Goal: Task Accomplishment & Management: Manage account settings

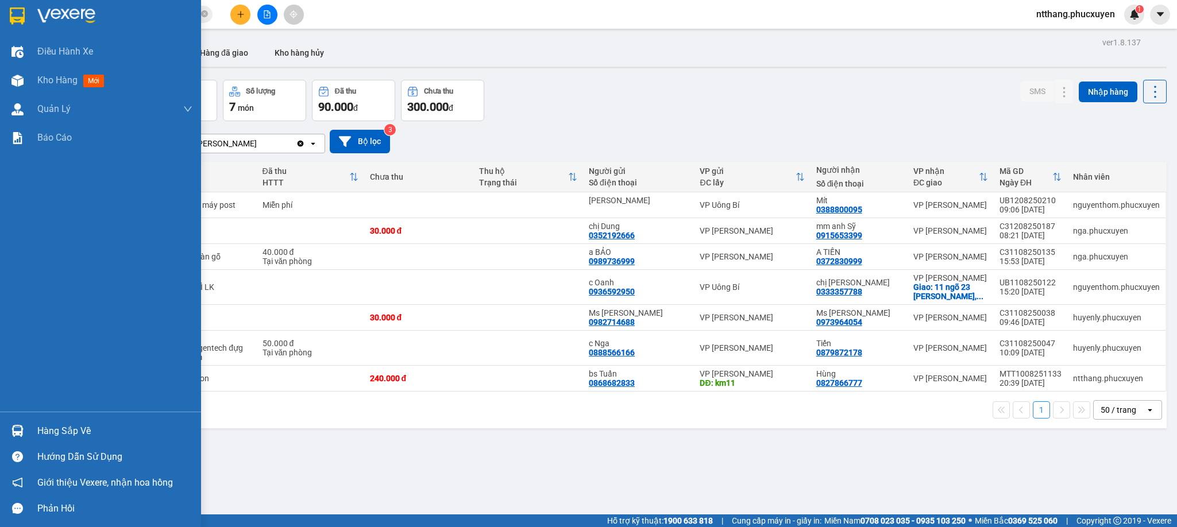
click at [23, 427] on div at bounding box center [17, 431] width 20 height 20
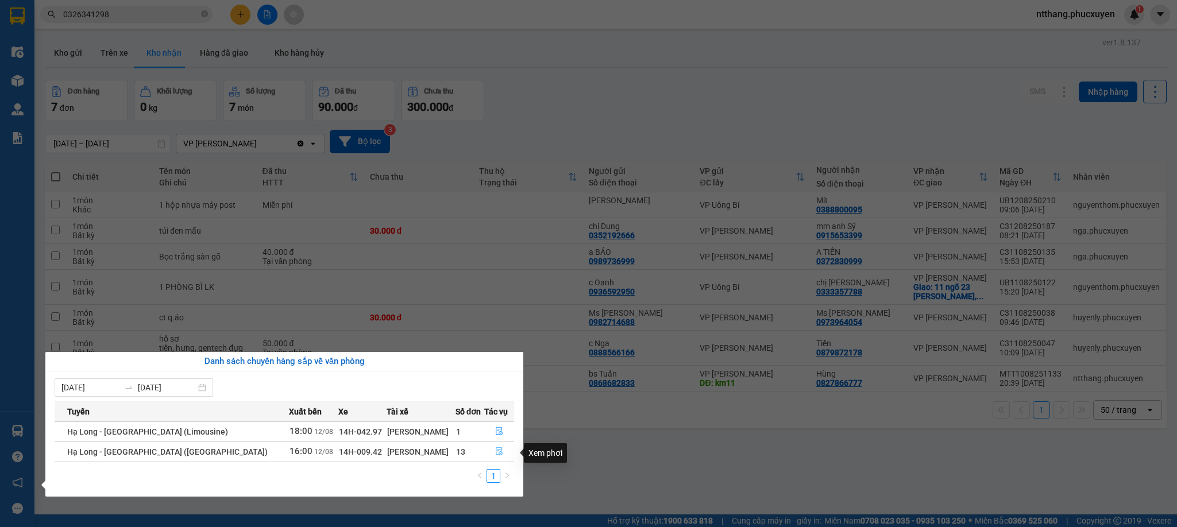
click at [494, 448] on button "button" at bounding box center [499, 452] width 29 height 18
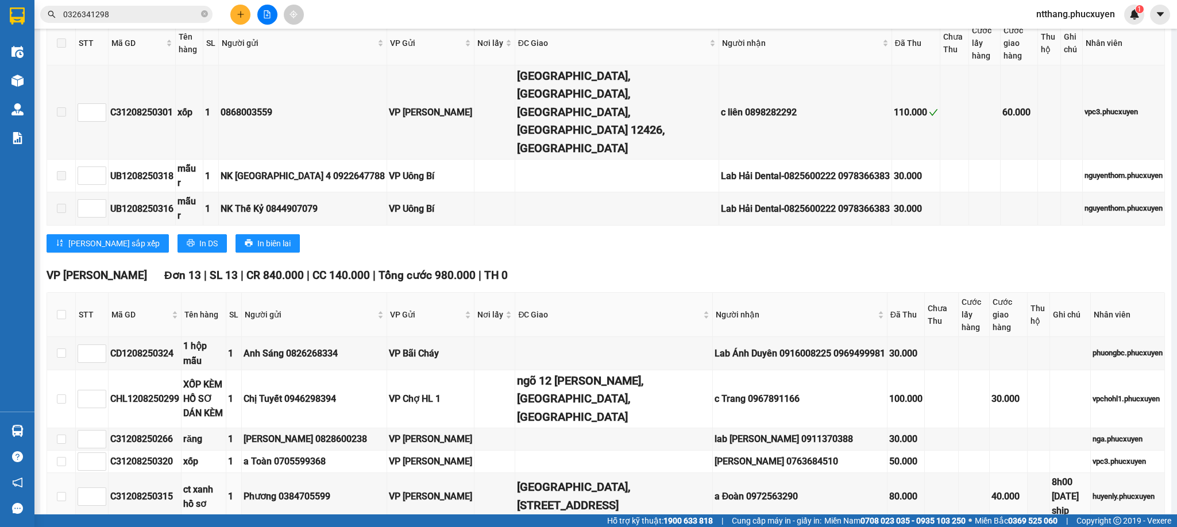
scroll to position [689, 0]
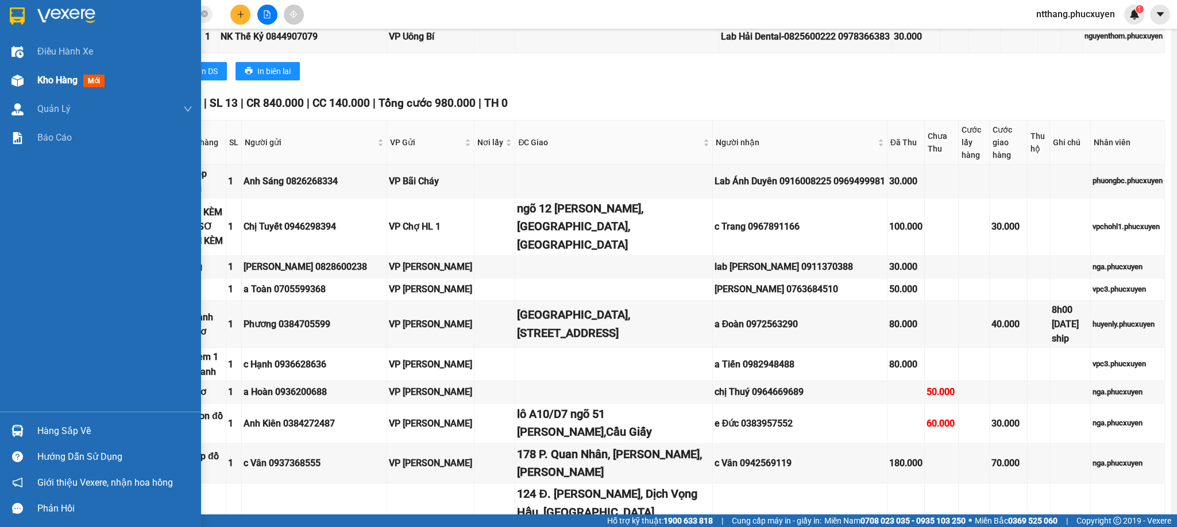
click at [9, 79] on div at bounding box center [17, 81] width 20 height 20
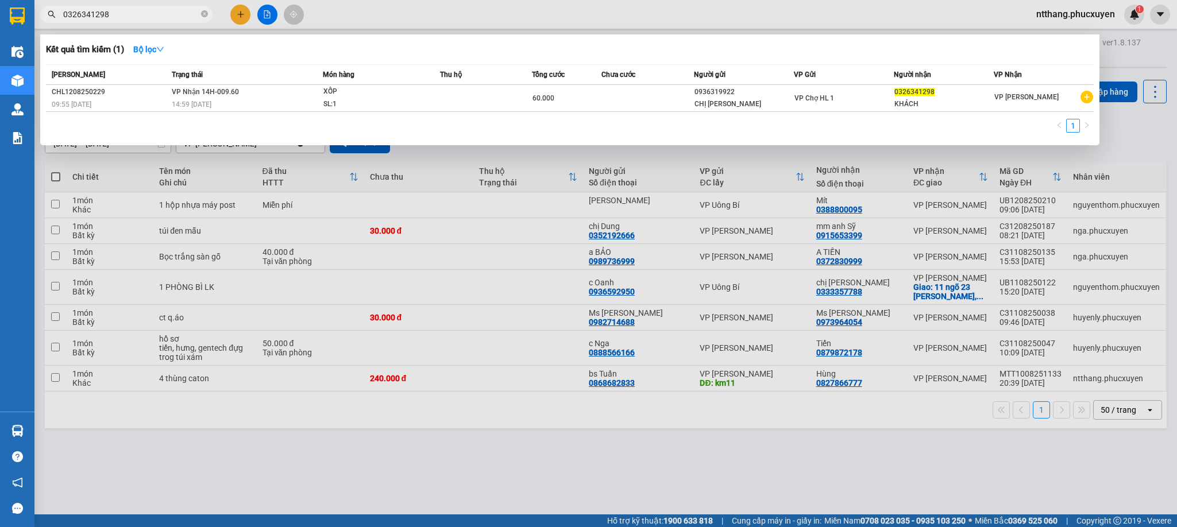
click at [138, 14] on input "0326341298" at bounding box center [131, 14] width 136 height 13
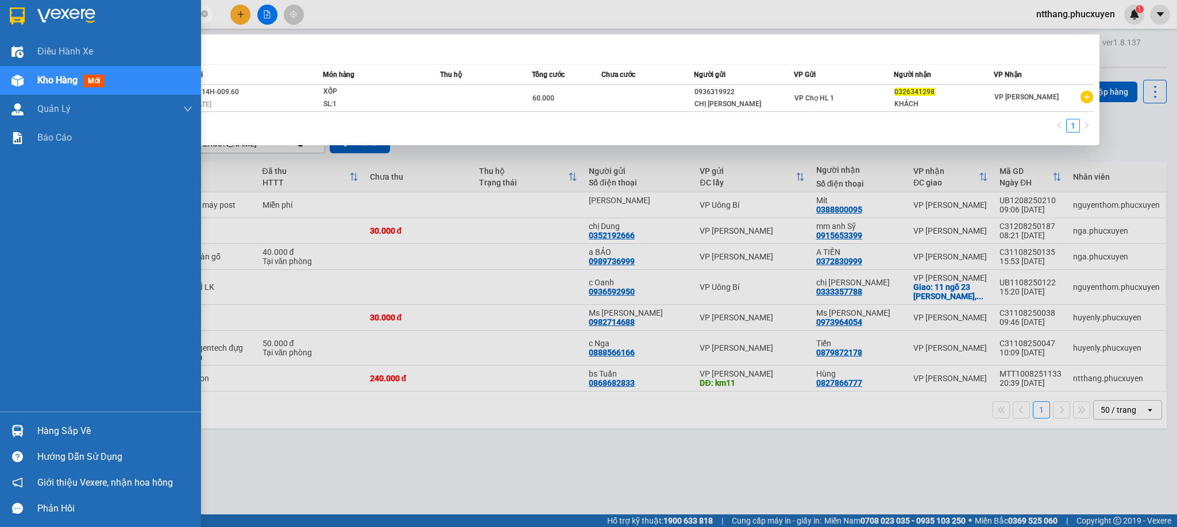
click at [26, 434] on div at bounding box center [17, 431] width 20 height 20
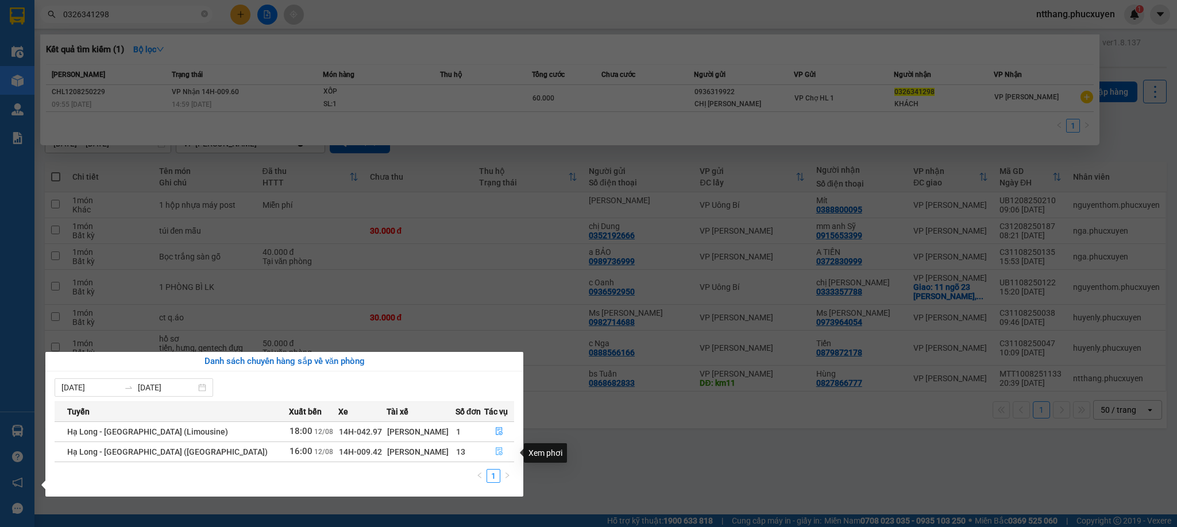
click at [491, 446] on button "button" at bounding box center [499, 452] width 29 height 18
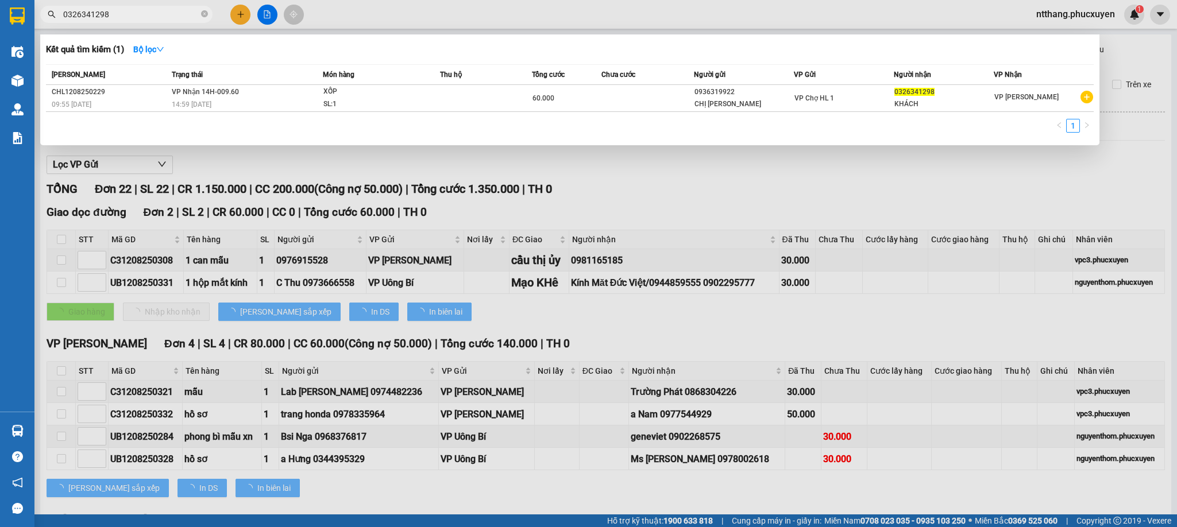
click at [522, 343] on div at bounding box center [588, 263] width 1177 height 527
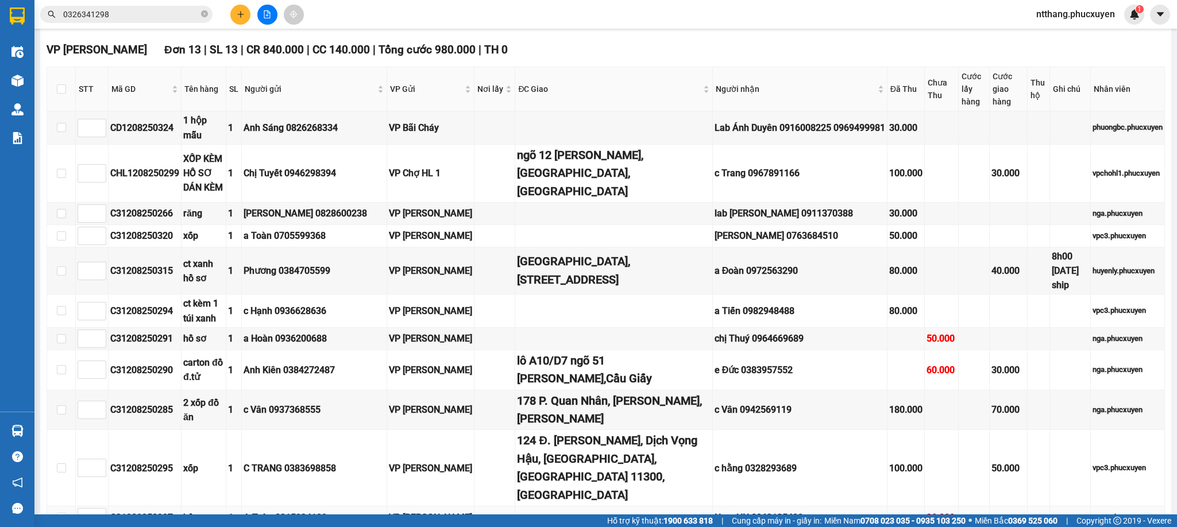
scroll to position [570, 0]
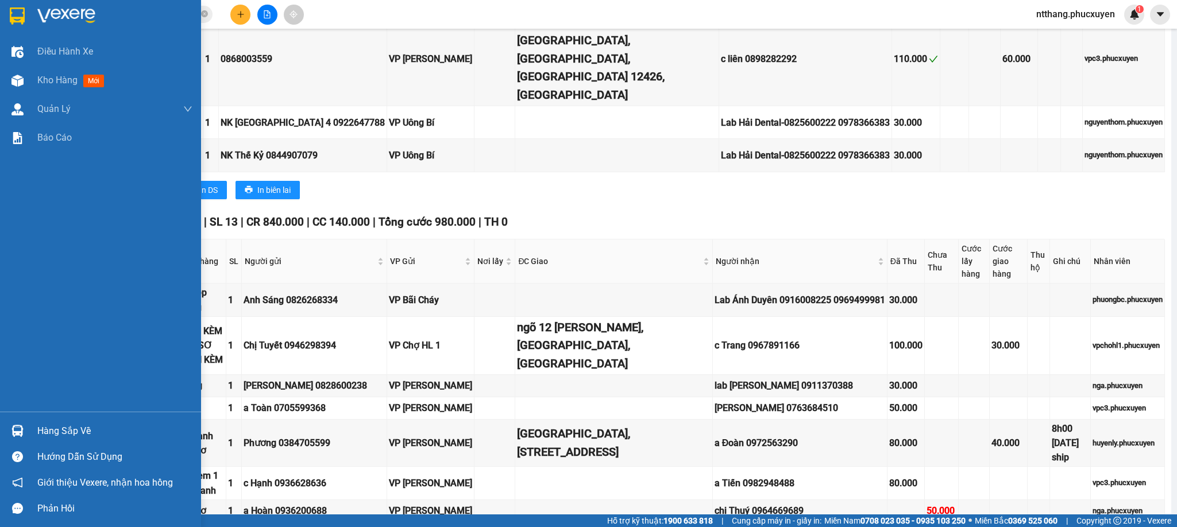
click at [7, 426] on div at bounding box center [17, 431] width 20 height 20
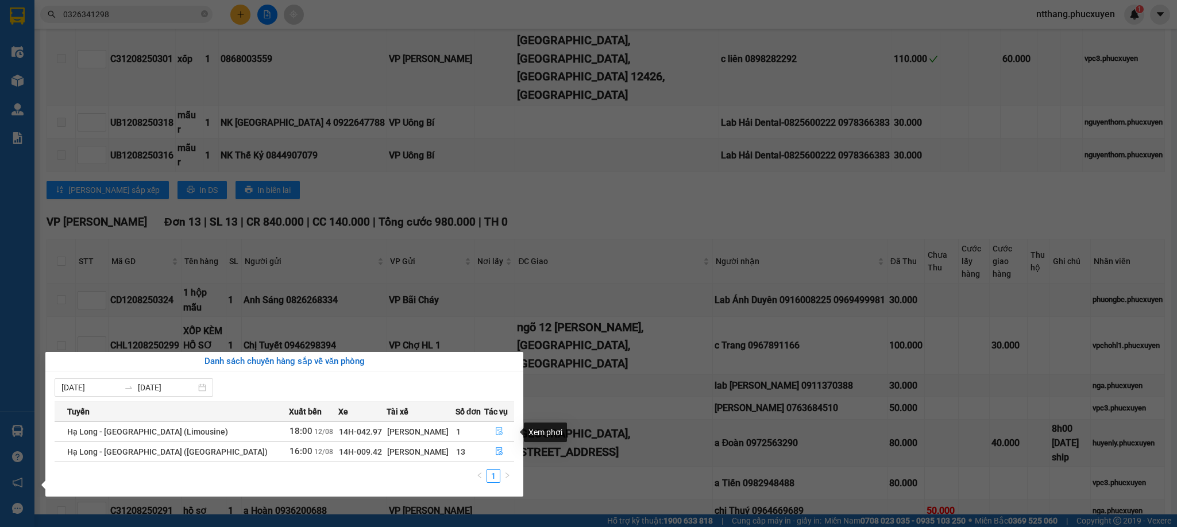
click at [488, 428] on button "button" at bounding box center [499, 432] width 29 height 18
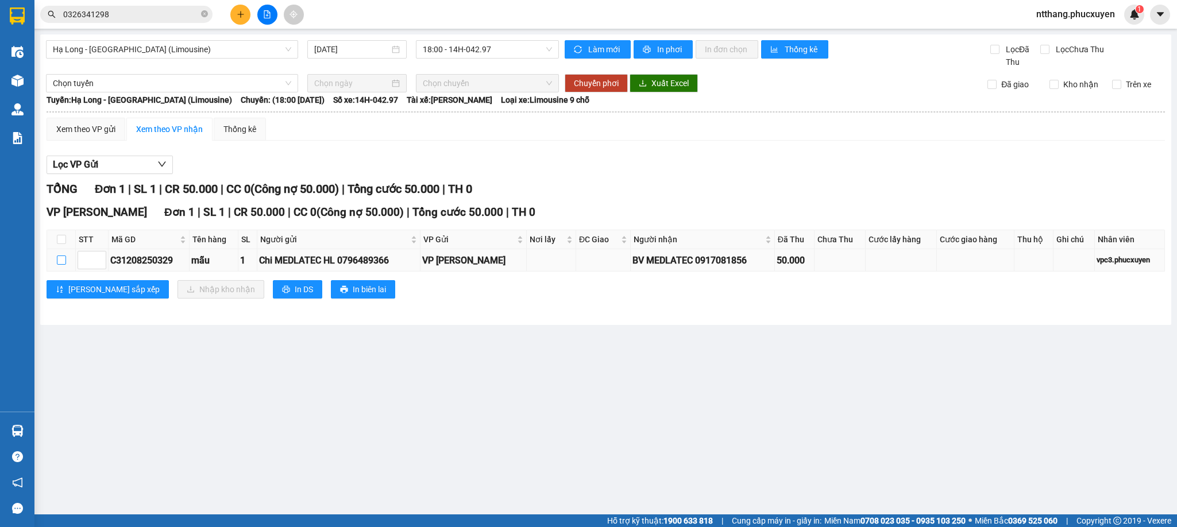
click at [60, 264] on input "checkbox" at bounding box center [61, 260] width 9 height 9
checkbox input "true"
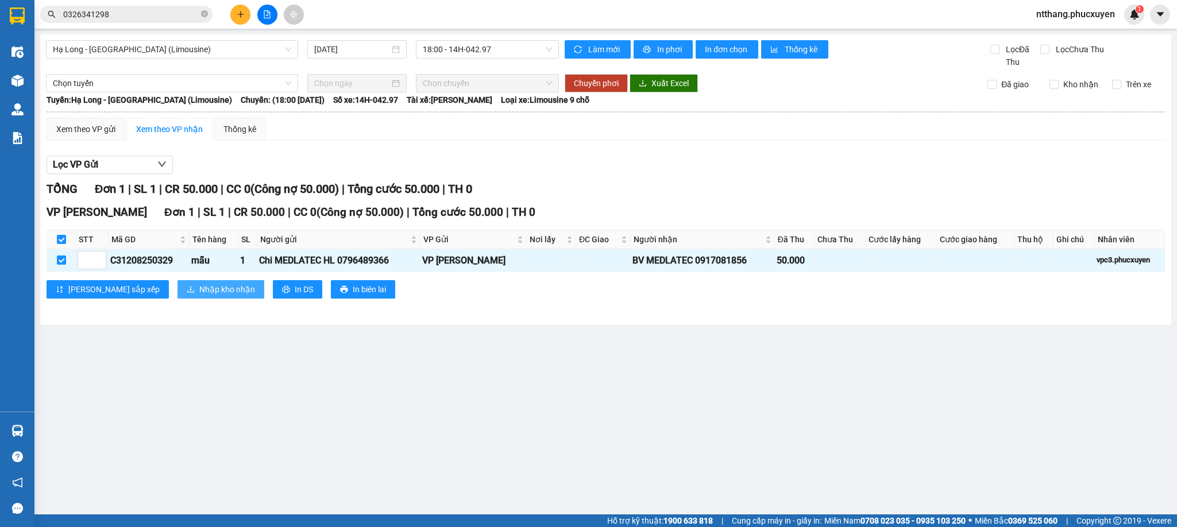
click at [199, 296] on span "Nhập kho nhận" at bounding box center [227, 289] width 56 height 13
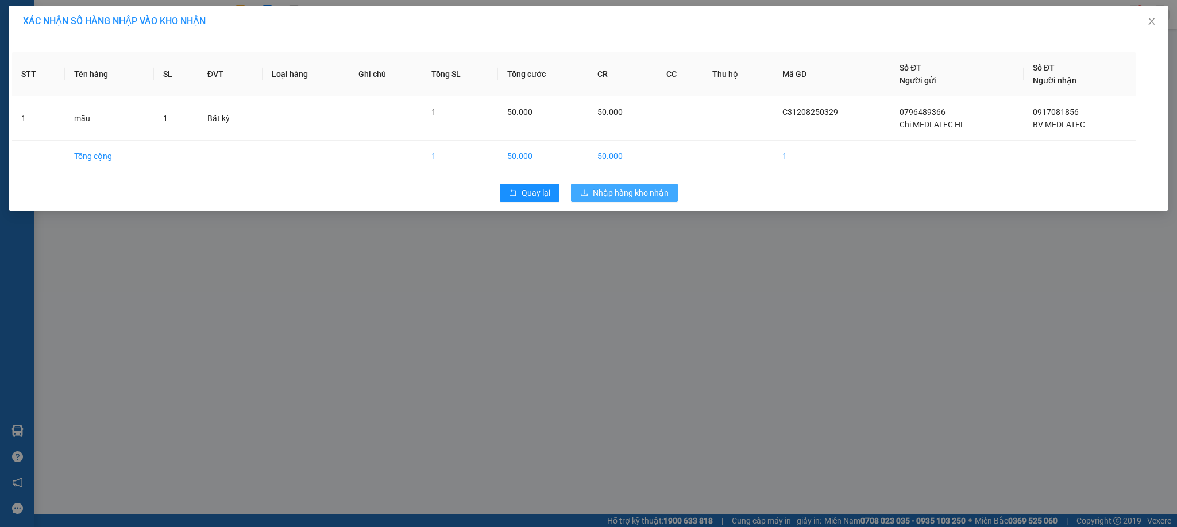
click at [614, 199] on span "Nhập hàng kho nhận" at bounding box center [631, 193] width 76 height 13
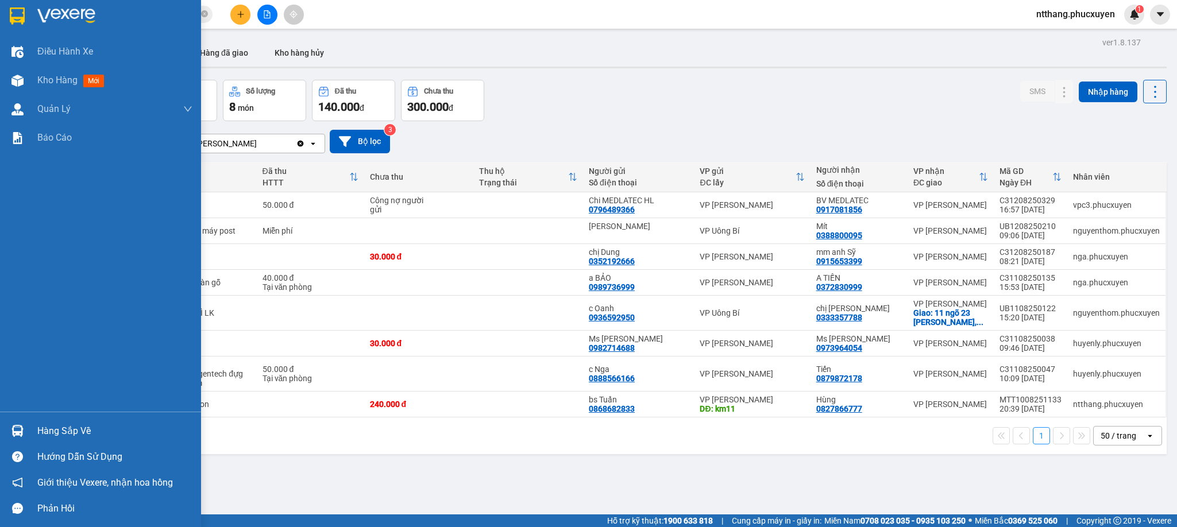
click at [10, 424] on div at bounding box center [17, 431] width 20 height 20
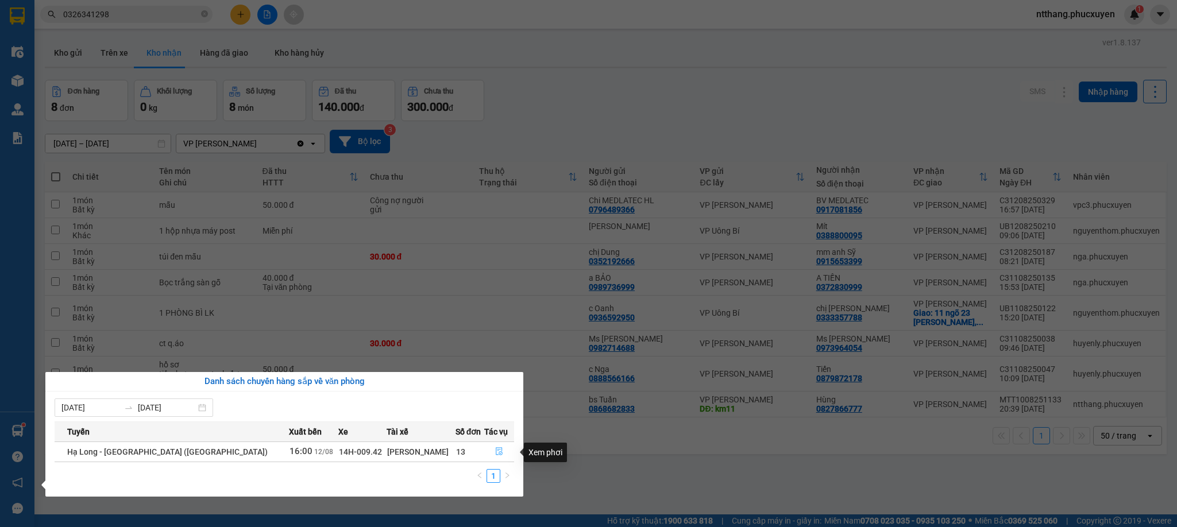
click at [495, 454] on icon "file-done" at bounding box center [499, 451] width 8 height 8
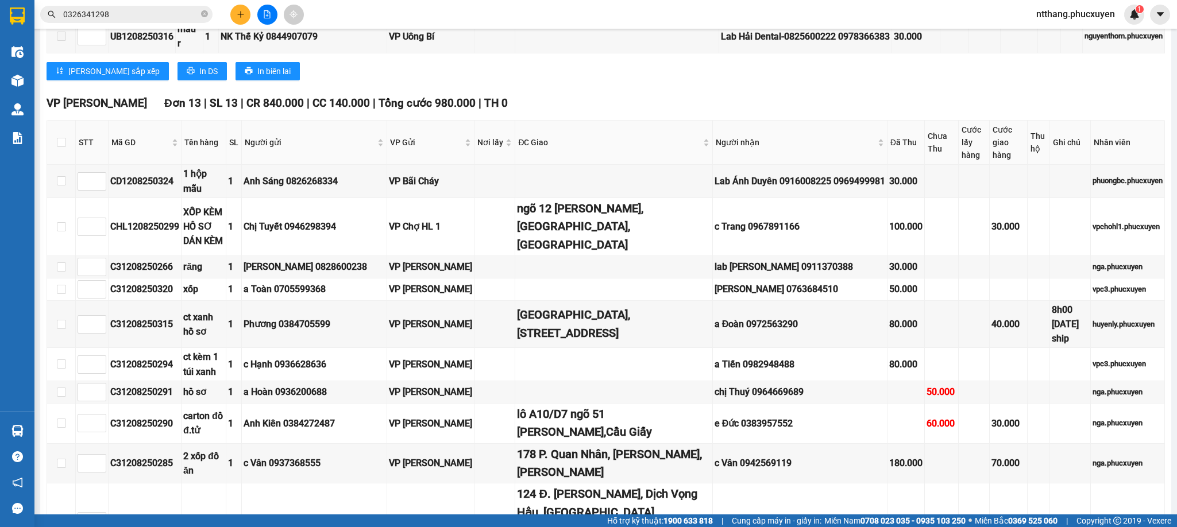
scroll to position [743, 0]
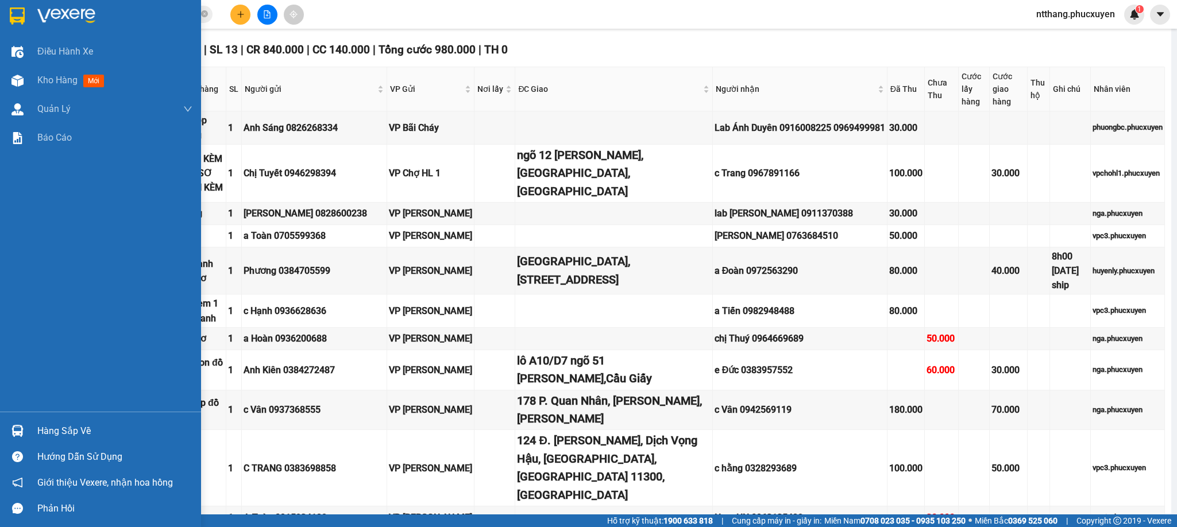
click at [0, 431] on div "Hàng sắp về" at bounding box center [100, 431] width 201 height 26
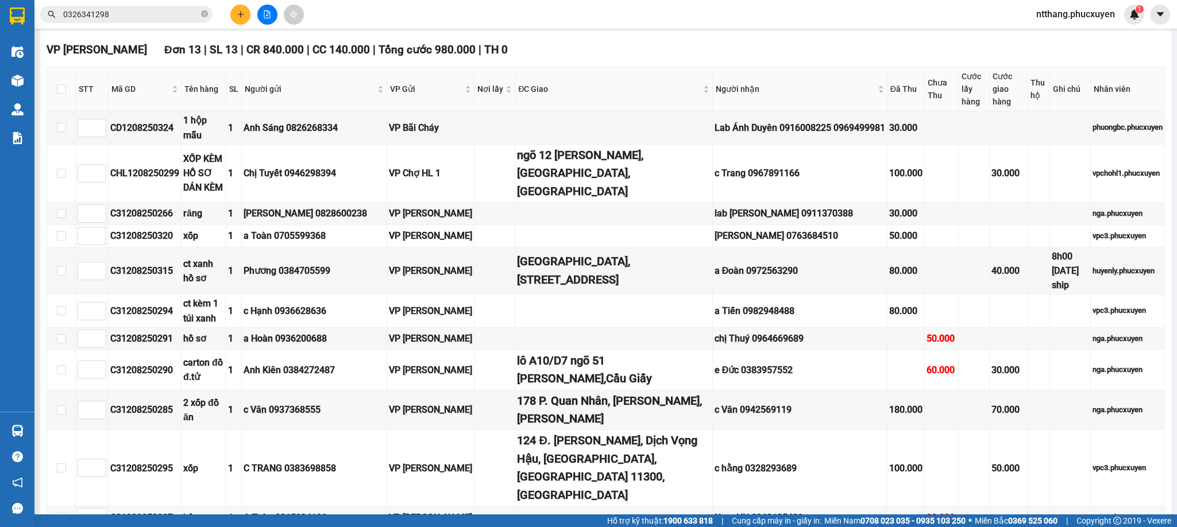
click at [620, 477] on section "Kết quả tìm kiếm ( 1 ) Bộ lọc Mã ĐH Trạng thái Món hàng Thu hộ Tổng cước Chưa c…" at bounding box center [588, 263] width 1177 height 527
click at [237, 12] on icon "plus" at bounding box center [241, 14] width 8 height 8
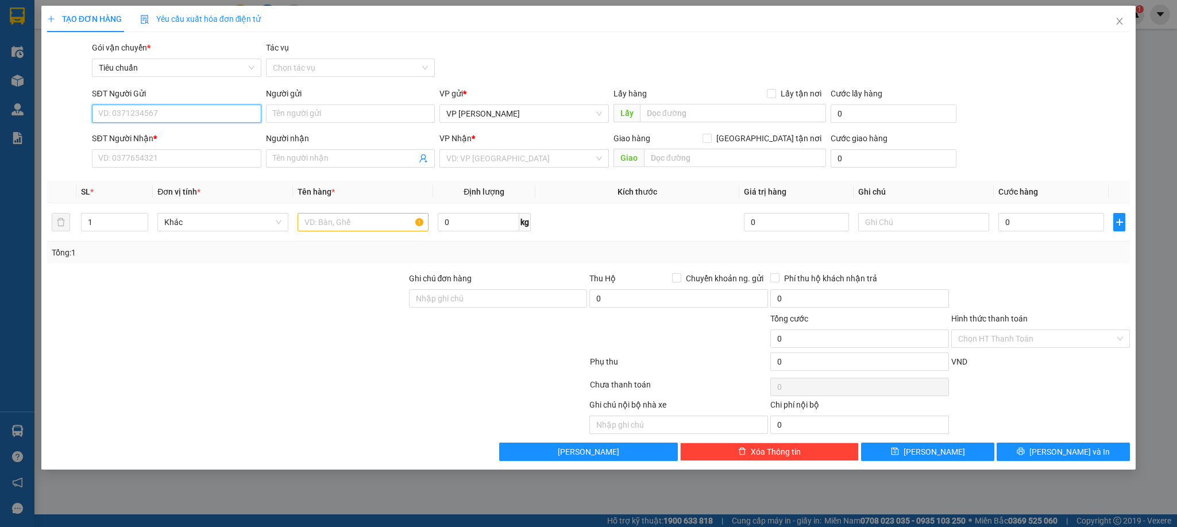
click at [202, 109] on input "SĐT Người Gửi" at bounding box center [176, 114] width 169 height 18
type input "0961606279"
click at [169, 134] on div "0961606279 - c Thảo" at bounding box center [176, 137] width 155 height 13
type input "c Thảo"
type input "0961606279"
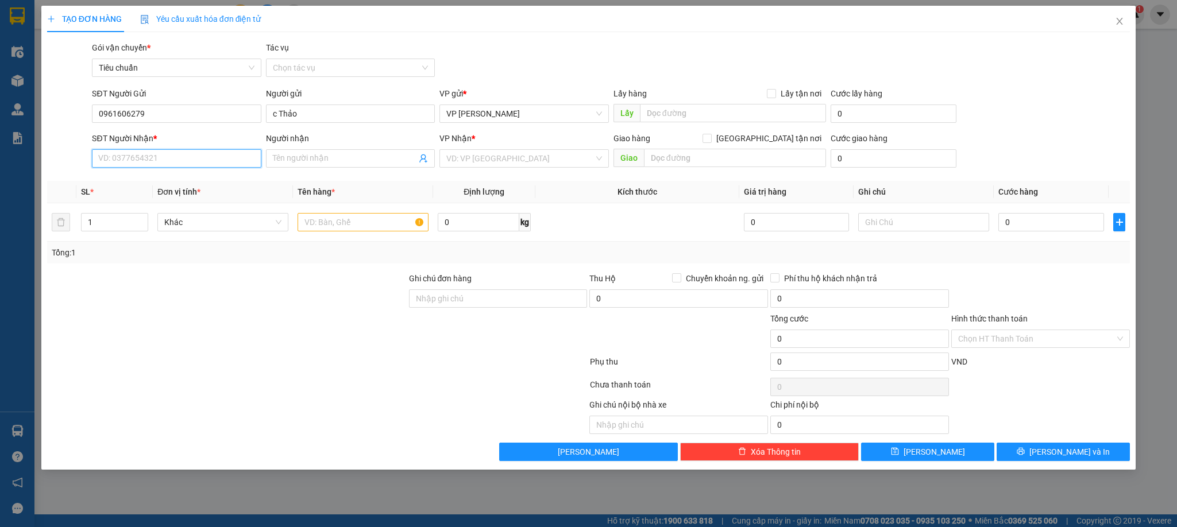
click at [163, 154] on input "SĐT Người Nhận *" at bounding box center [176, 158] width 169 height 18
click at [138, 184] on div "0385017585 - linh" at bounding box center [176, 182] width 155 height 13
type input "0385017585"
type input "linh"
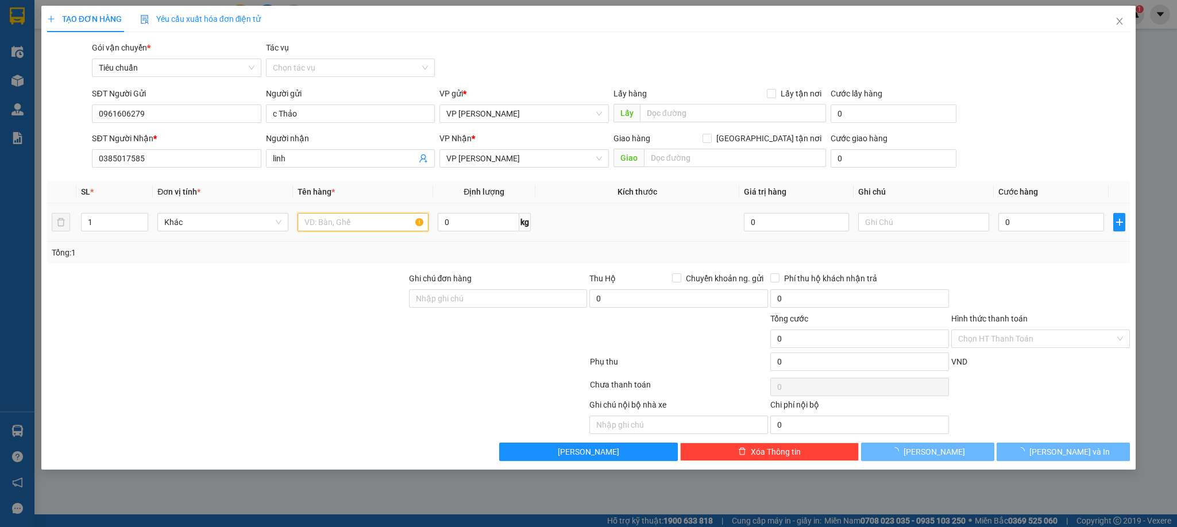
click at [343, 227] on input "text" at bounding box center [362, 222] width 131 height 18
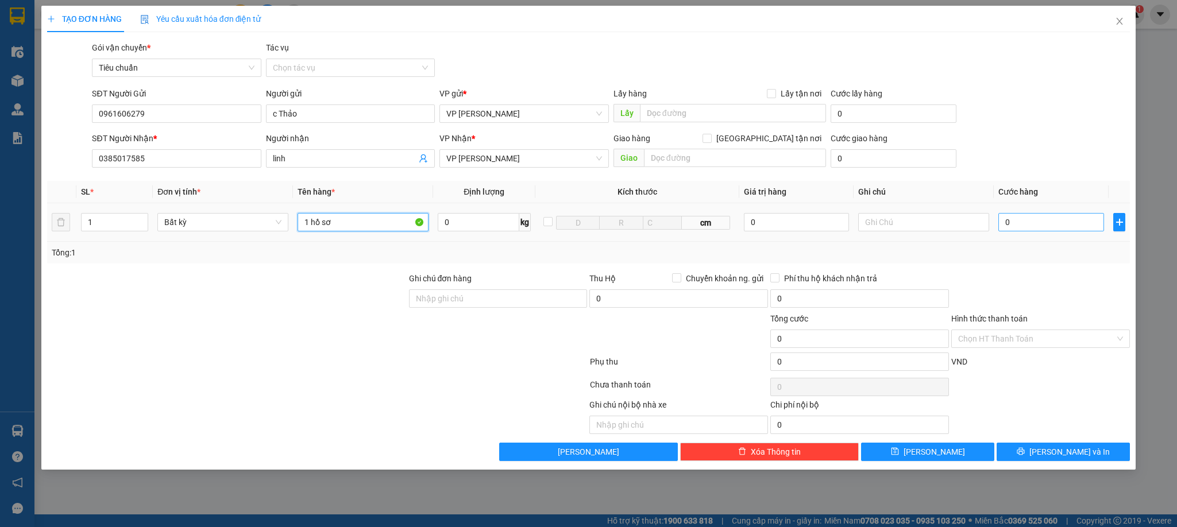
type input "1 hồ sơ"
click at [1034, 231] on input "0" at bounding box center [1051, 222] width 106 height 18
type input "5"
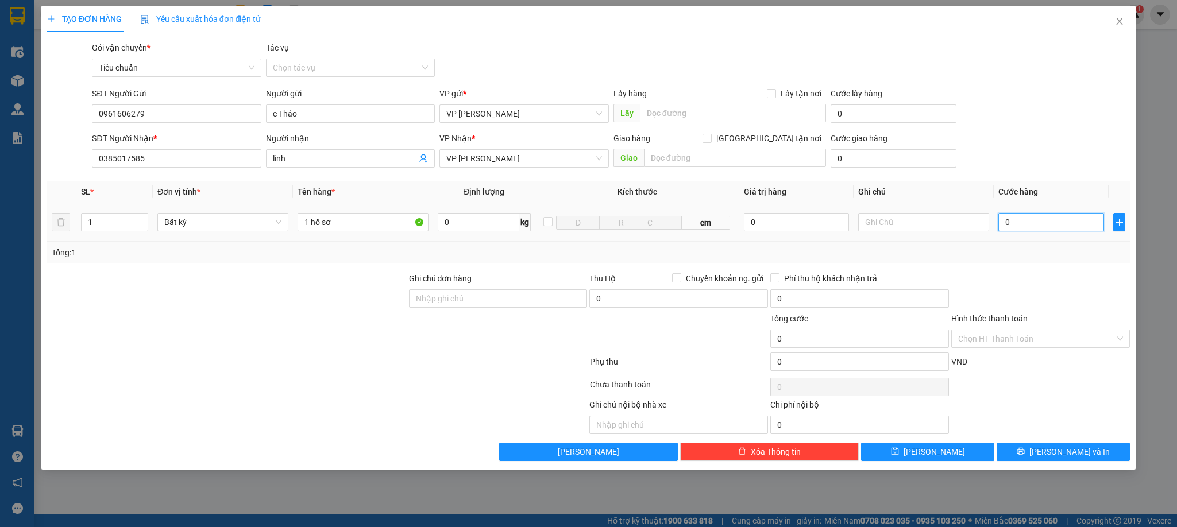
type input "5"
type input "50"
type input "50.000"
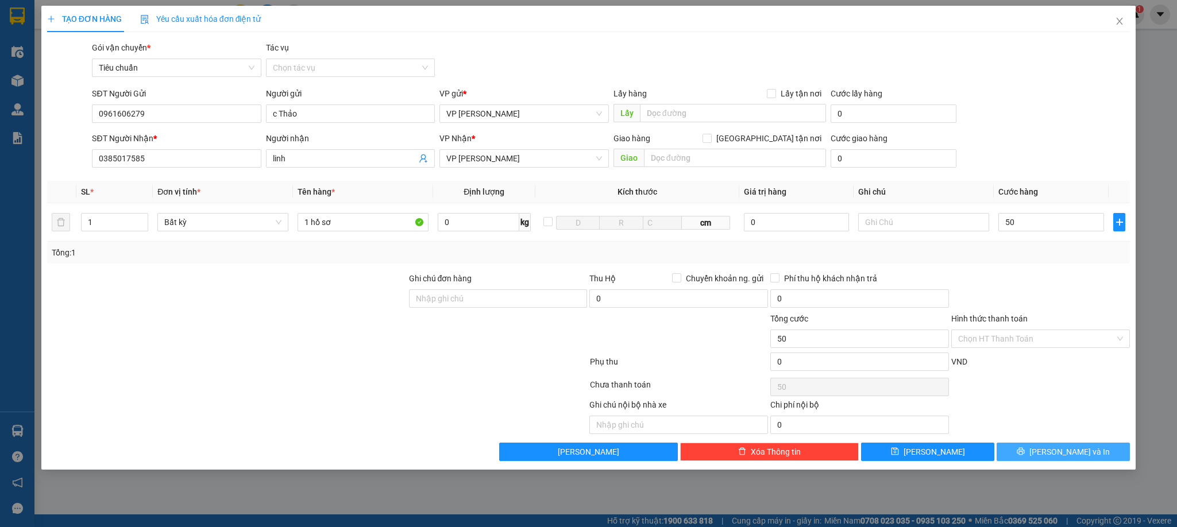
type input "50.000"
click at [1054, 457] on span "[PERSON_NAME] và In" at bounding box center [1069, 452] width 80 height 13
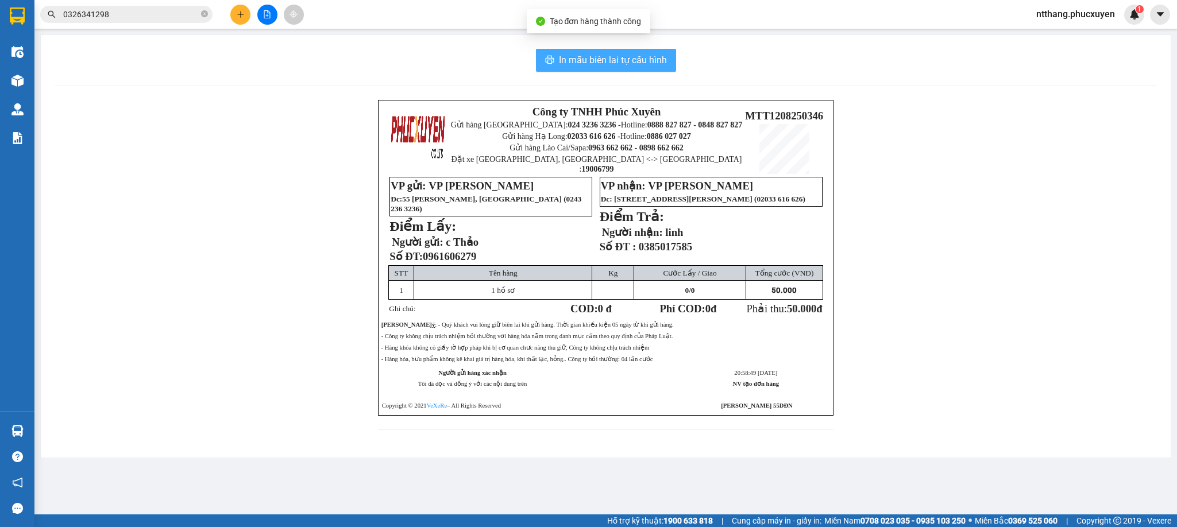
click at [612, 65] on span "In mẫu biên lai tự cấu hình" at bounding box center [613, 60] width 108 height 14
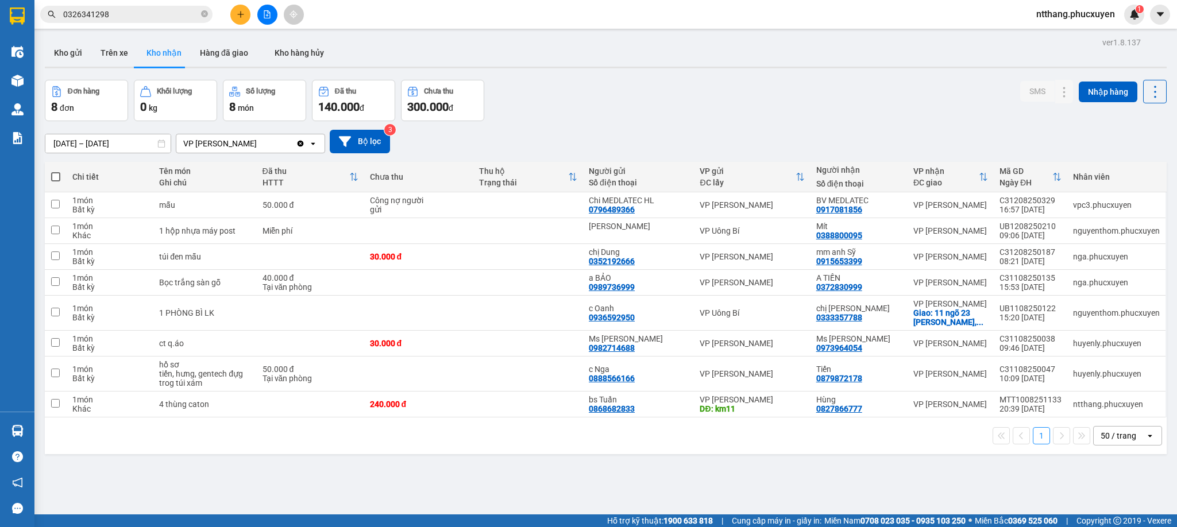
click at [675, 99] on div "Đơn hàng 8 đơn Khối lượng 0 kg Số lượng 8 món Đã thu 140.000 đ Chưa thu 300.000…" at bounding box center [606, 100] width 1122 height 41
click at [1056, 204] on button at bounding box center [1064, 205] width 16 height 20
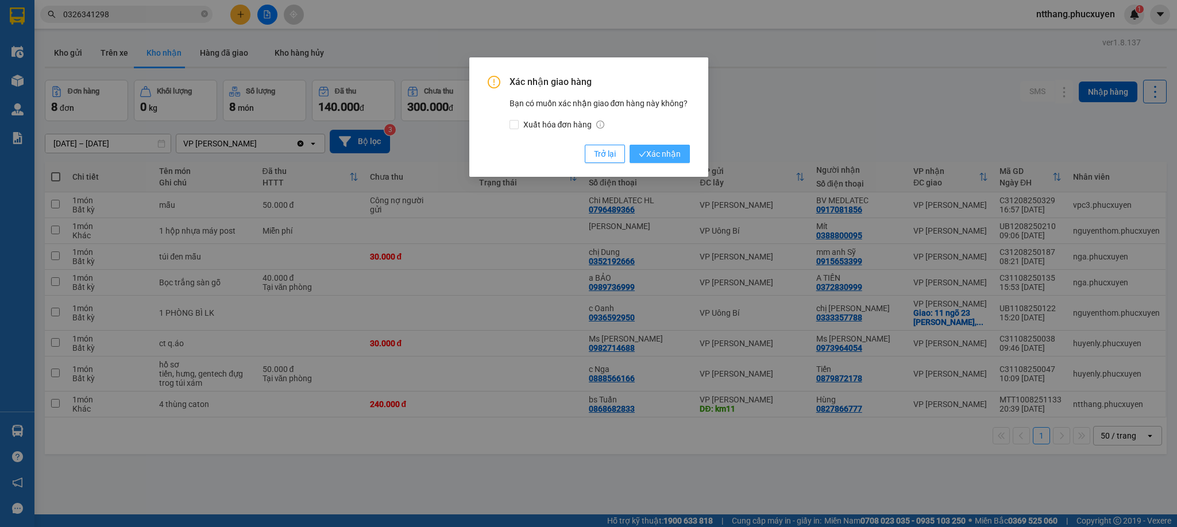
click at [672, 150] on span "Xác nhận" at bounding box center [660, 154] width 42 height 13
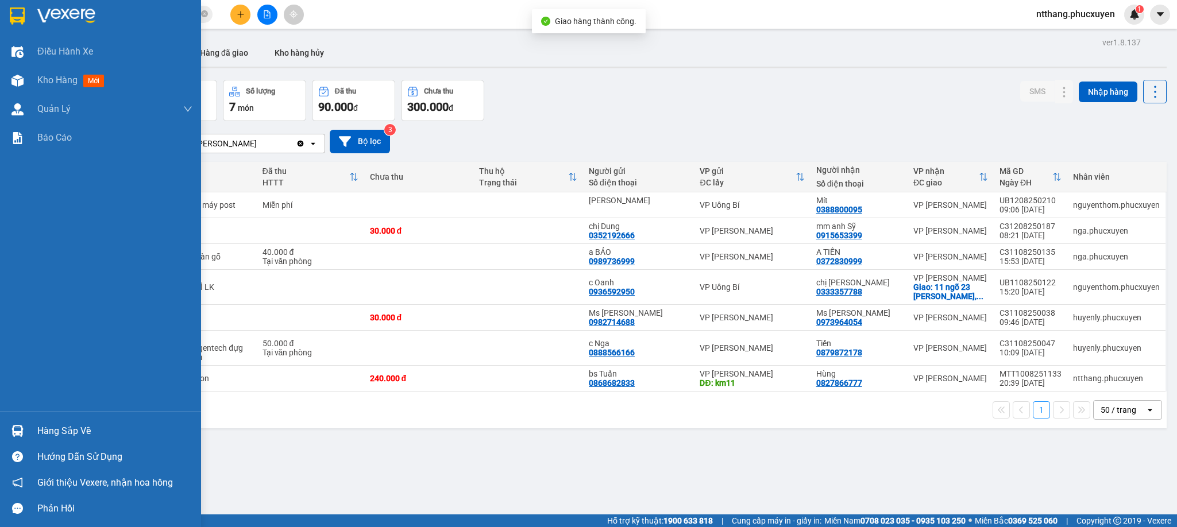
click at [0, 421] on div "Hàng sắp về" at bounding box center [100, 431] width 201 height 26
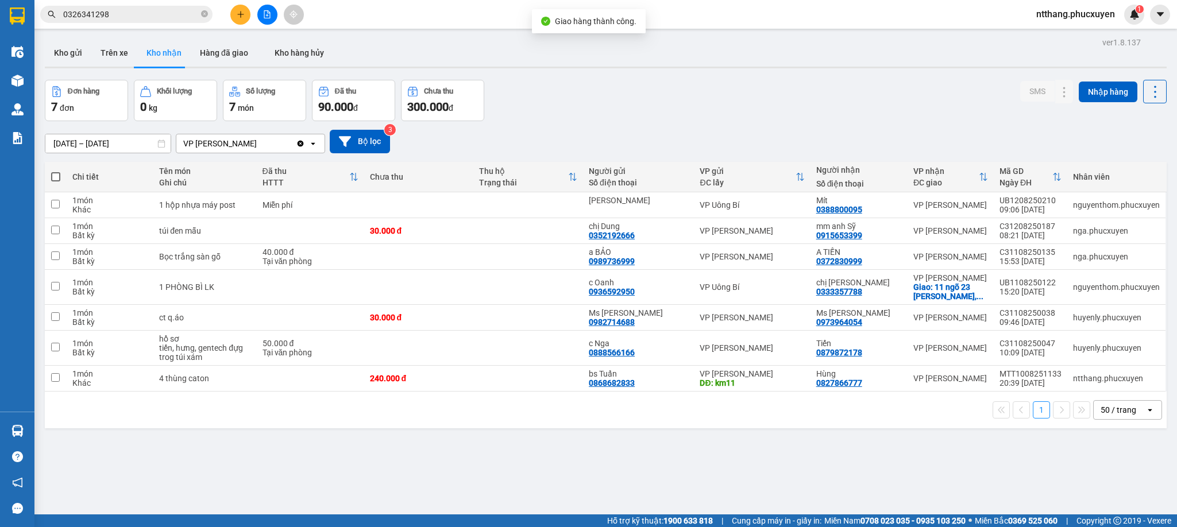
drag, startPoint x: 620, startPoint y: 465, endPoint x: 443, endPoint y: 505, distance: 181.9
click at [619, 465] on section "Kết quả tìm kiếm ( 1 ) Bộ lọc Mã ĐH Trạng thái Món hàng Thu hộ Tổng cước Chưa c…" at bounding box center [588, 263] width 1177 height 527
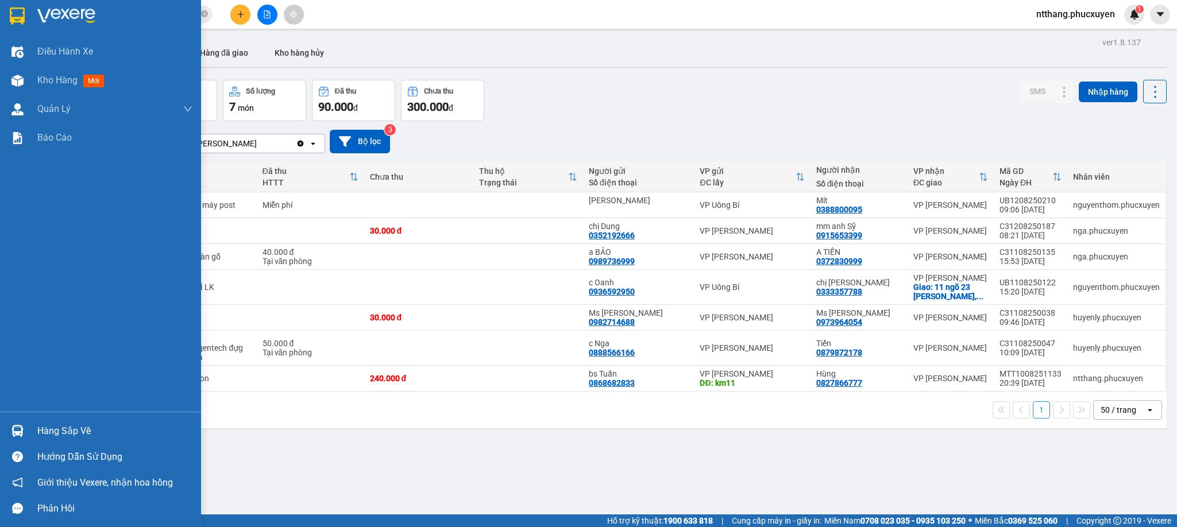
click at [20, 431] on img at bounding box center [17, 431] width 12 height 12
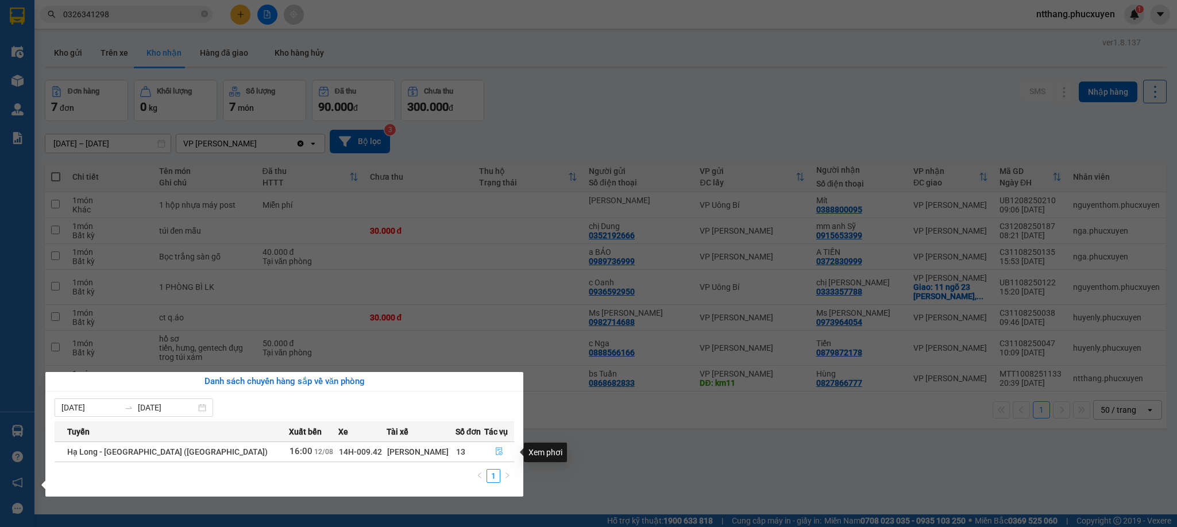
click at [495, 451] on icon "file-done" at bounding box center [499, 451] width 8 height 8
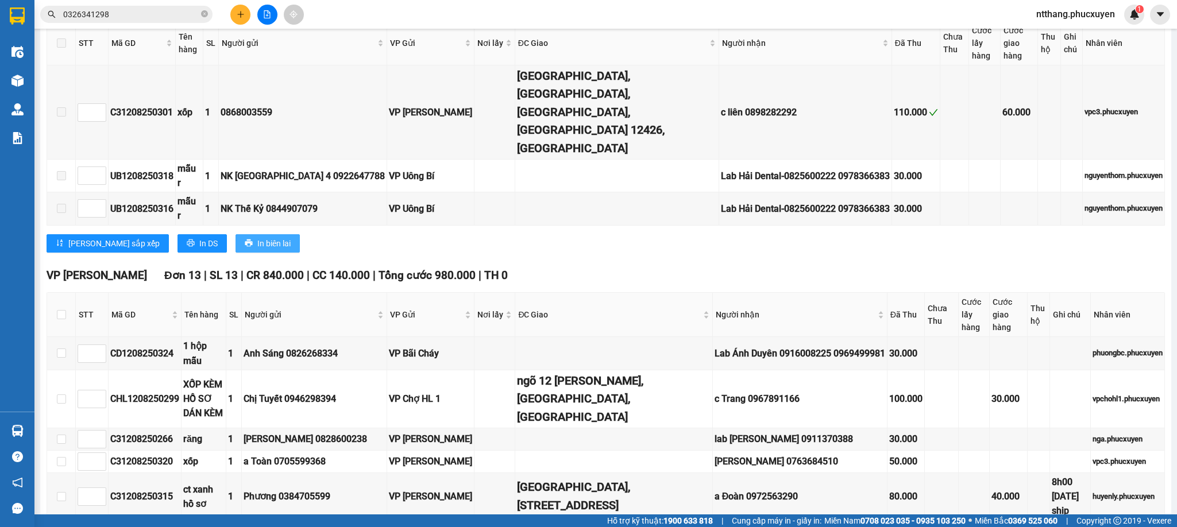
scroll to position [603, 0]
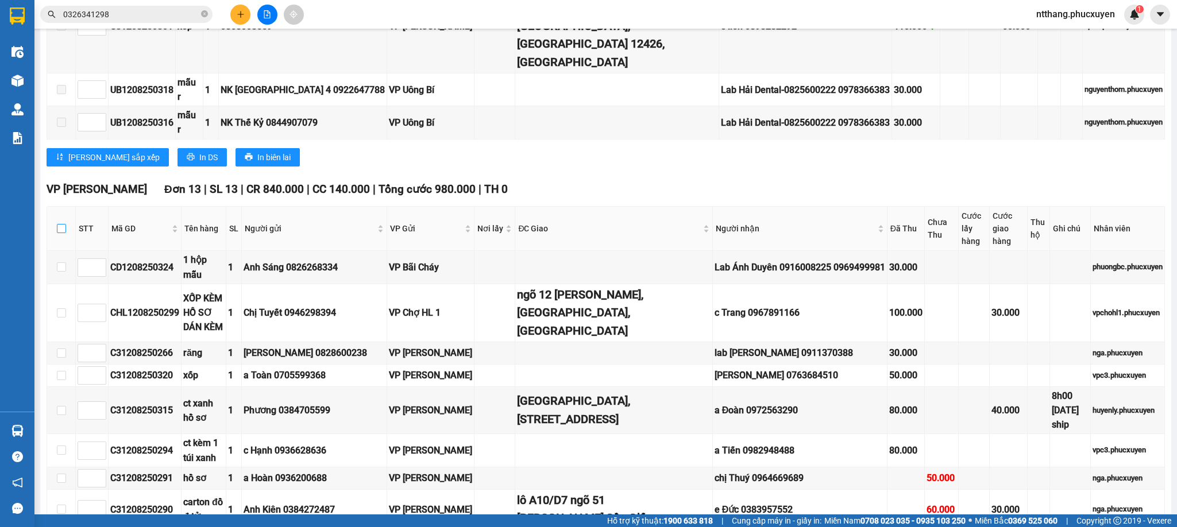
click at [59, 224] on input "checkbox" at bounding box center [61, 228] width 9 height 9
checkbox input "true"
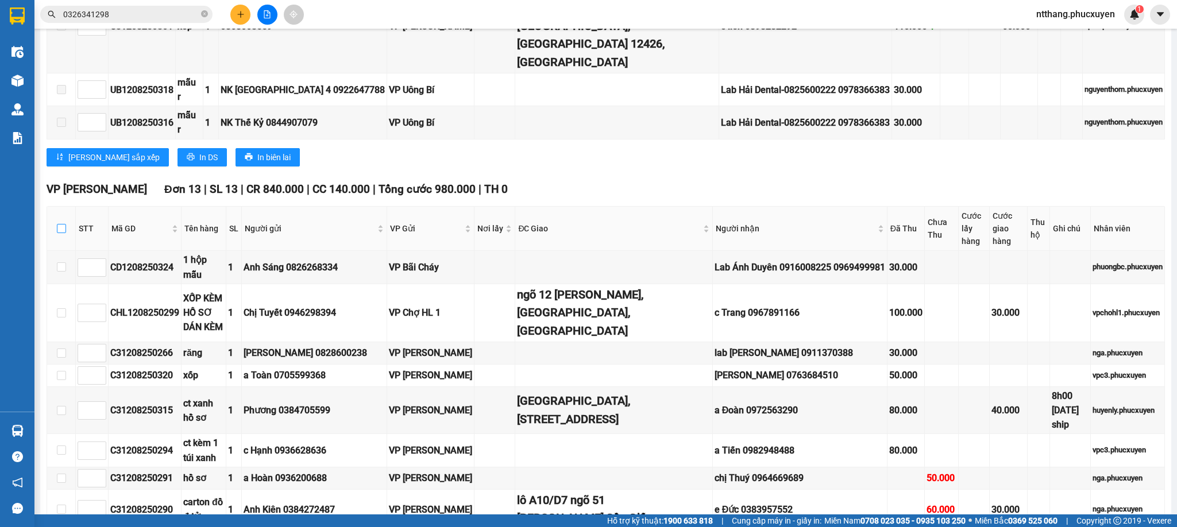
checkbox input "true"
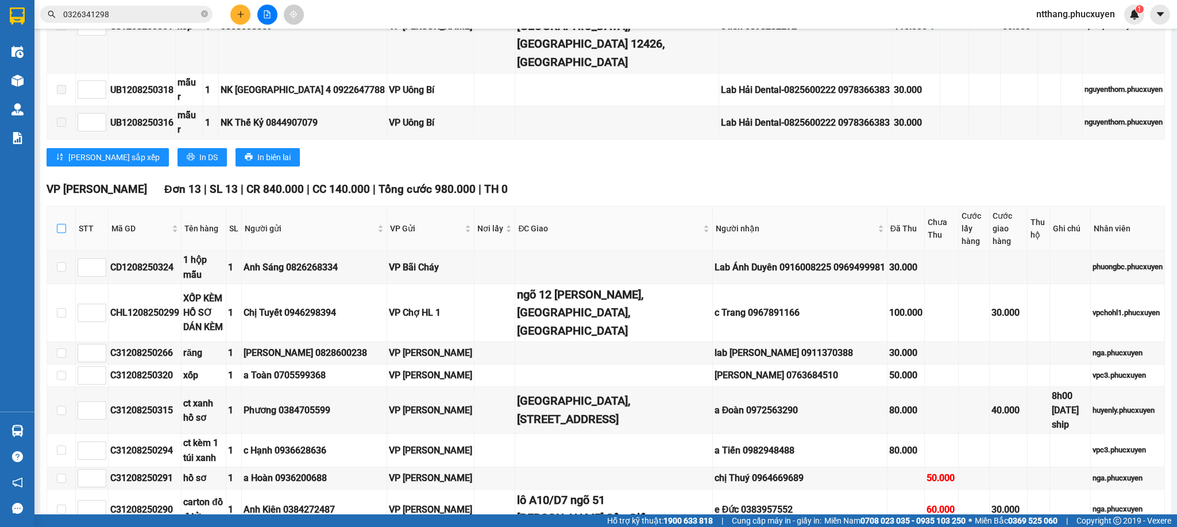
checkbox input "true"
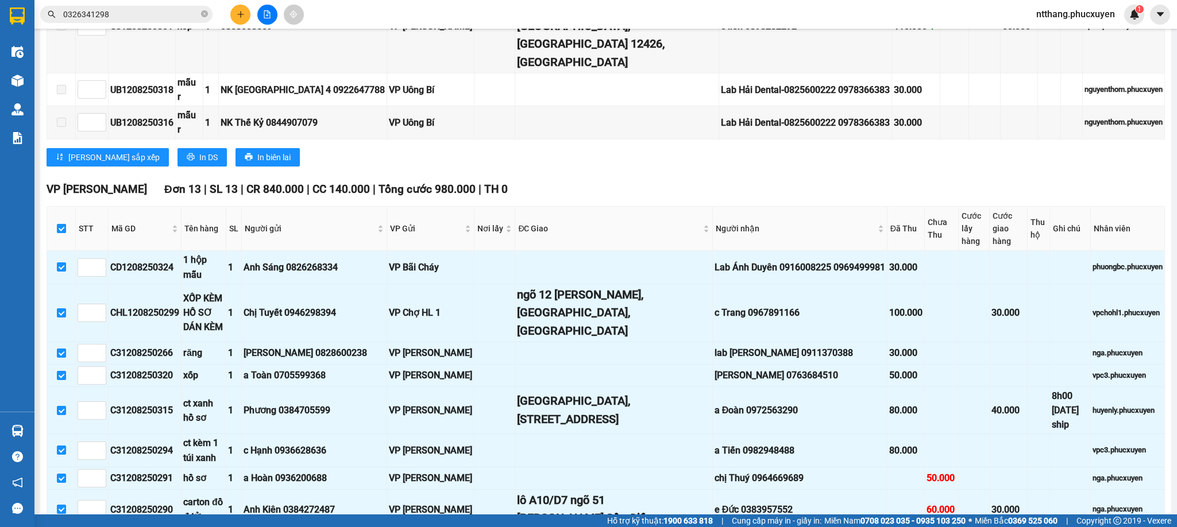
scroll to position [743, 0]
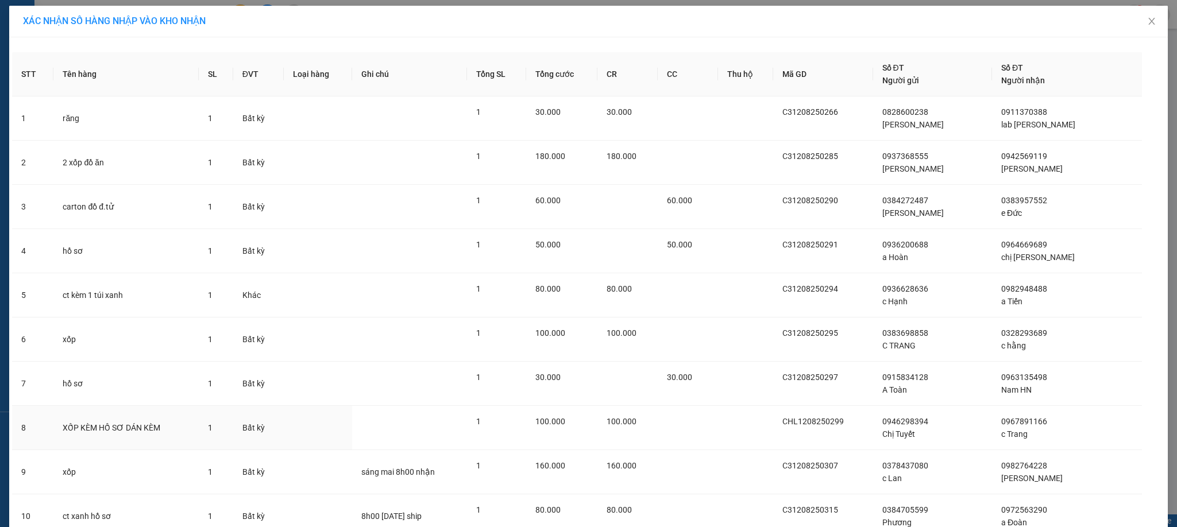
scroll to position [231, 0]
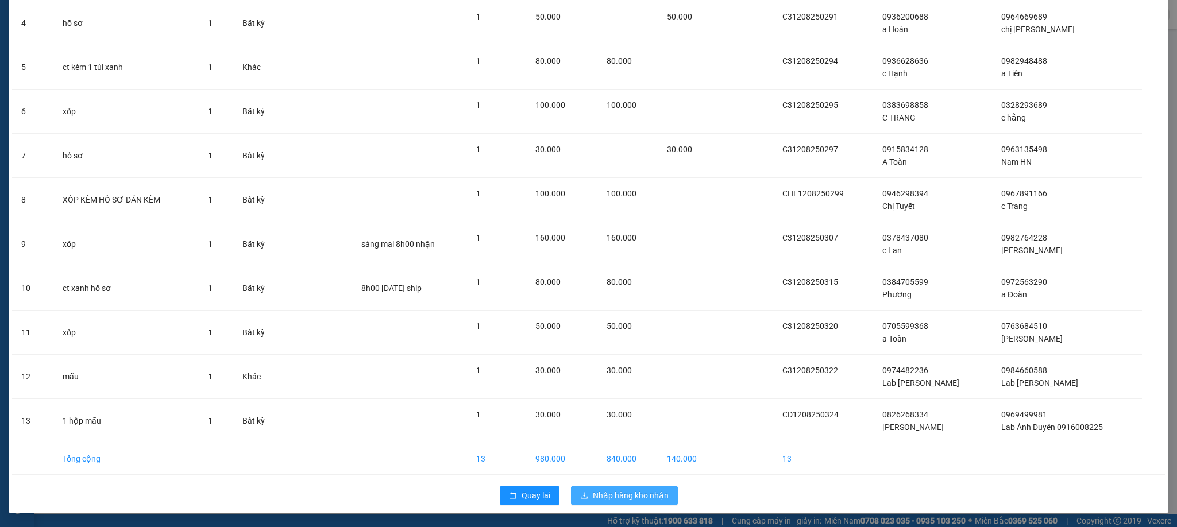
click at [593, 498] on span "Nhập hàng kho nhận" at bounding box center [631, 495] width 76 height 13
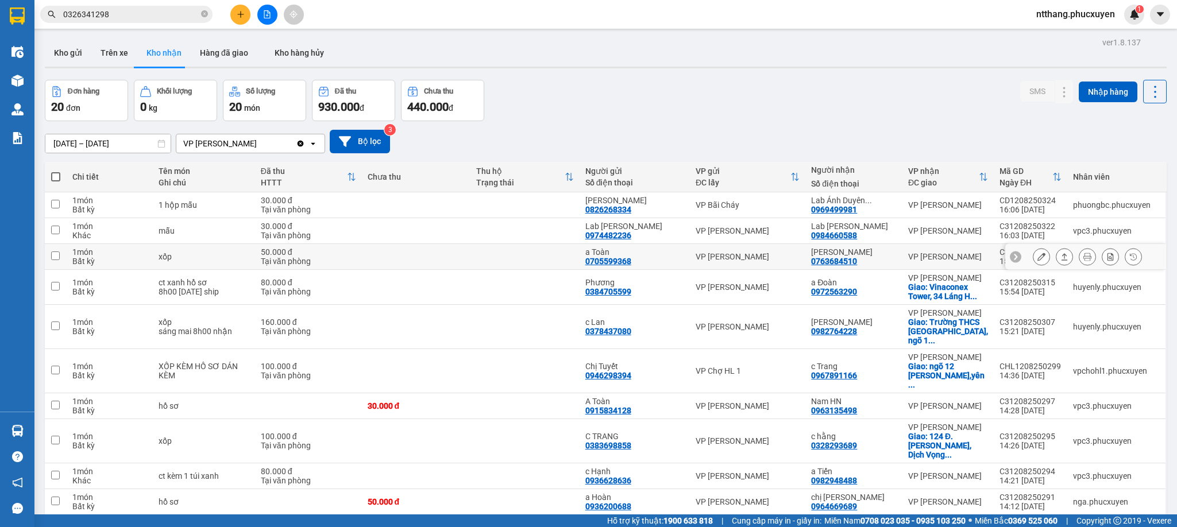
click at [1037, 259] on icon at bounding box center [1041, 257] width 8 height 8
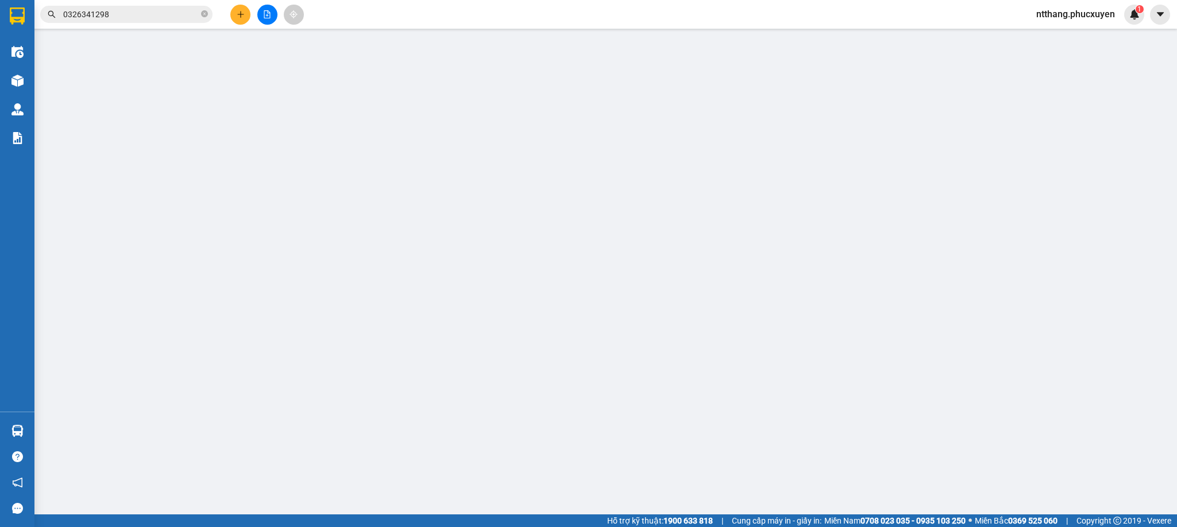
type input "0705599368"
type input "a Toàn"
type input "0763684510"
type input "[PERSON_NAME]"
type input "50.000"
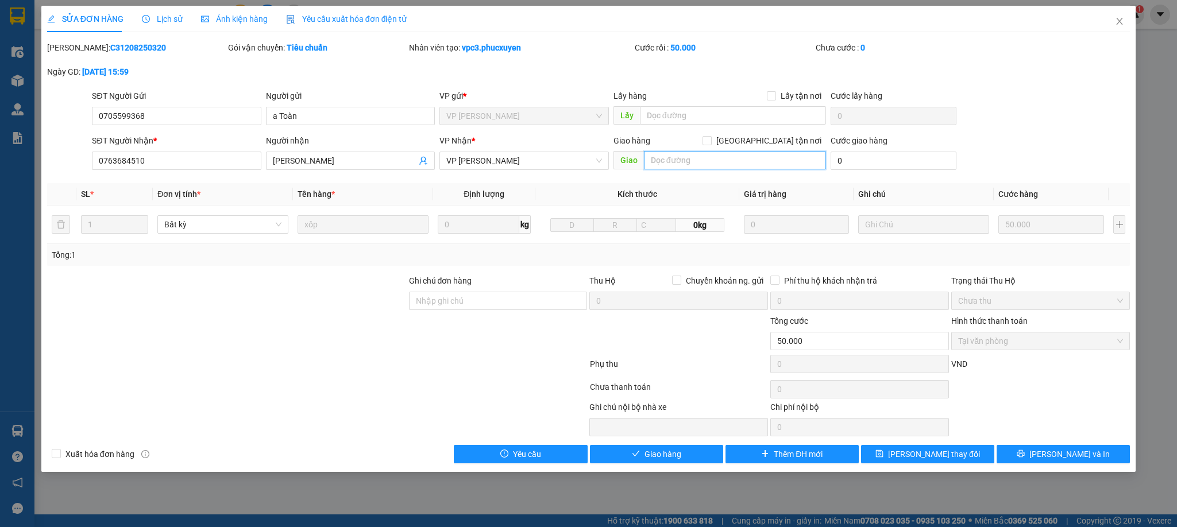
click at [719, 161] on input "text" at bounding box center [735, 160] width 182 height 18
click at [717, 161] on input "28 ngõ 133 [GEOGRAPHIC_DATA]" at bounding box center [735, 160] width 182 height 18
click at [756, 165] on input "28 ngõ 133 [GEOGRAPHIC_DATA]" at bounding box center [735, 160] width 182 height 18
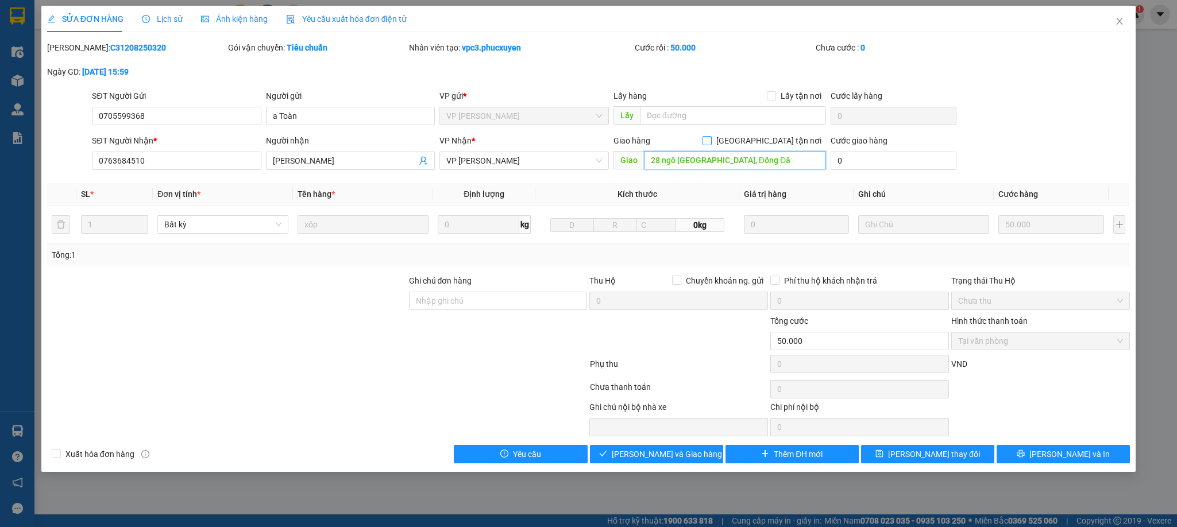
type input "28 ngõ [GEOGRAPHIC_DATA], Đống Đâ"
click at [710, 140] on input "[GEOGRAPHIC_DATA] tận nơi" at bounding box center [706, 140] width 8 height 8
checkbox input "true"
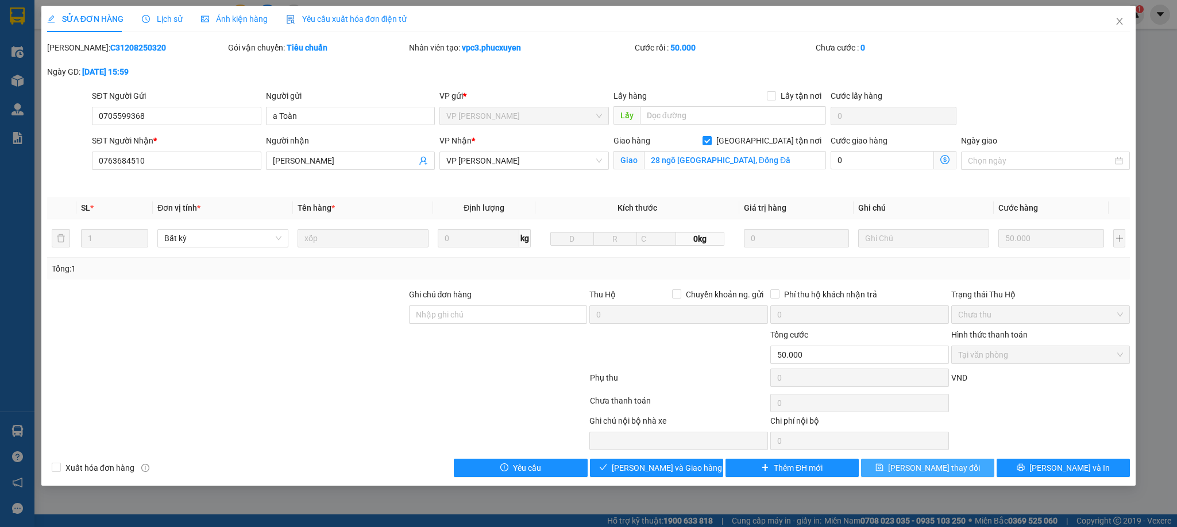
click at [902, 477] on button "[PERSON_NAME] thay đổi" at bounding box center [927, 468] width 133 height 18
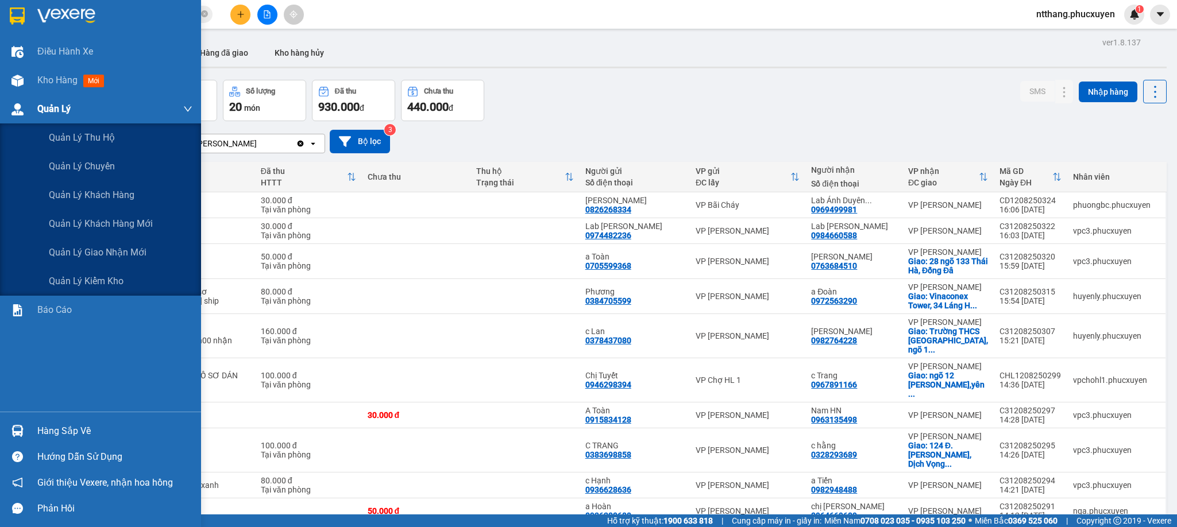
click at [17, 109] on img at bounding box center [17, 109] width 12 height 12
click at [107, 249] on span "Quản lý giao nhận mới" at bounding box center [98, 252] width 98 height 14
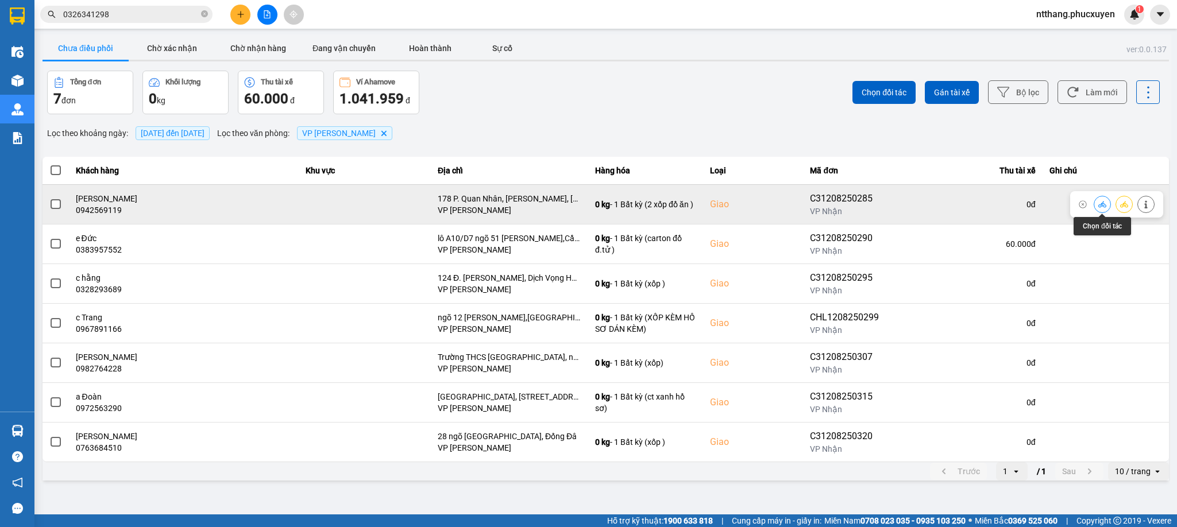
click at [1096, 205] on button at bounding box center [1102, 204] width 16 height 20
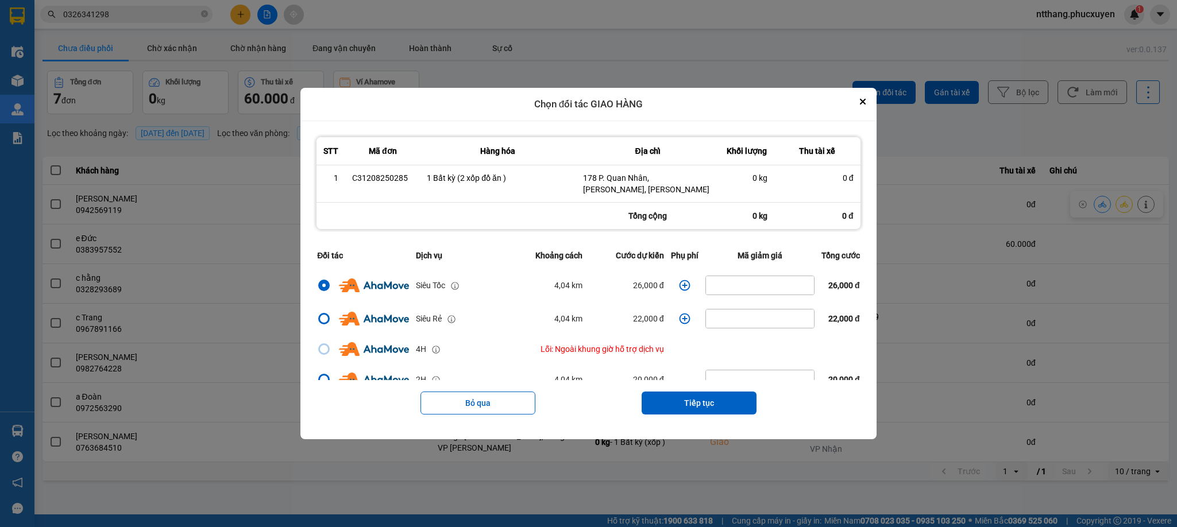
click at [679, 283] on icon "dialog" at bounding box center [684, 285] width 11 height 11
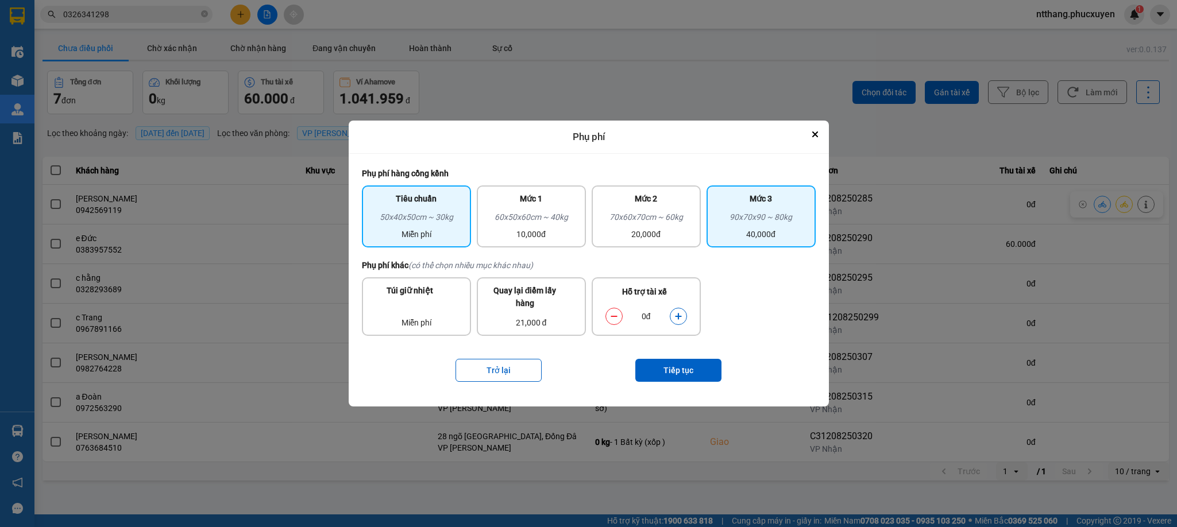
click at [753, 222] on div "90x70x90 ~ 80kg" at bounding box center [760, 219] width 95 height 17
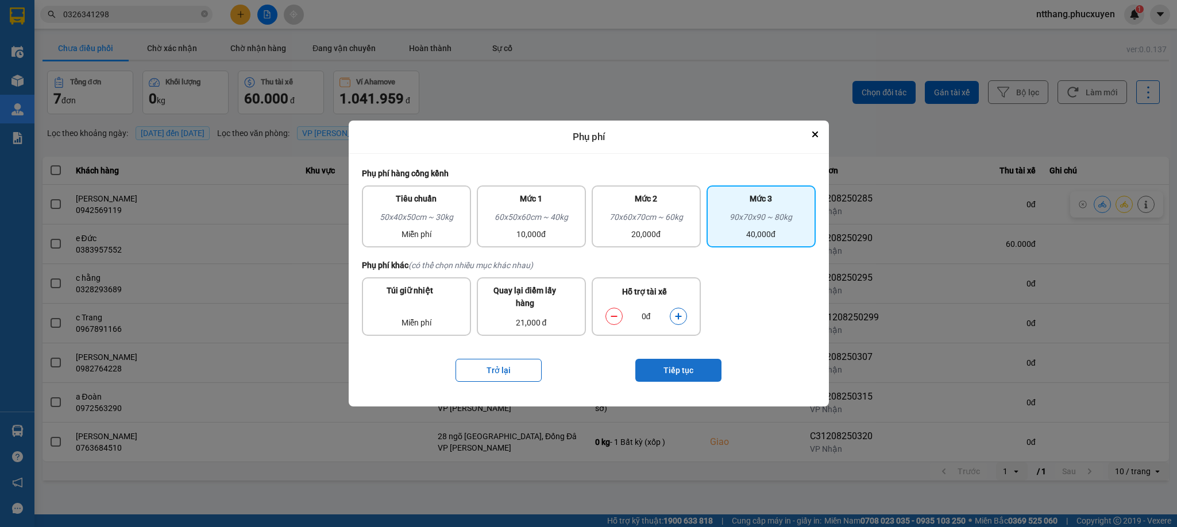
click at [686, 364] on button "Tiếp tục" at bounding box center [678, 370] width 86 height 23
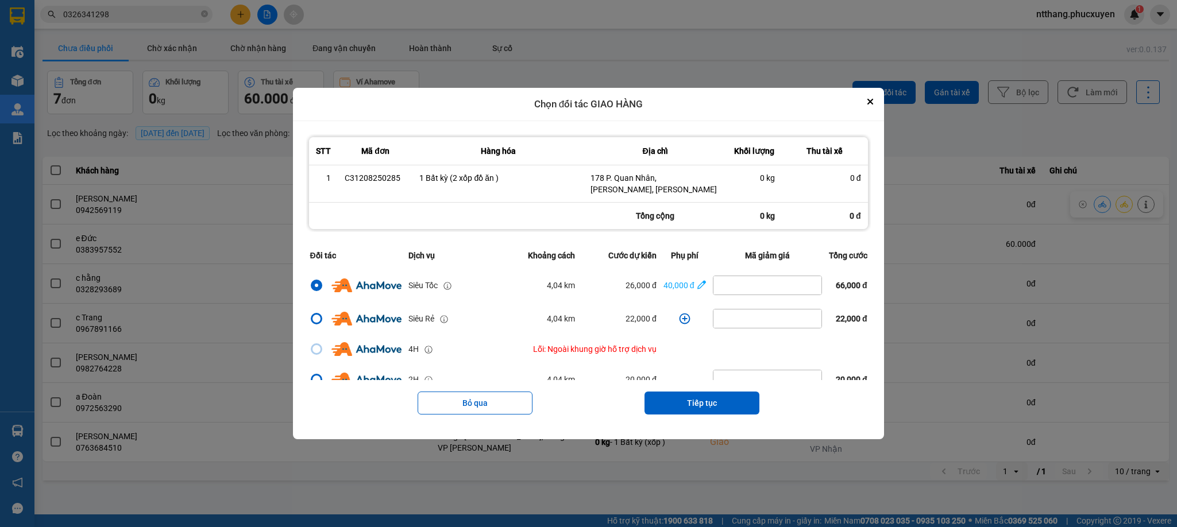
click at [699, 402] on button "Tiếp tục" at bounding box center [701, 403] width 115 height 23
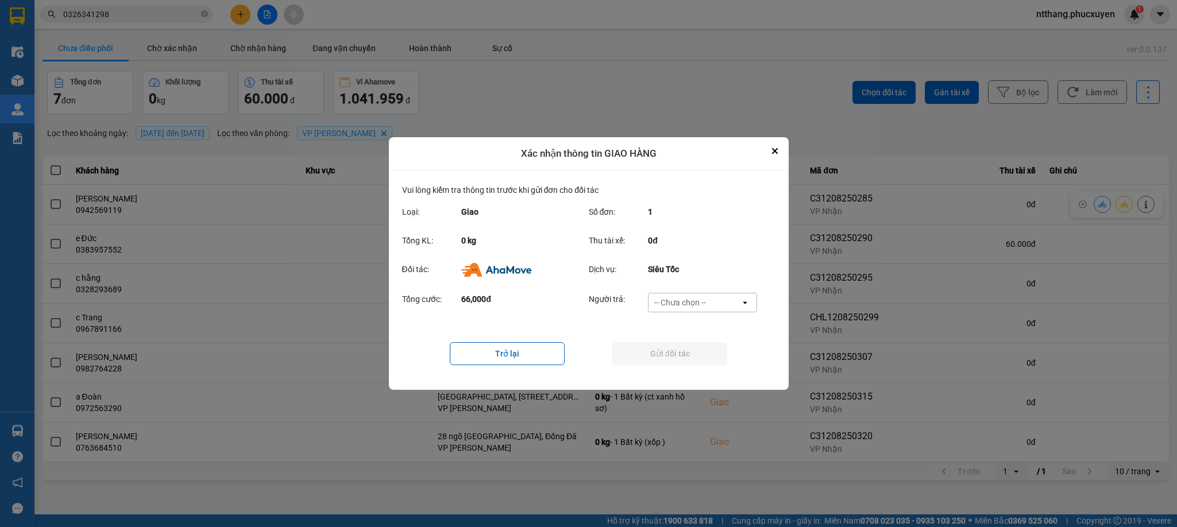
click at [670, 306] on div "-- Chưa chọn --" at bounding box center [680, 302] width 52 height 11
drag, startPoint x: 675, startPoint y: 365, endPoint x: 674, endPoint y: 353, distance: 12.1
click at [675, 366] on span "Ví Ahamove" at bounding box center [680, 368] width 47 height 11
click at [675, 352] on button "Gửi đối tác" at bounding box center [669, 353] width 115 height 23
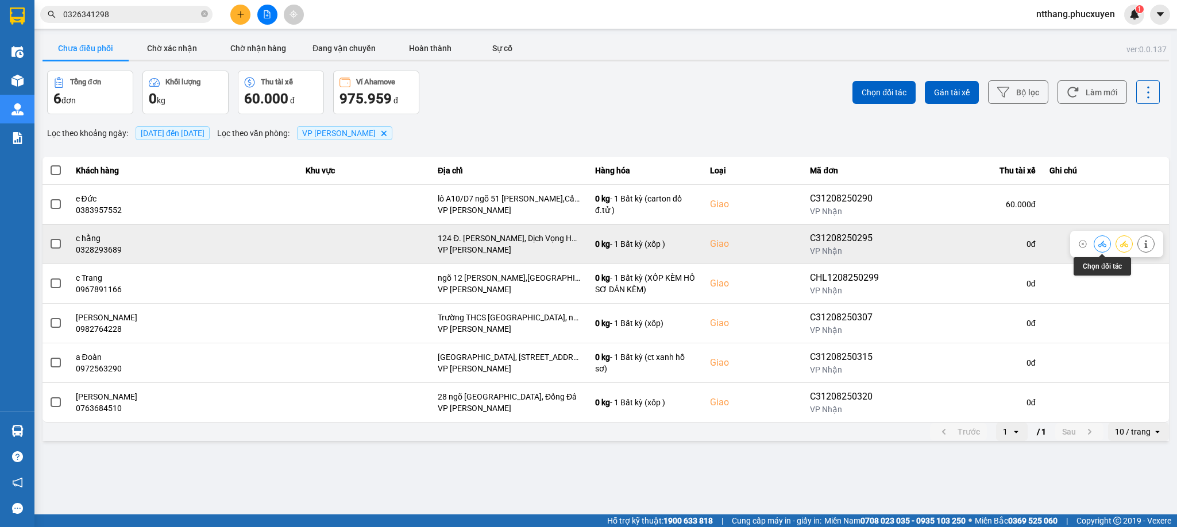
click at [1098, 246] on icon at bounding box center [1102, 244] width 8 height 8
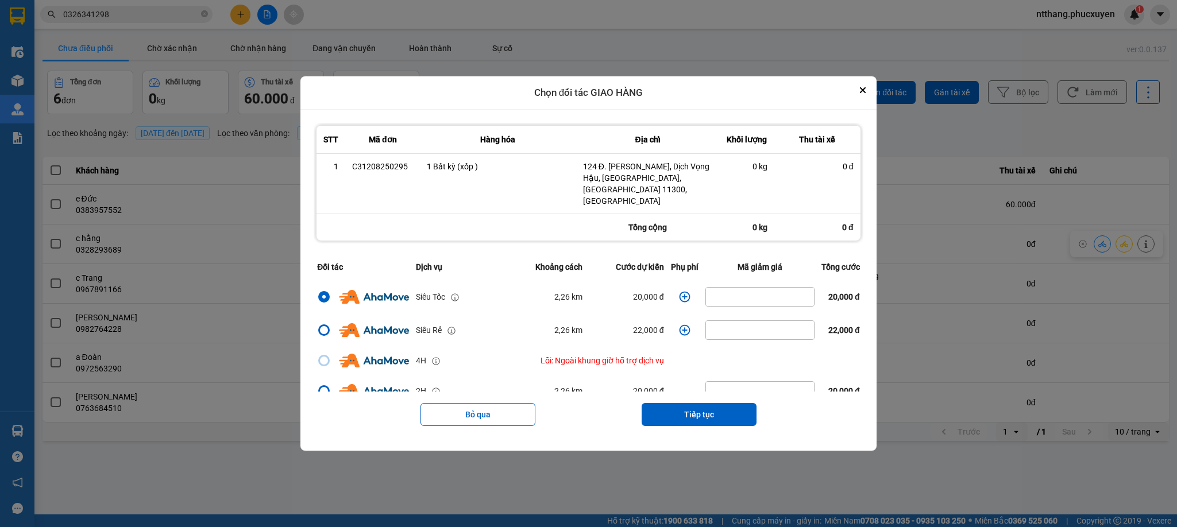
click at [679, 291] on icon "dialog" at bounding box center [684, 296] width 11 height 11
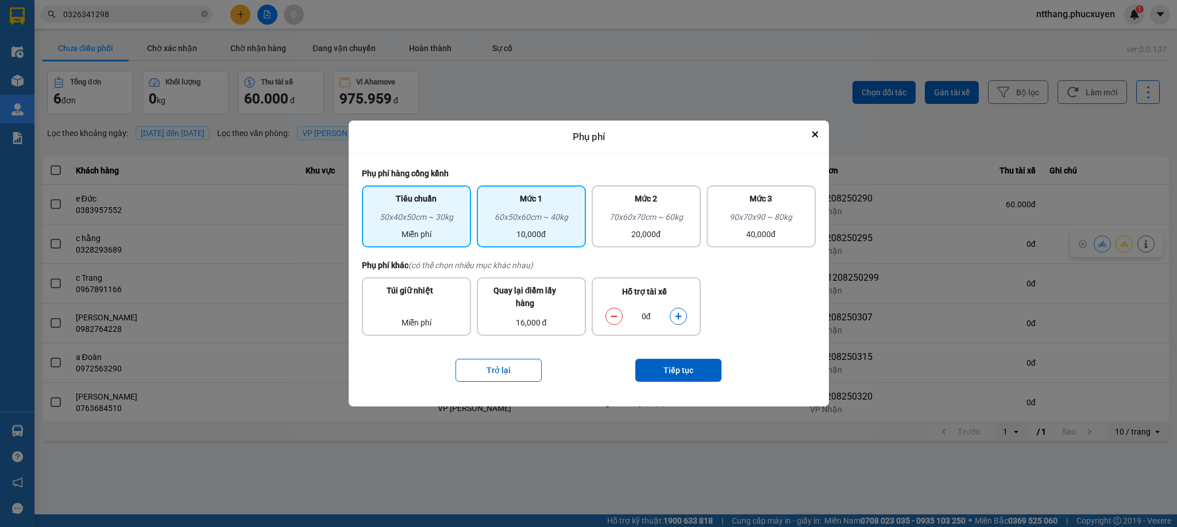
drag, startPoint x: 541, startPoint y: 218, endPoint x: 555, endPoint y: 227, distance: 17.4
click at [543, 218] on div "60x50x60cm ~ 40kg" at bounding box center [531, 219] width 95 height 17
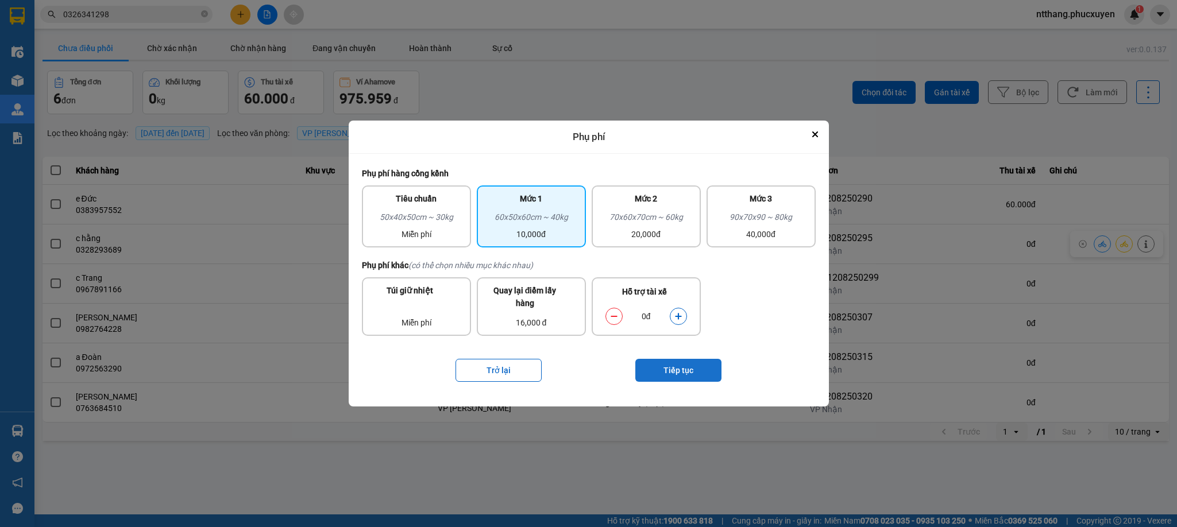
click at [685, 369] on button "Tiếp tục" at bounding box center [678, 370] width 86 height 23
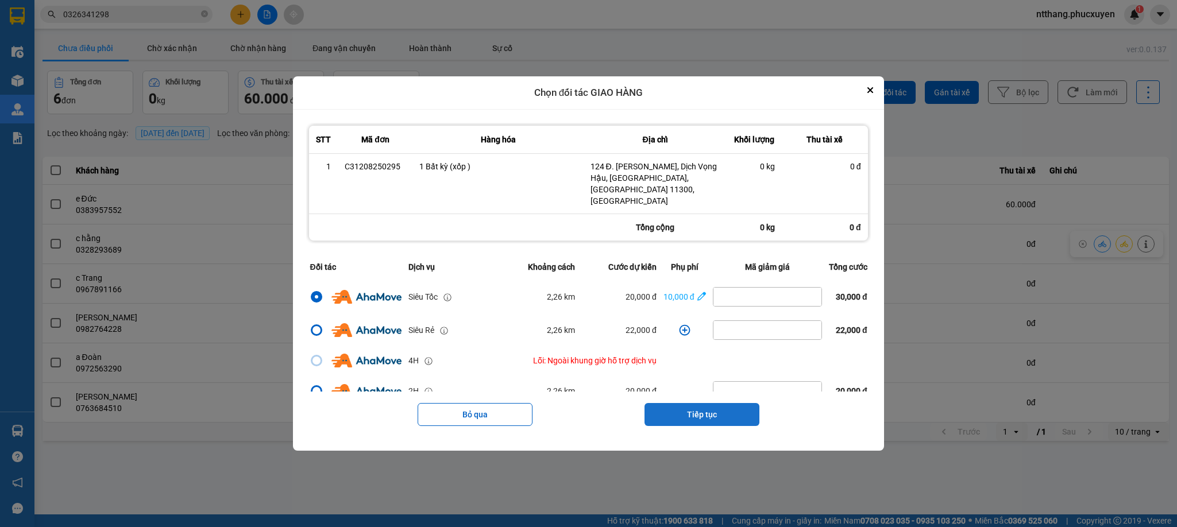
click at [690, 403] on button "Tiếp tục" at bounding box center [701, 414] width 115 height 23
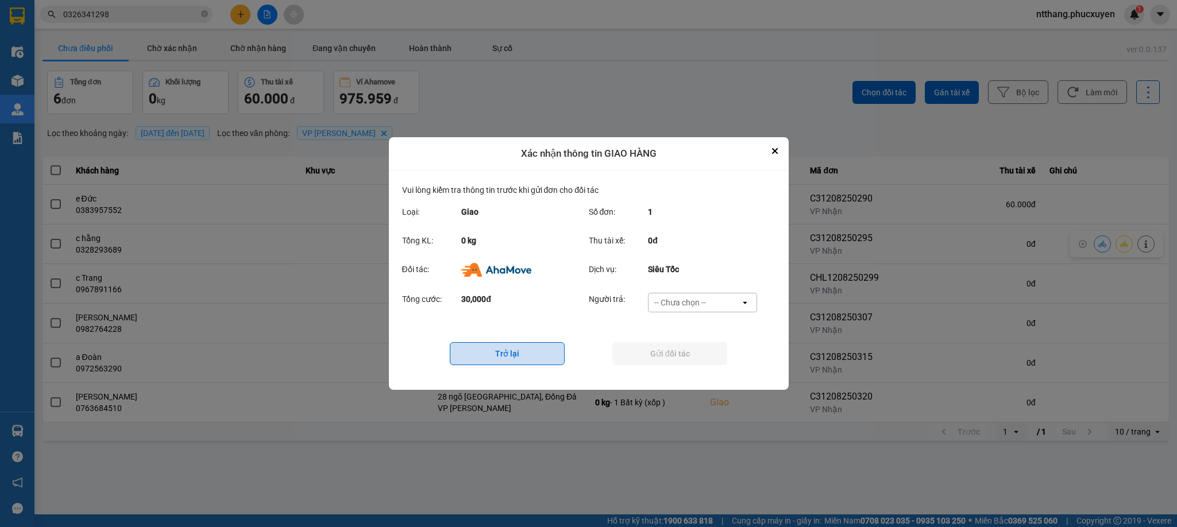
click at [512, 350] on button "Trở lại" at bounding box center [507, 353] width 115 height 23
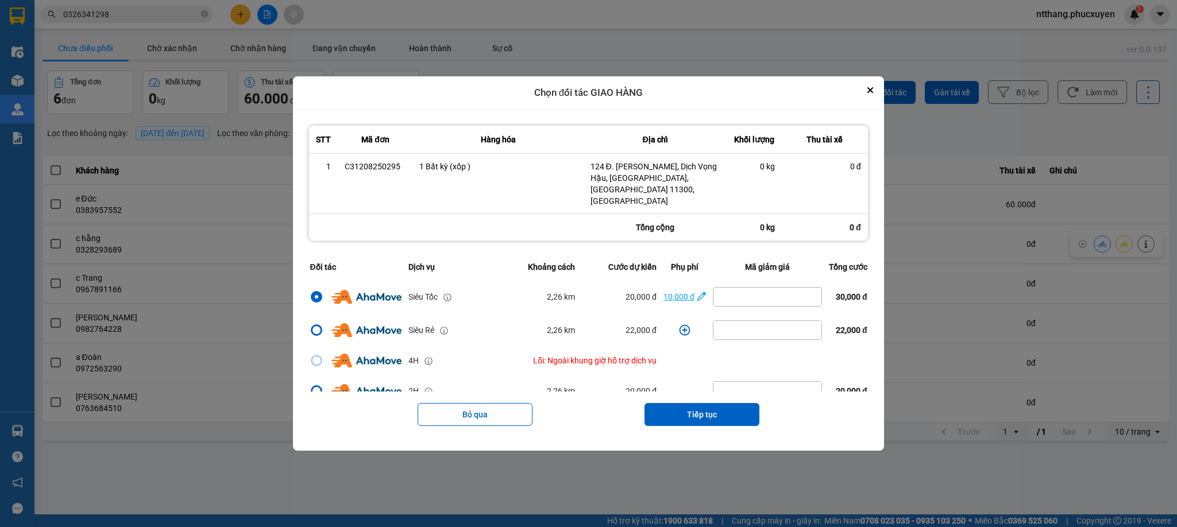
click at [681, 291] on div "10,000 đ" at bounding box center [678, 297] width 31 height 13
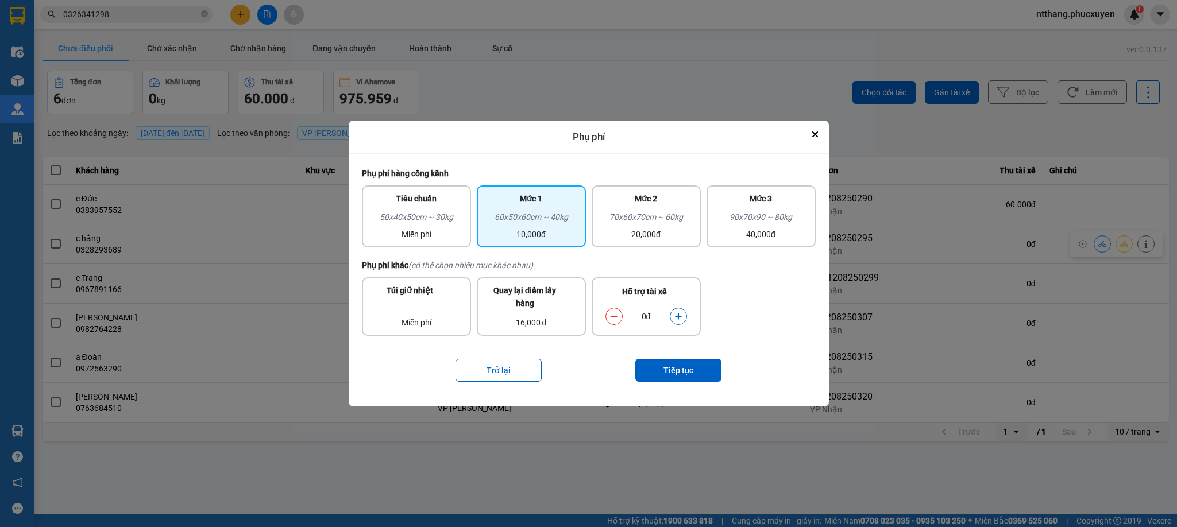
click at [679, 316] on icon "dialog" at bounding box center [678, 316] width 6 height 6
click at [672, 362] on button "Tiếp tục" at bounding box center [678, 370] width 86 height 23
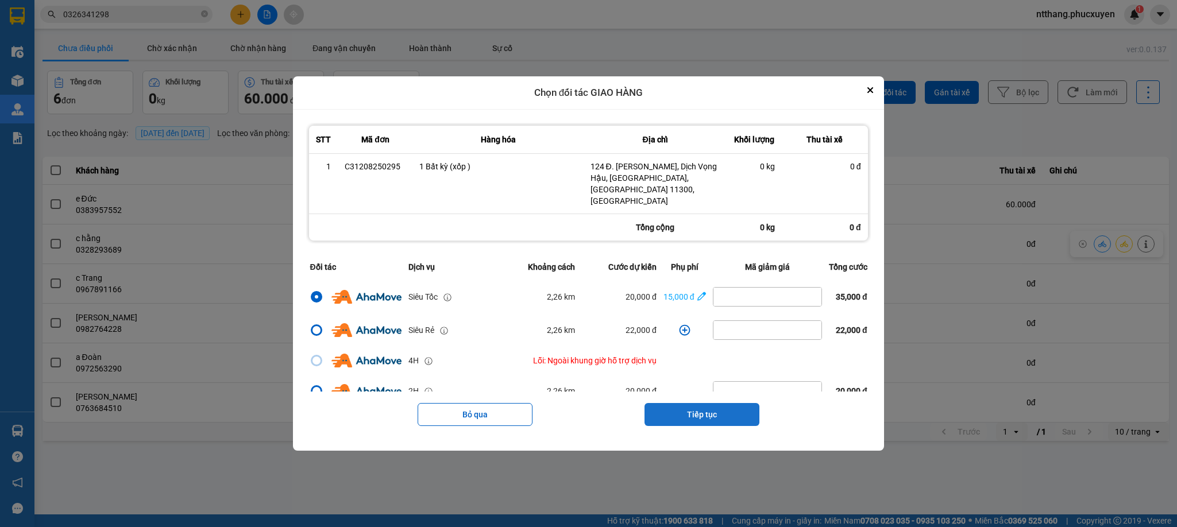
click at [676, 405] on button "Tiếp tục" at bounding box center [701, 414] width 115 height 23
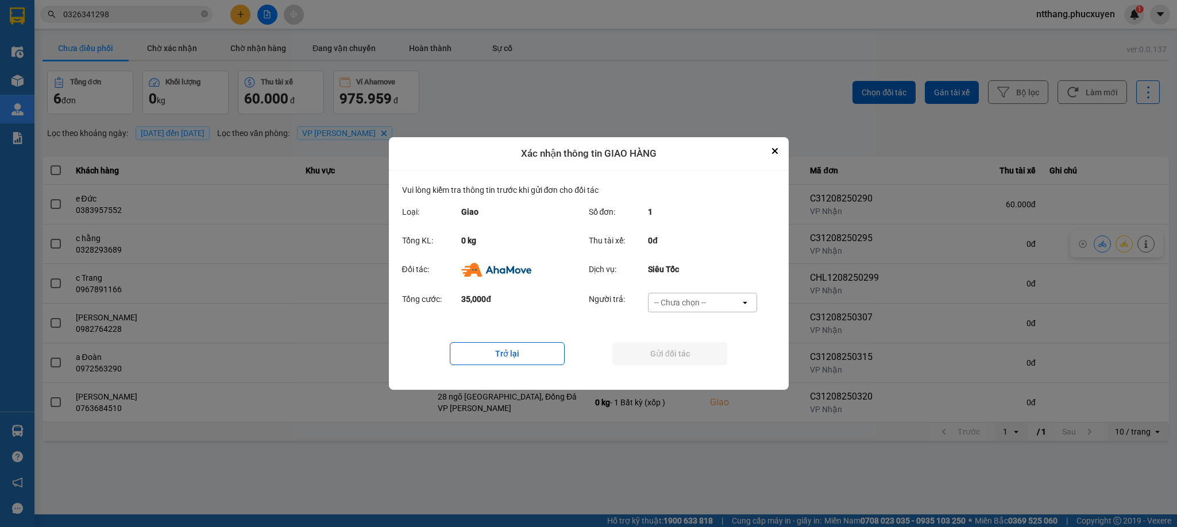
click at [683, 308] on div "-- Chưa chọn --" at bounding box center [680, 302] width 52 height 11
drag, startPoint x: 667, startPoint y: 374, endPoint x: 665, endPoint y: 362, distance: 11.6
click at [666, 374] on span "Ví Ahamove" at bounding box center [680, 368] width 47 height 11
click at [665, 357] on button "Gửi đối tác" at bounding box center [669, 353] width 115 height 23
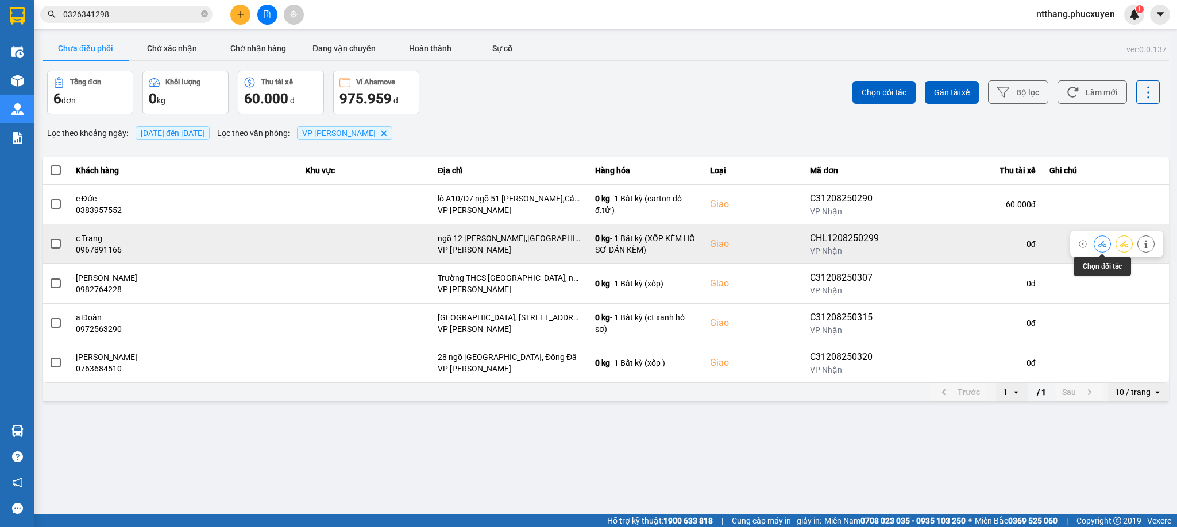
click at [1104, 243] on icon at bounding box center [1102, 244] width 8 height 8
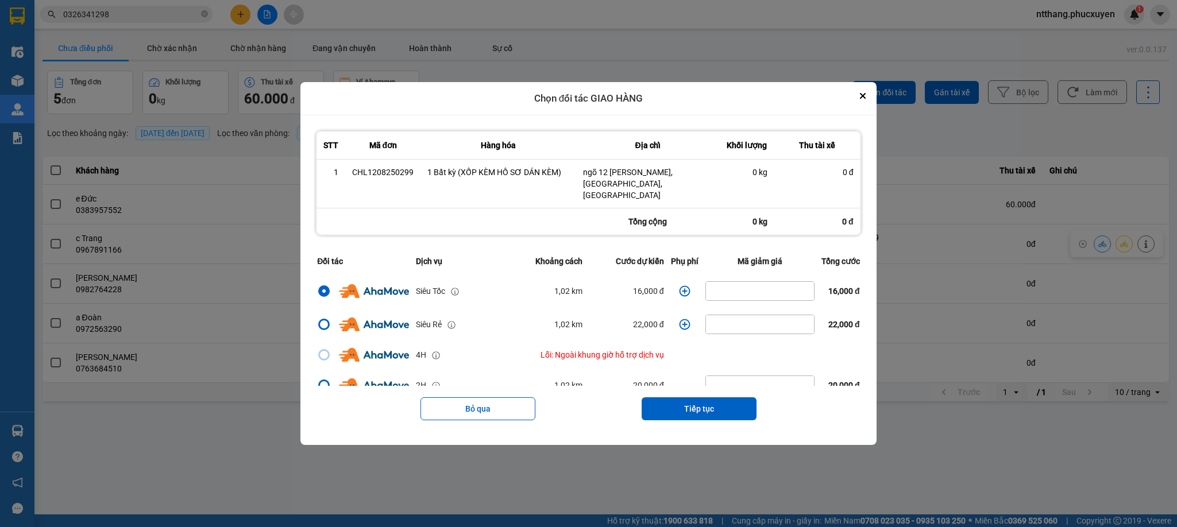
click at [679, 287] on icon "dialog" at bounding box center [684, 290] width 11 height 11
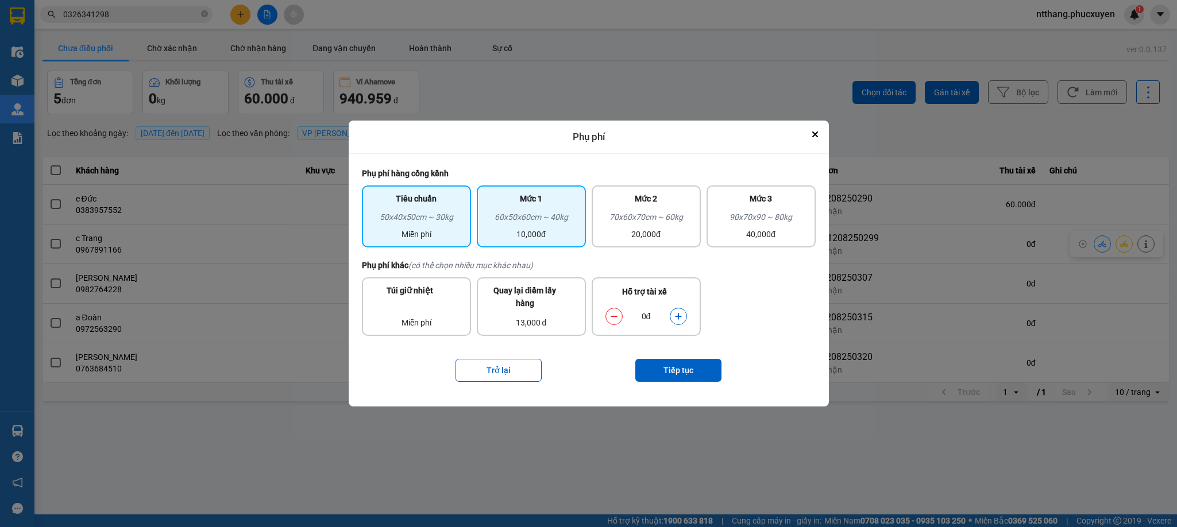
click at [528, 222] on div "60x50x60cm ~ 40kg" at bounding box center [531, 219] width 95 height 17
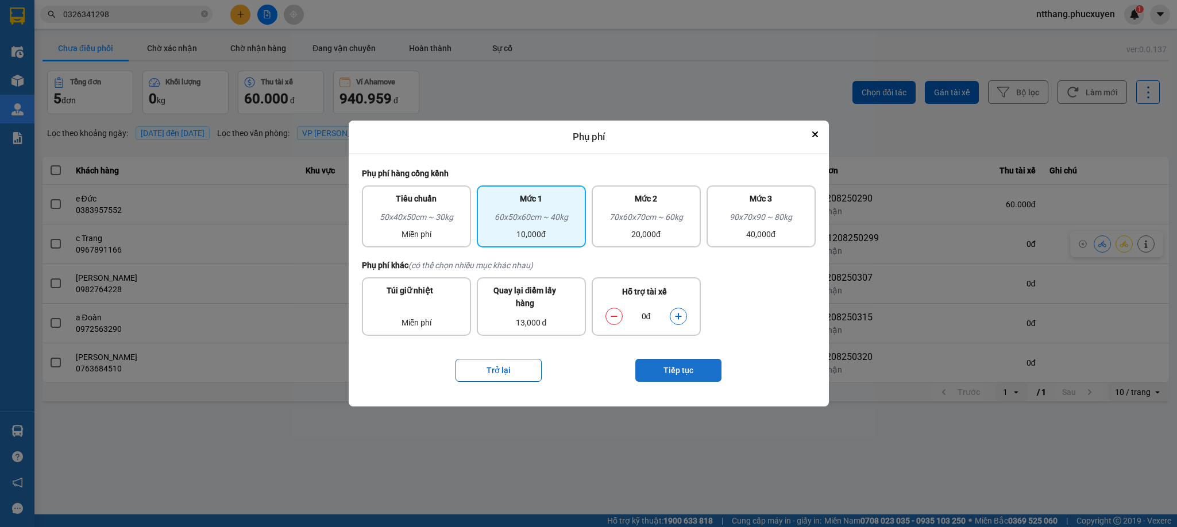
click at [682, 359] on button "Tiếp tục" at bounding box center [678, 370] width 86 height 23
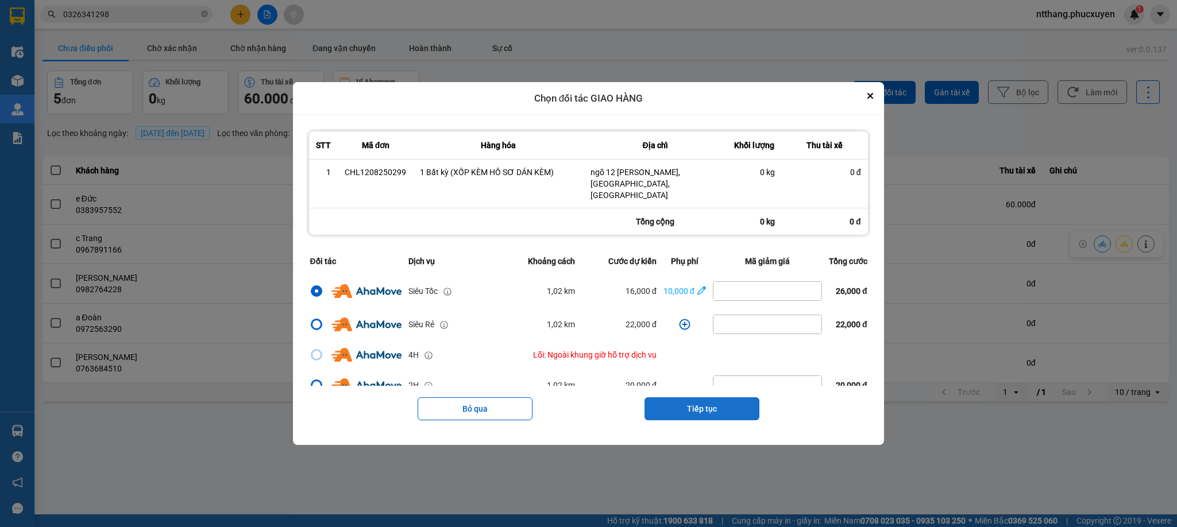
click at [703, 404] on button "Tiếp tục" at bounding box center [701, 408] width 115 height 23
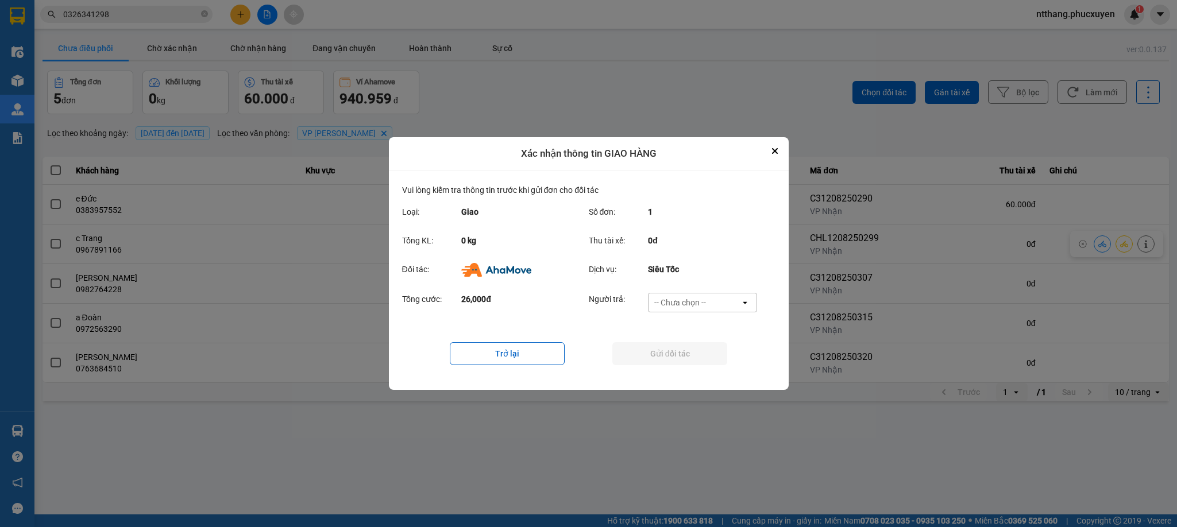
click at [688, 303] on div "-- Chưa chọn --" at bounding box center [680, 302] width 52 height 11
click at [684, 364] on span "Ví Ahamove" at bounding box center [680, 368] width 47 height 11
click at [681, 350] on button "Gửi đối tác" at bounding box center [669, 353] width 115 height 23
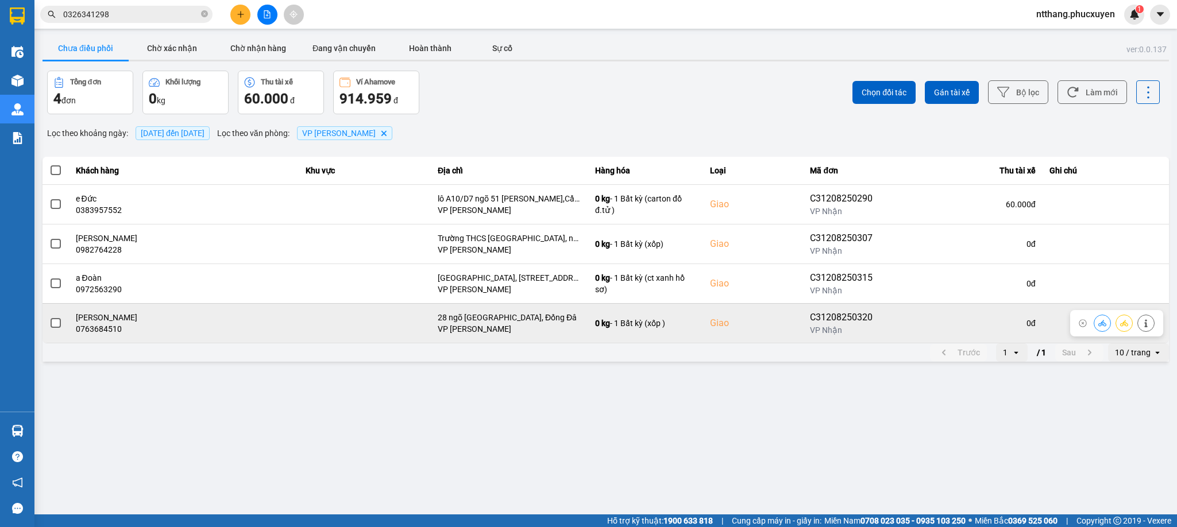
click at [1098, 327] on icon at bounding box center [1102, 323] width 8 height 8
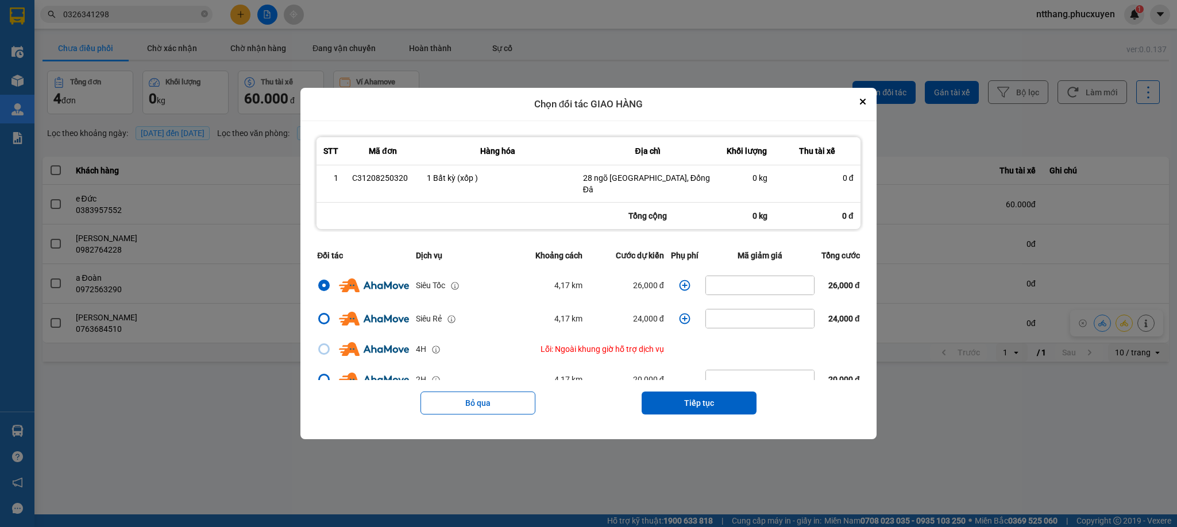
click at [679, 280] on icon "dialog" at bounding box center [684, 285] width 11 height 11
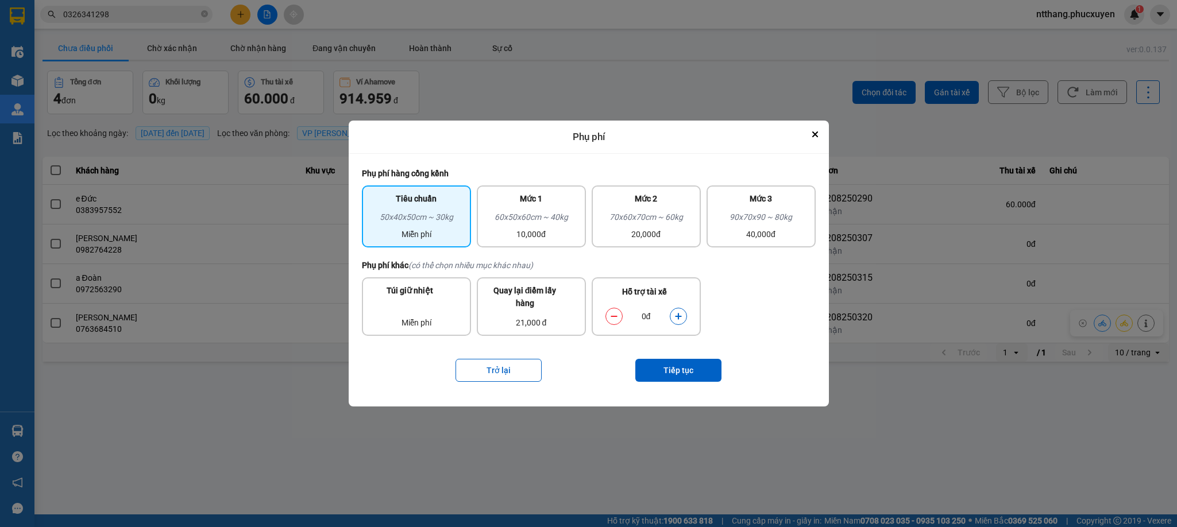
drag, startPoint x: 545, startPoint y: 227, endPoint x: 663, endPoint y: 298, distance: 137.8
click at [550, 231] on div "10,000đ" at bounding box center [531, 234] width 95 height 13
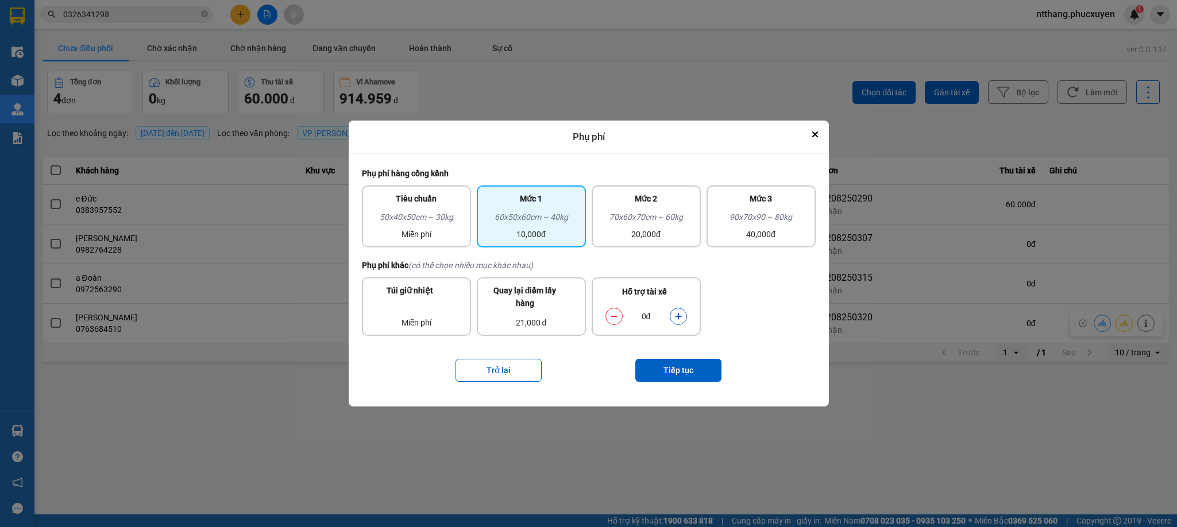
click at [678, 313] on icon "dialog" at bounding box center [678, 316] width 6 height 6
click at [688, 360] on button "Tiếp tục" at bounding box center [678, 370] width 86 height 23
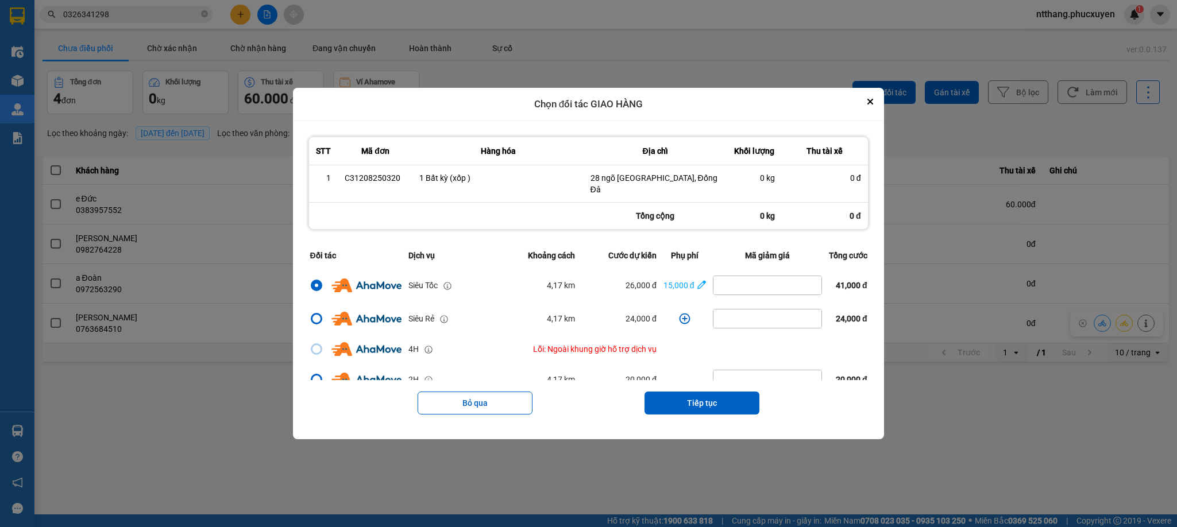
click at [703, 385] on div "Bỏ qua Tiếp tục" at bounding box center [588, 403] width 564 height 46
drag, startPoint x: 690, startPoint y: 395, endPoint x: 681, endPoint y: 380, distance: 17.5
click at [686, 396] on button "Tiếp tục" at bounding box center [701, 403] width 115 height 23
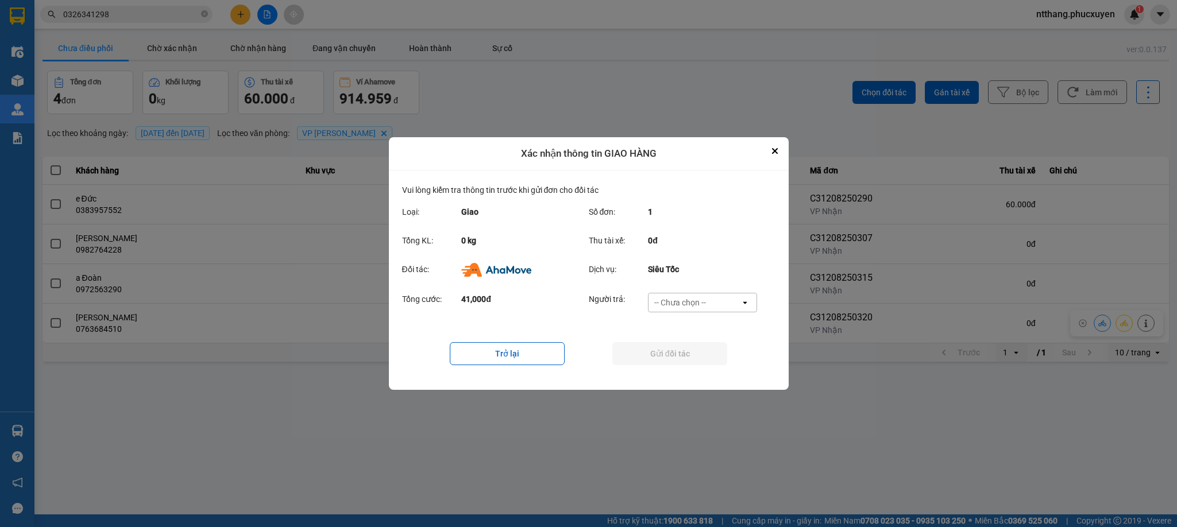
click at [684, 308] on div "-- Chưa chọn --" at bounding box center [680, 302] width 52 height 11
click at [684, 323] on span "Khách hàng" at bounding box center [679, 327] width 44 height 11
click at [683, 357] on button "Gửi đối tác" at bounding box center [669, 353] width 115 height 23
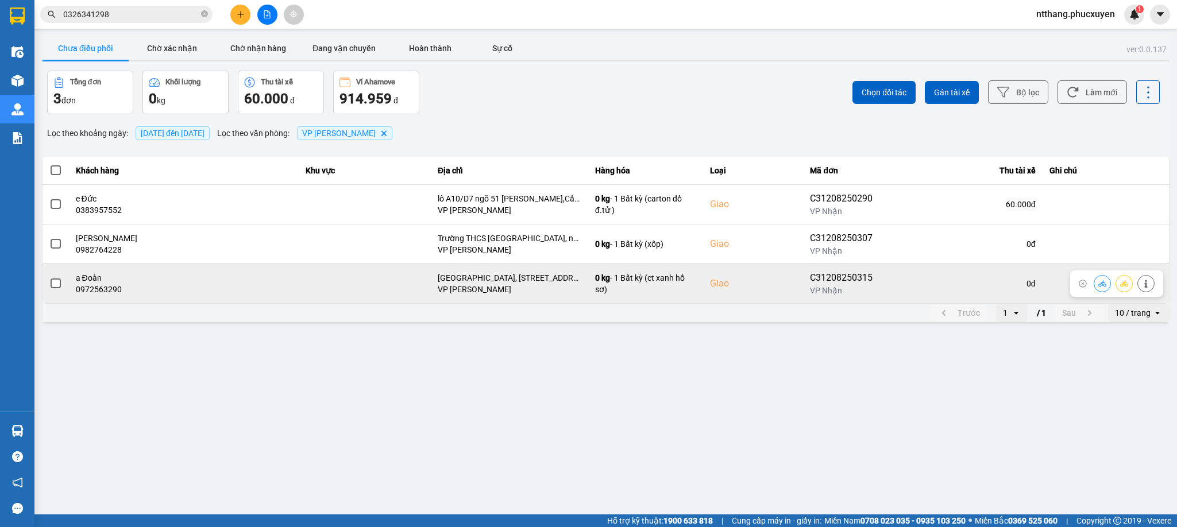
click at [810, 278] on div "C31208250315" at bounding box center [846, 278] width 72 height 14
copy div "C31208250315"
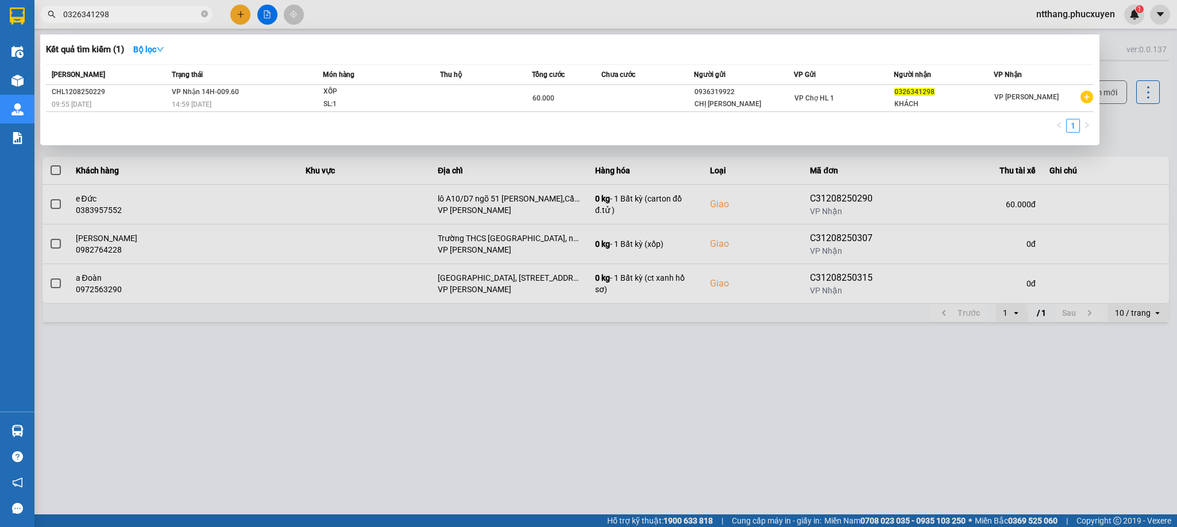
click at [141, 11] on input "0326341298" at bounding box center [131, 14] width 136 height 13
paste input "C31208250315"
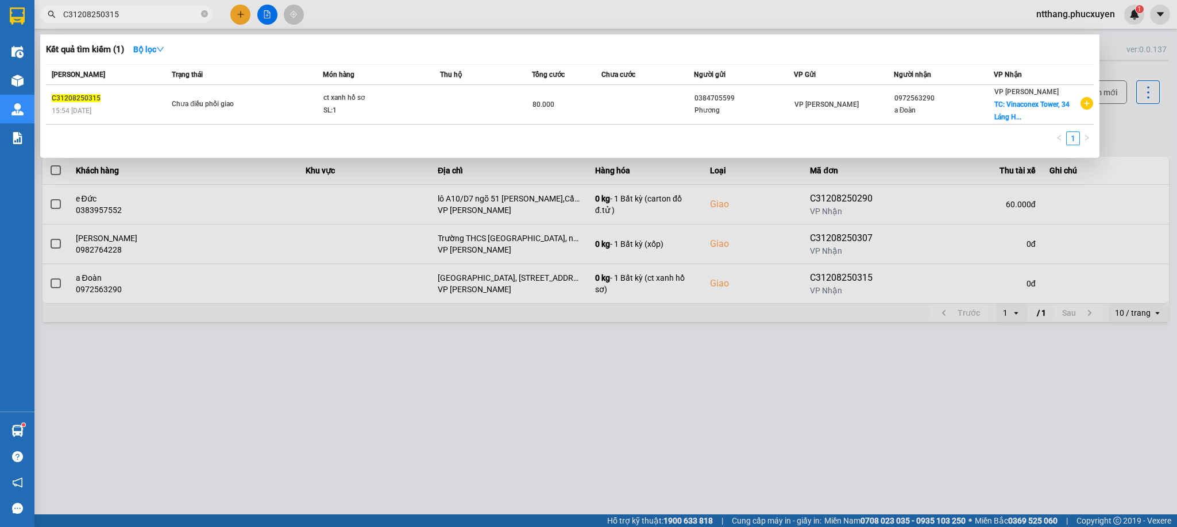
click at [349, 367] on div at bounding box center [588, 263] width 1177 height 527
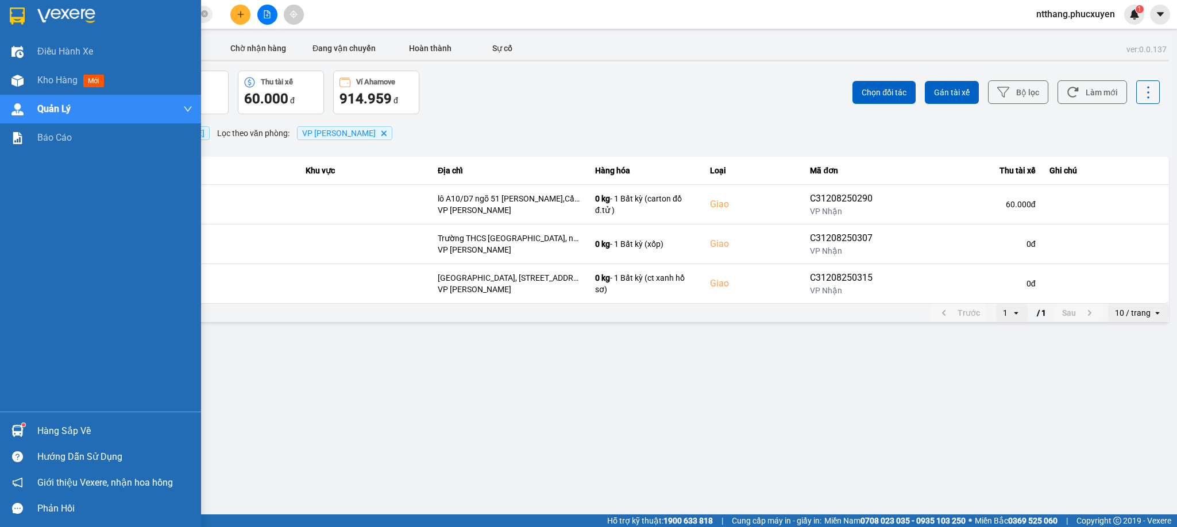
drag, startPoint x: 33, startPoint y: 88, endPoint x: 59, endPoint y: 430, distance: 342.1
click at [33, 90] on div "Kho hàng mới" at bounding box center [100, 80] width 201 height 29
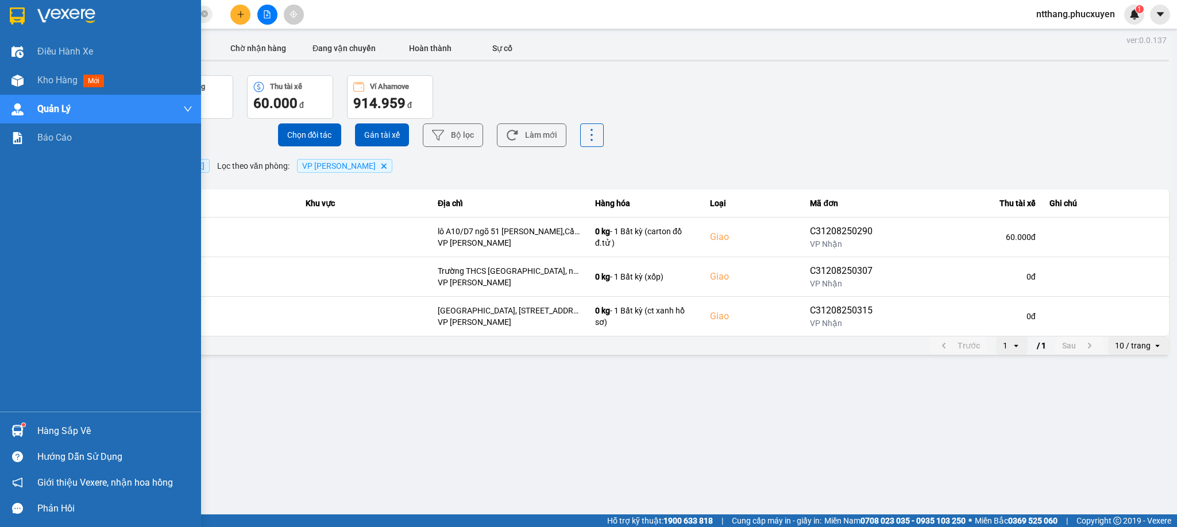
click at [54, 430] on div "Hàng sắp về" at bounding box center [114, 431] width 155 height 17
click at [59, 430] on div "Điều hành xe Kho hàng mới Quản [PERSON_NAME] lý thu hộ Quản lý chuyến Quản lý k…" at bounding box center [100, 263] width 201 height 527
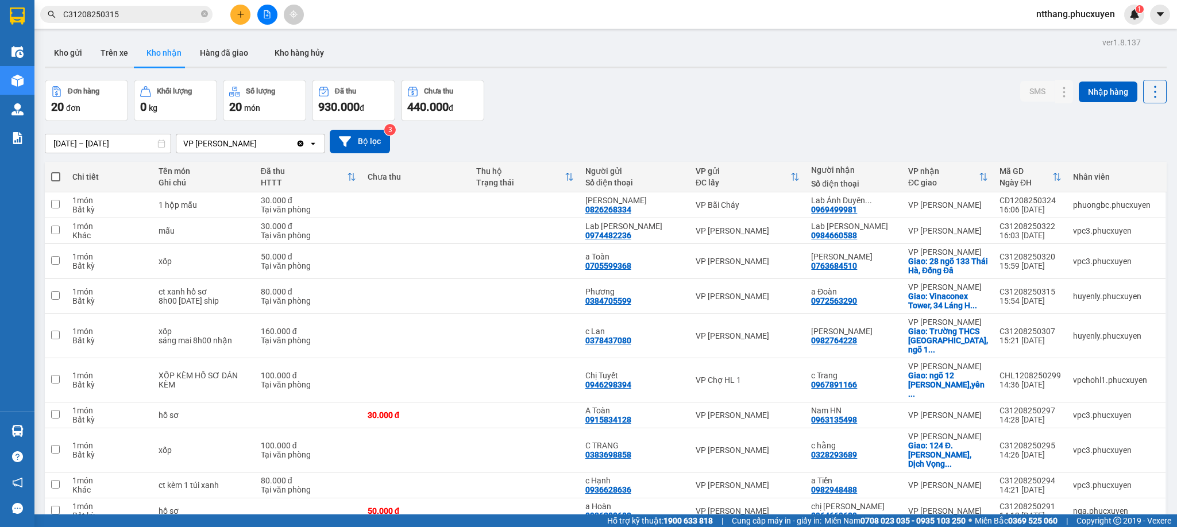
click at [592, 146] on div "[DATE] – [DATE] Press the down arrow key to interact with the calendar and sele…" at bounding box center [606, 142] width 1122 height 24
click at [582, 102] on div "Đơn hàng 20 đơn Khối lượng 0 kg Số lượng 20 món Đã thu 930.000 đ Chưa thu 440.0…" at bounding box center [606, 100] width 1122 height 41
drag, startPoint x: 601, startPoint y: 78, endPoint x: 230, endPoint y: 95, distance: 371.9
click at [600, 78] on div "ver 1.8.137 Kho gửi Trên xe Kho nhận Hàng đã giao Kho hàng hủy Đơn hàng 20 đơn …" at bounding box center [605, 447] width 1131 height 826
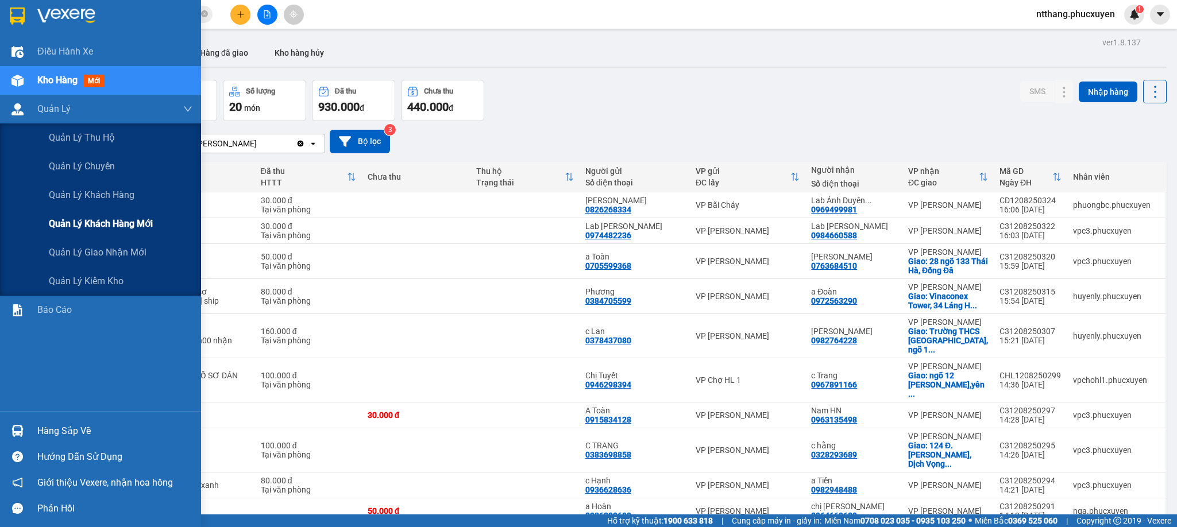
drag, startPoint x: 11, startPoint y: 107, endPoint x: 73, endPoint y: 233, distance: 140.7
click at [11, 107] on img at bounding box center [17, 109] width 12 height 12
click at [100, 246] on span "Quản lý giao nhận mới" at bounding box center [98, 252] width 98 height 14
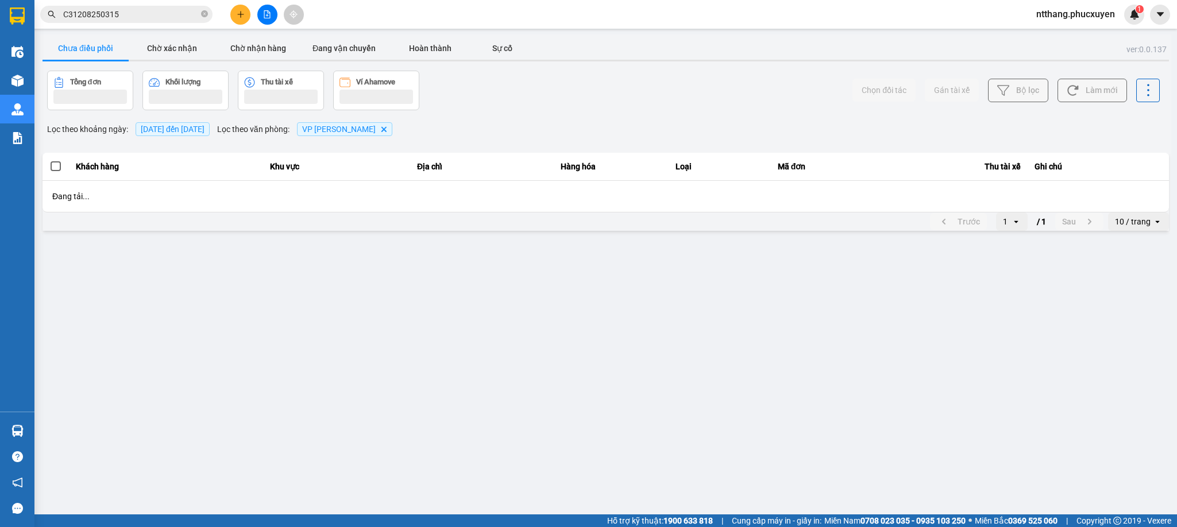
click at [623, 100] on div "Chọn đối tác Gán tài xế Bộ lọc Làm mới" at bounding box center [882, 91] width 556 height 40
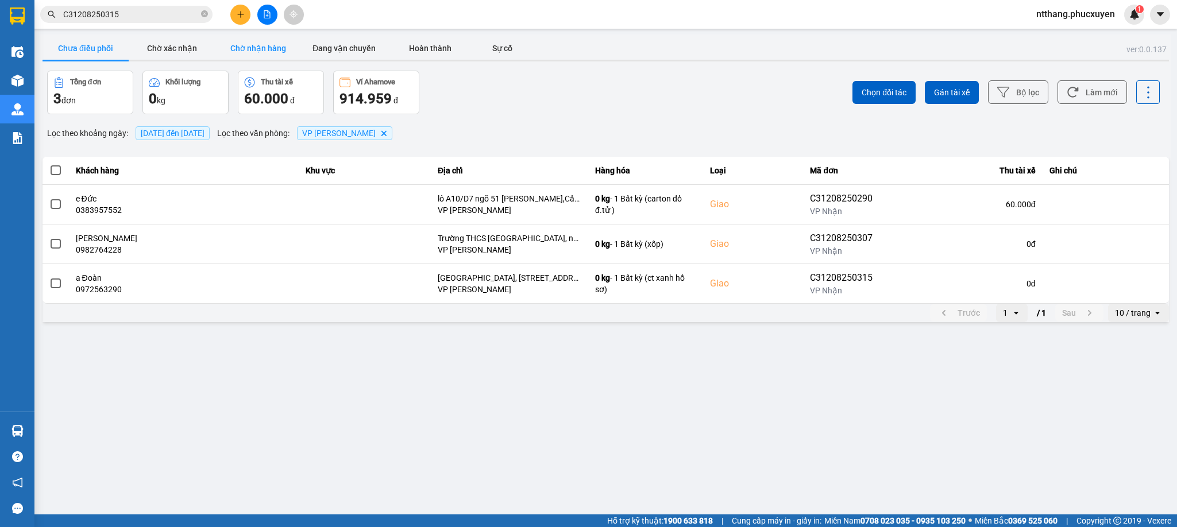
click at [270, 40] on button "Chờ nhận hàng" at bounding box center [258, 48] width 86 height 23
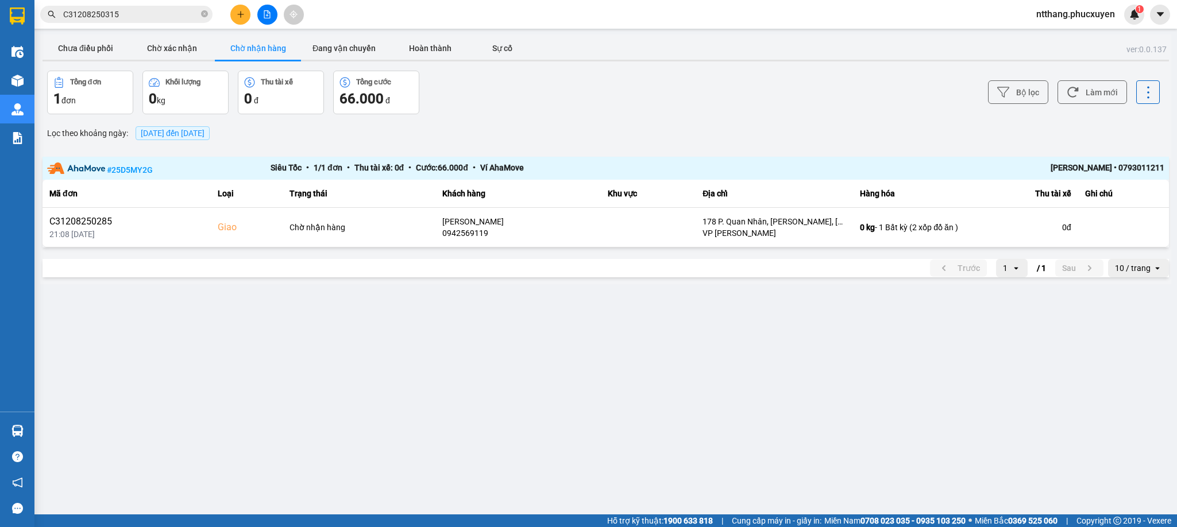
click at [175, 14] on input "C31208250315" at bounding box center [131, 14] width 136 height 13
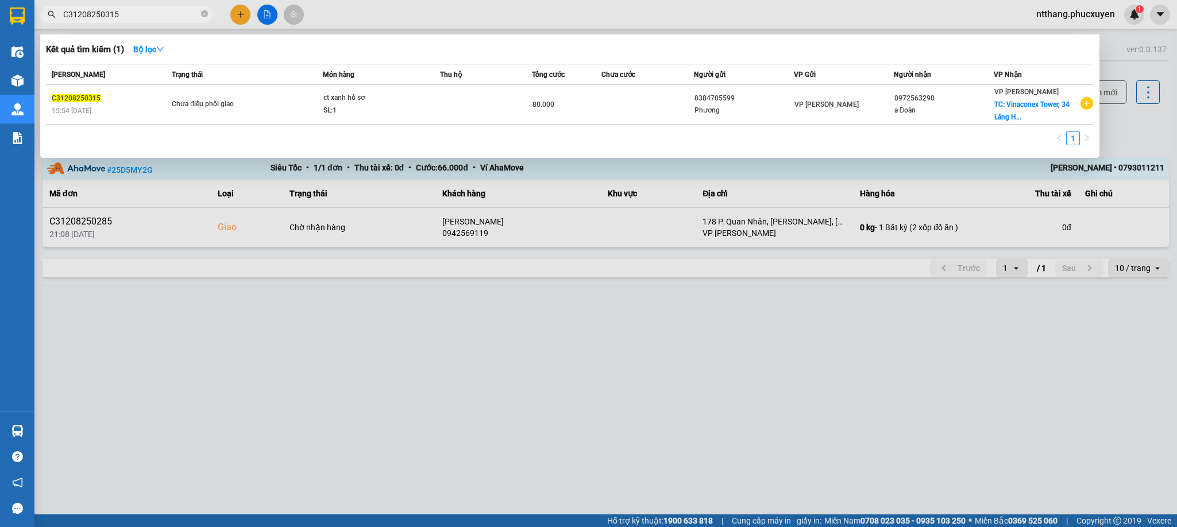
click at [175, 14] on input "C31208250315" at bounding box center [131, 14] width 136 height 13
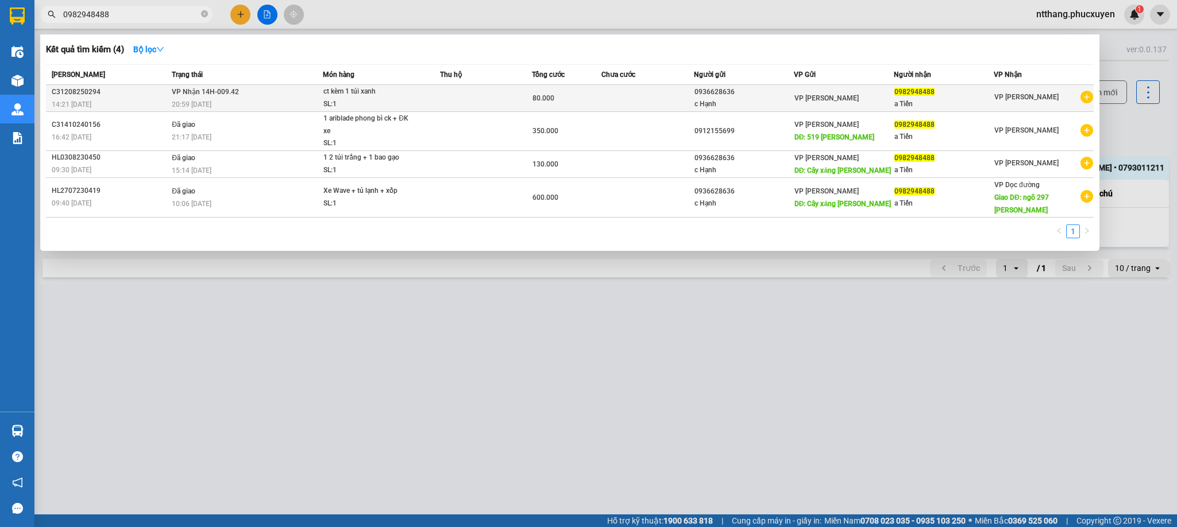
type input "0982948488"
click at [154, 105] on div "14:21 [DATE]" at bounding box center [110, 104] width 117 height 13
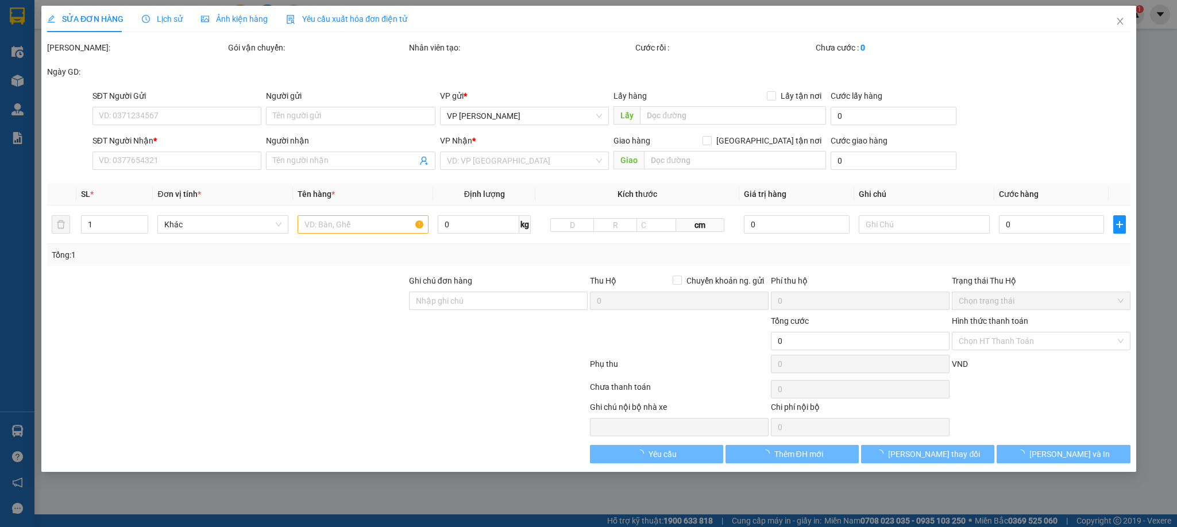
type input "0936628636"
type input "c Hạnh"
type input "0982948488"
type input "a Tiến"
type input "80.000"
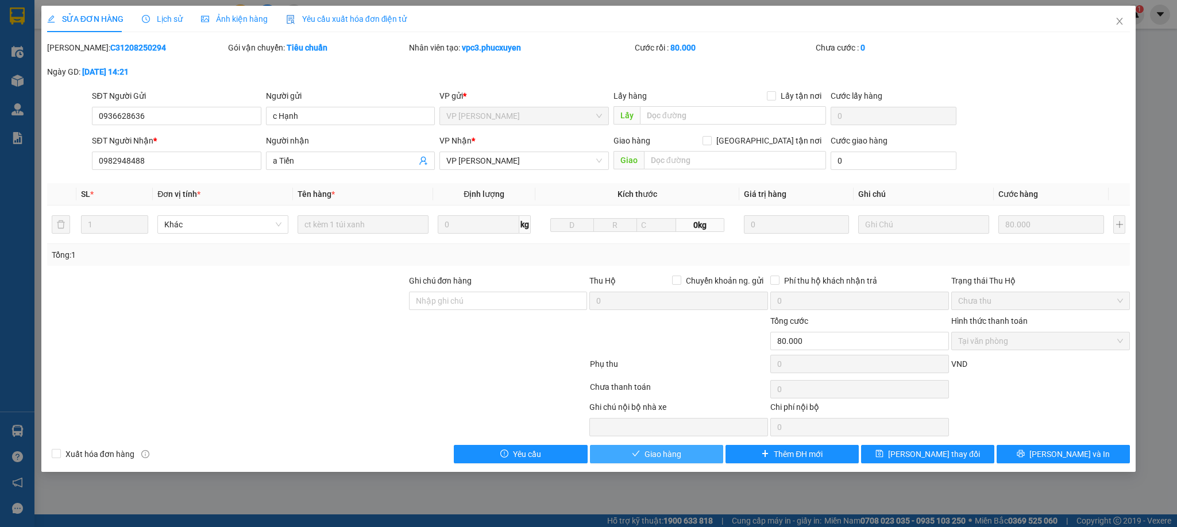
click at [613, 450] on button "Giao hàng" at bounding box center [656, 454] width 133 height 18
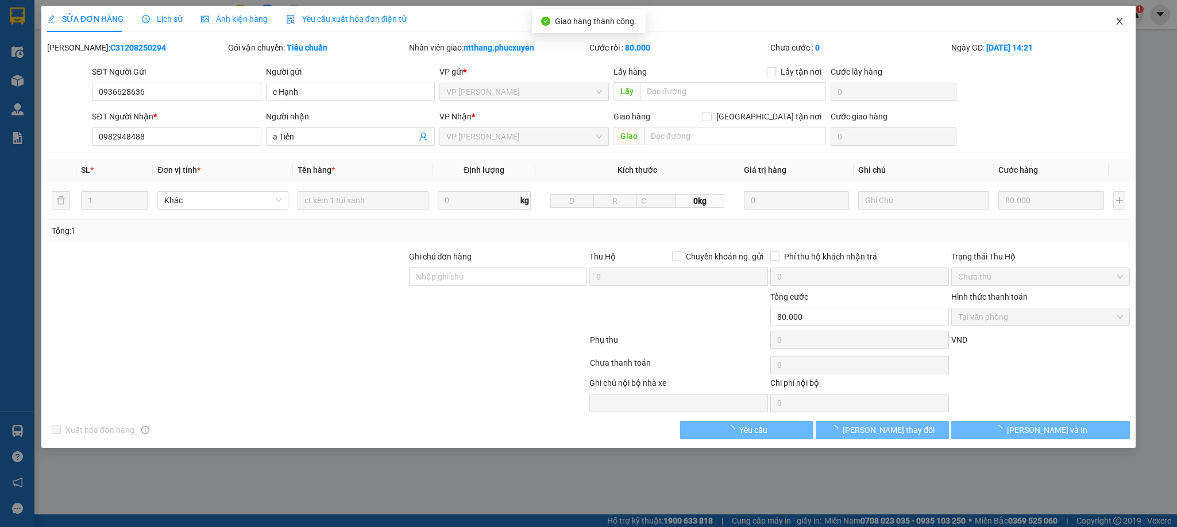
click at [1118, 18] on icon "close" at bounding box center [1119, 21] width 9 height 9
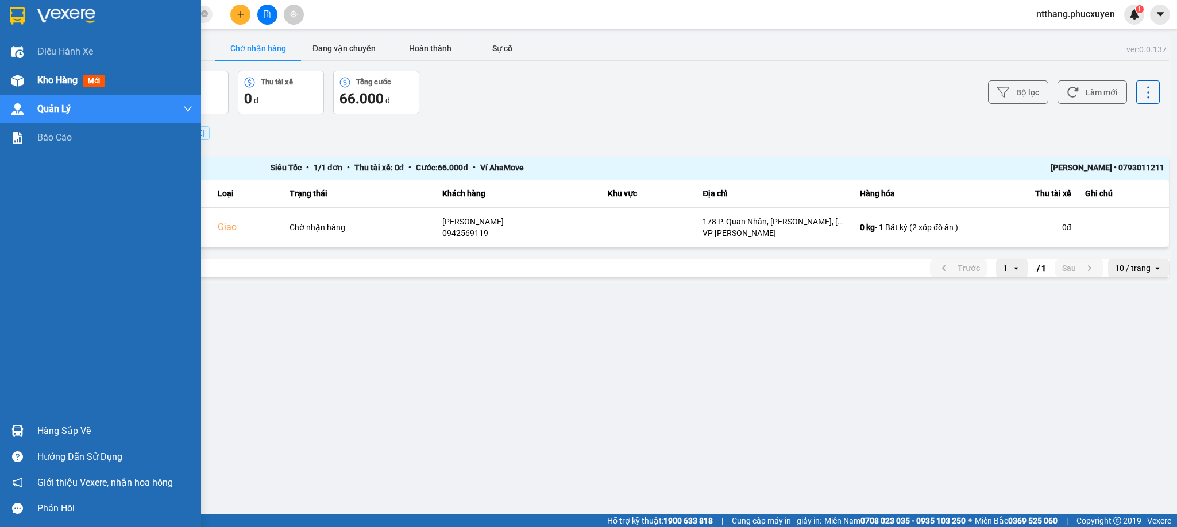
click at [9, 74] on div at bounding box center [17, 81] width 20 height 20
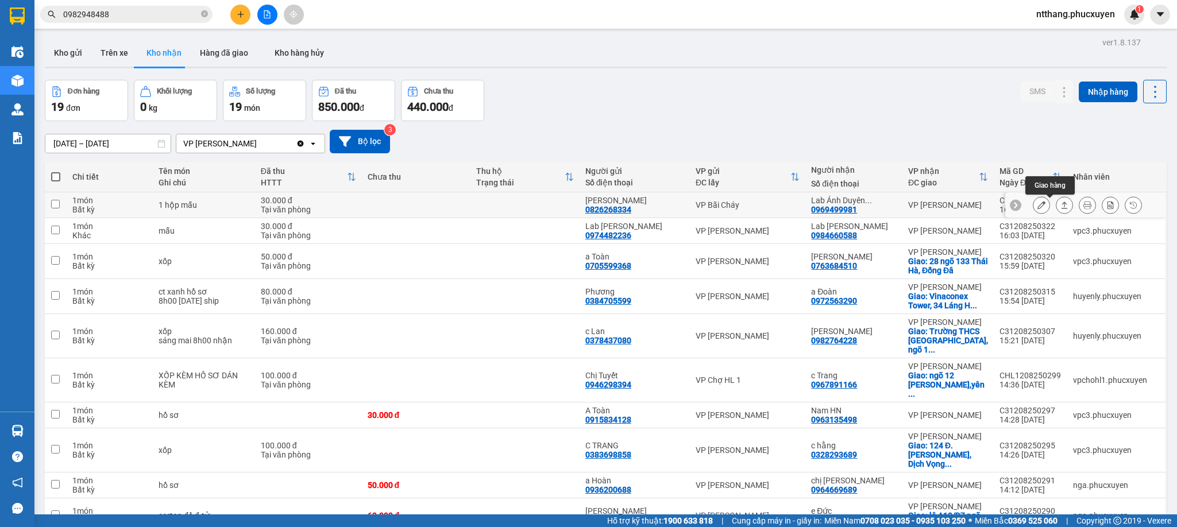
click at [1060, 202] on icon at bounding box center [1064, 205] width 8 height 8
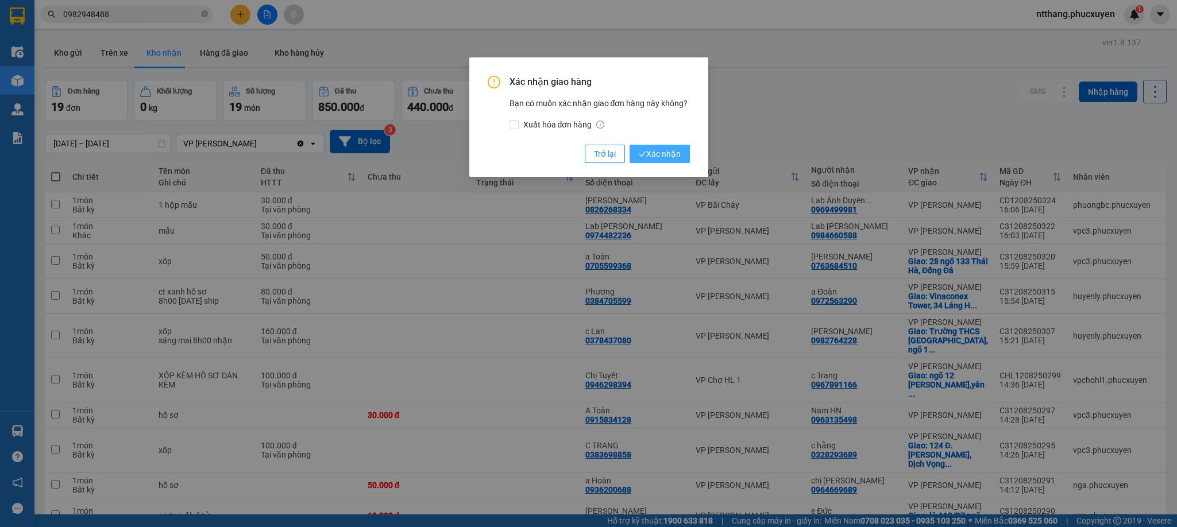
drag, startPoint x: 674, startPoint y: 155, endPoint x: 734, endPoint y: 136, distance: 63.8
click at [672, 155] on span "Xác nhận" at bounding box center [660, 154] width 42 height 13
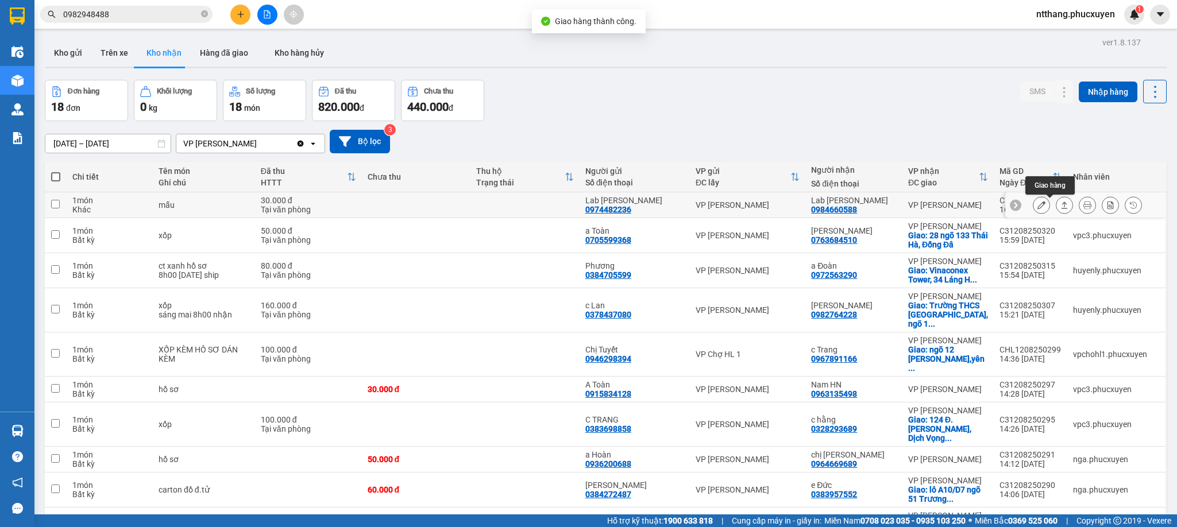
click at [1056, 202] on button at bounding box center [1064, 205] width 16 height 20
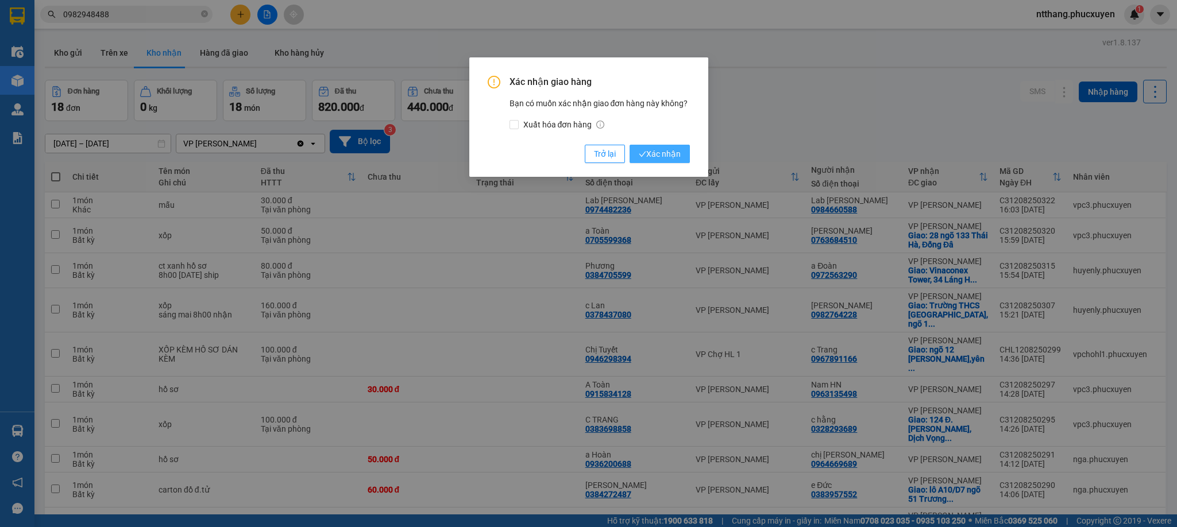
click at [650, 159] on span "Xác nhận" at bounding box center [660, 154] width 42 height 13
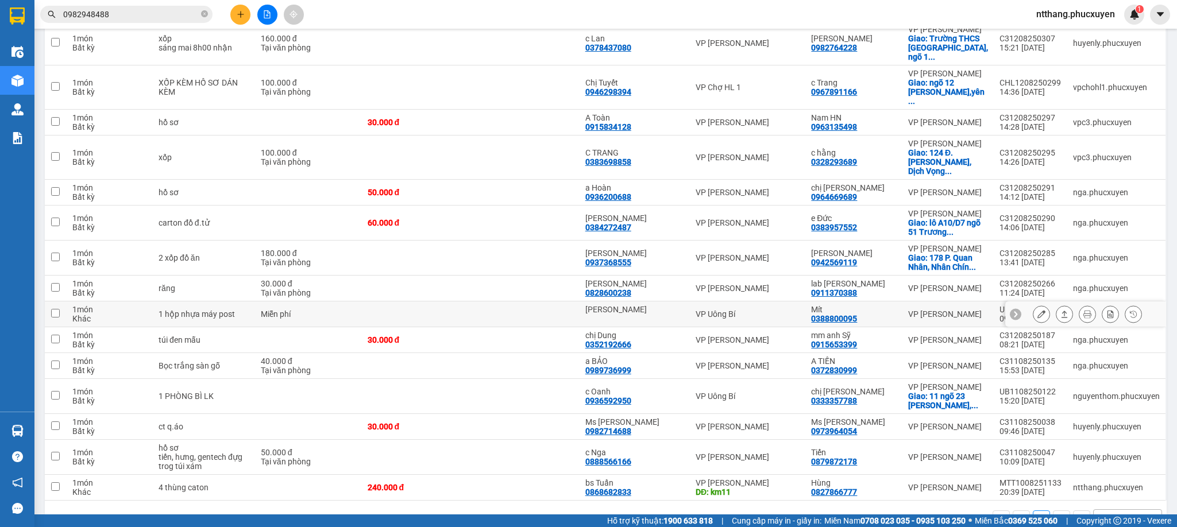
scroll to position [155, 0]
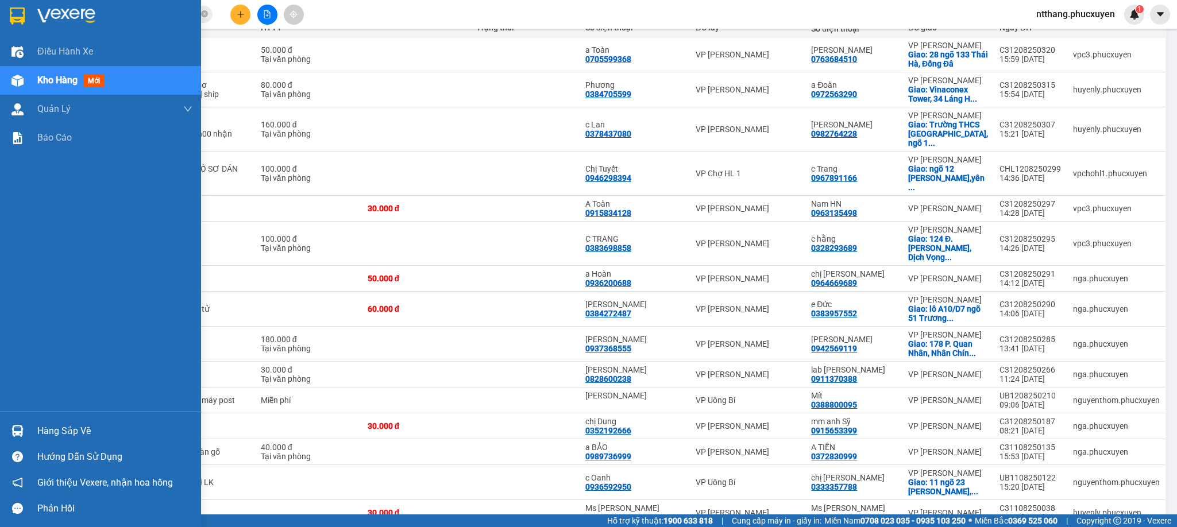
click at [16, 426] on img at bounding box center [17, 431] width 12 height 12
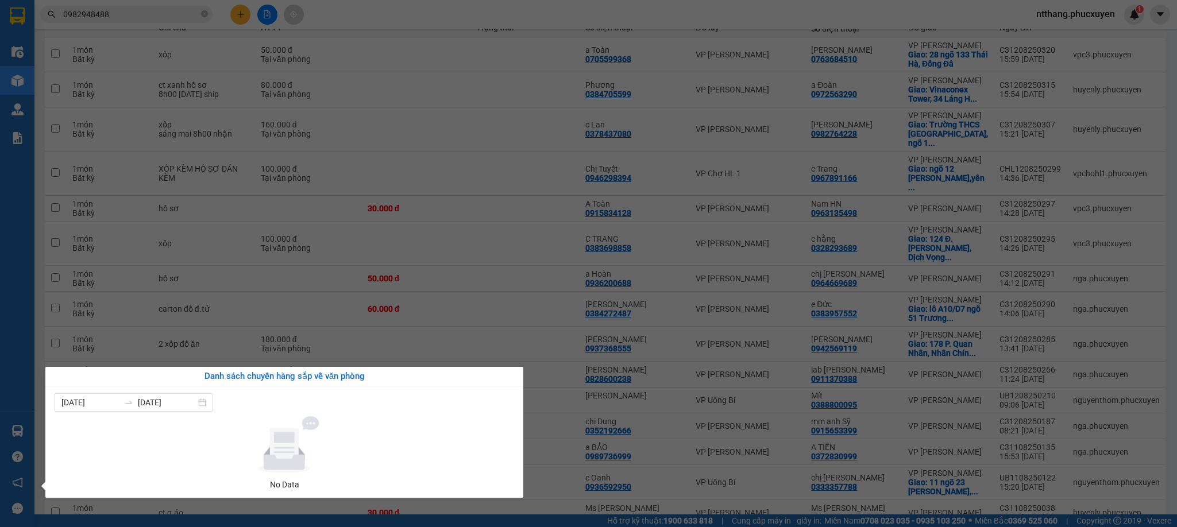
click at [16, 426] on div "Điều hành xe Kho hàng mới Quản [PERSON_NAME] lý thu hộ Quản lý chuyến Quản lý k…" at bounding box center [17, 263] width 34 height 527
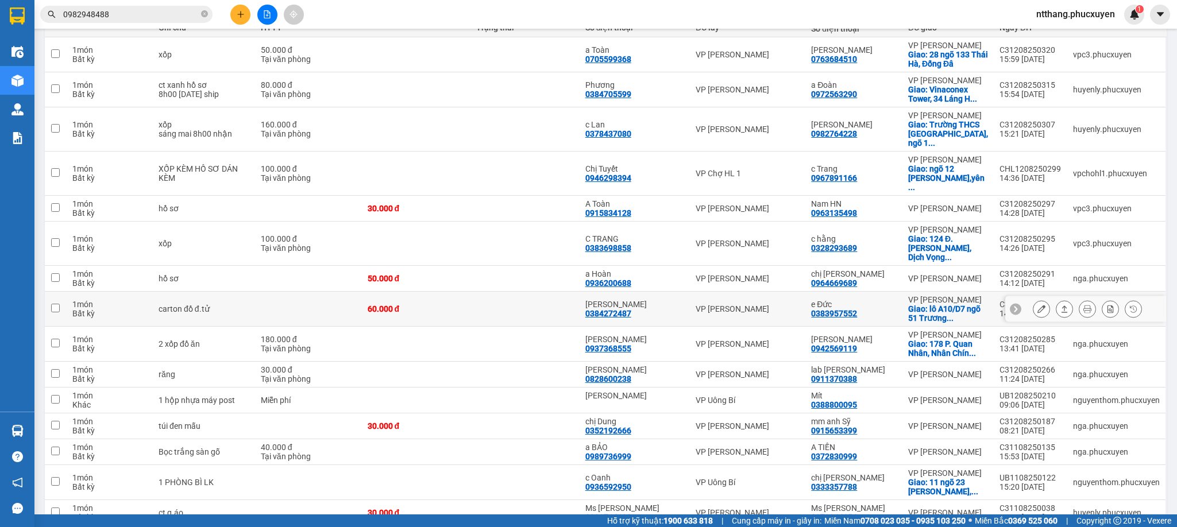
scroll to position [0, 0]
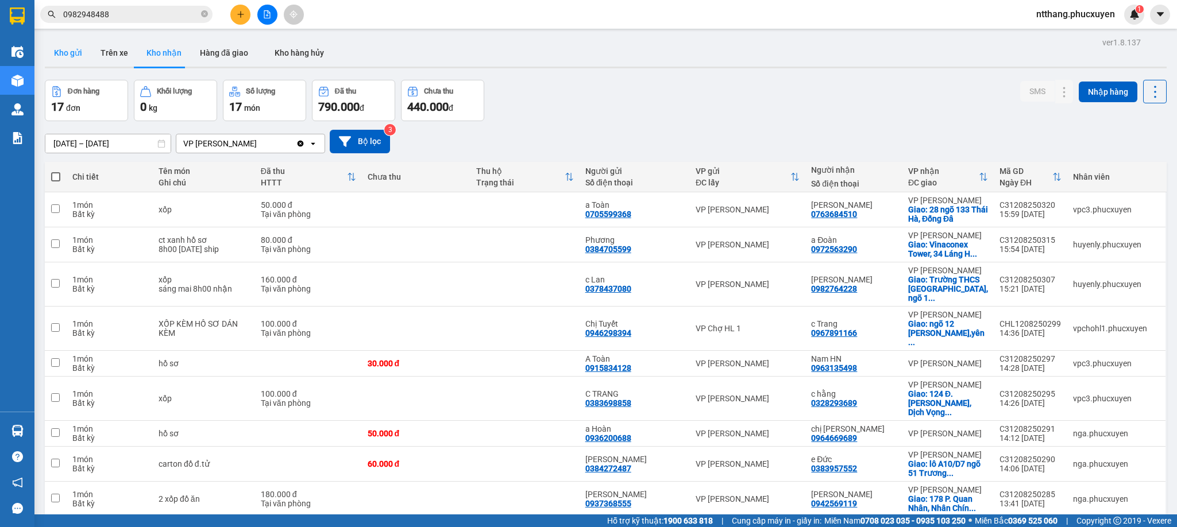
click at [78, 57] on button "Kho gửi" at bounding box center [68, 53] width 47 height 28
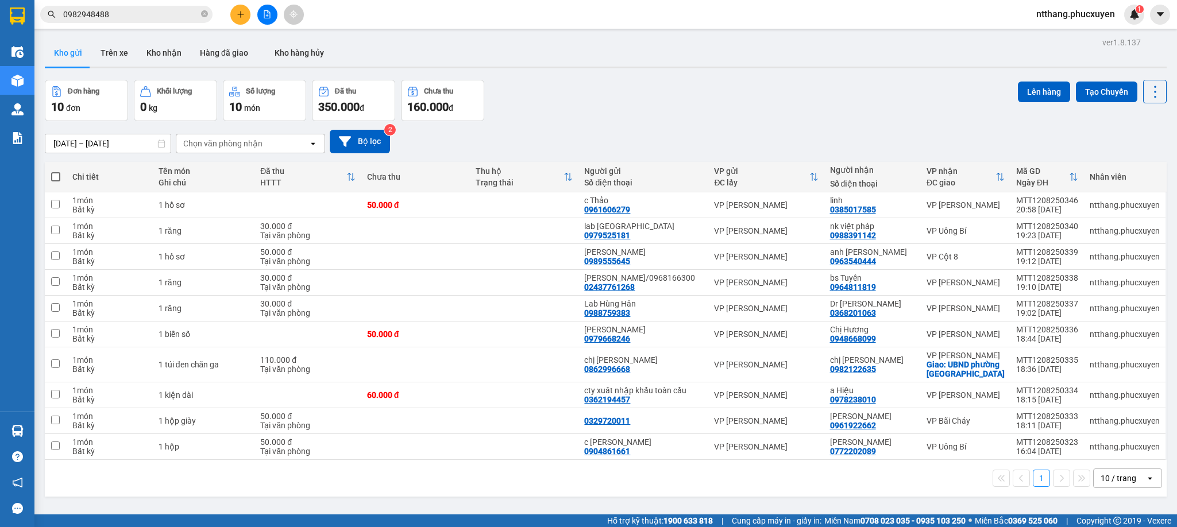
click at [708, 94] on div "Đơn hàng 10 đơn Khối lượng 0 kg Số lượng 10 món Đã thu 350.000 đ Chưa thu 160.0…" at bounding box center [606, 100] width 1122 height 41
click at [438, 458] on td at bounding box center [415, 447] width 109 height 26
checkbox input "true"
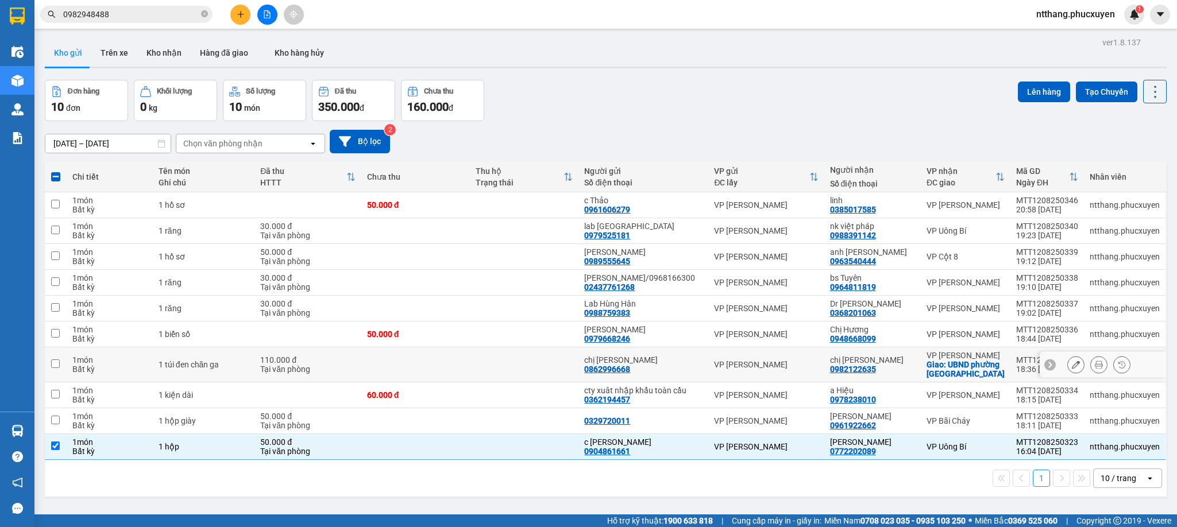
click at [409, 361] on td at bounding box center [415, 364] width 109 height 35
checkbox input "true"
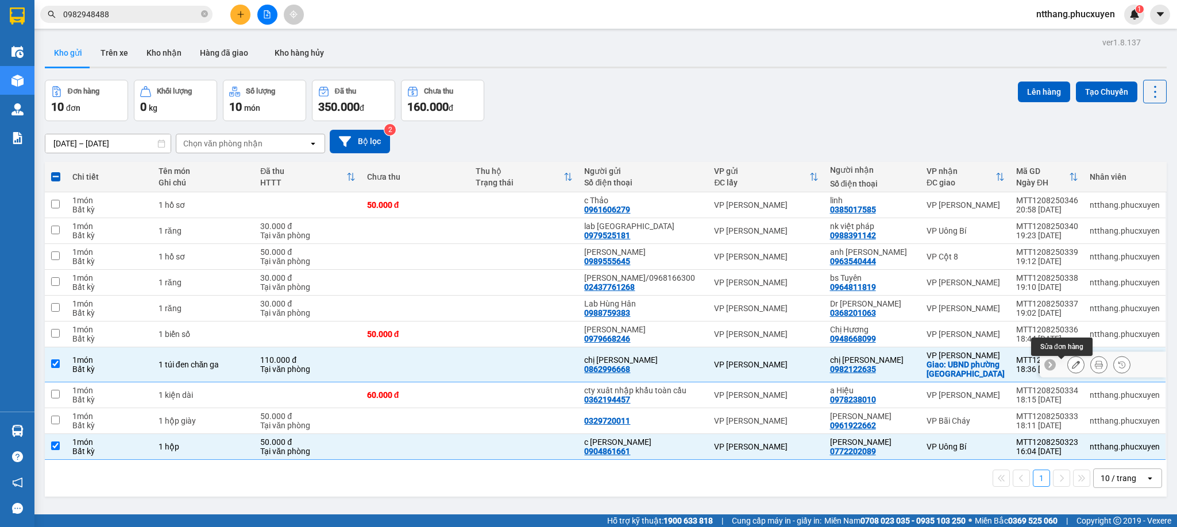
click at [1072, 369] on icon at bounding box center [1076, 365] width 8 height 8
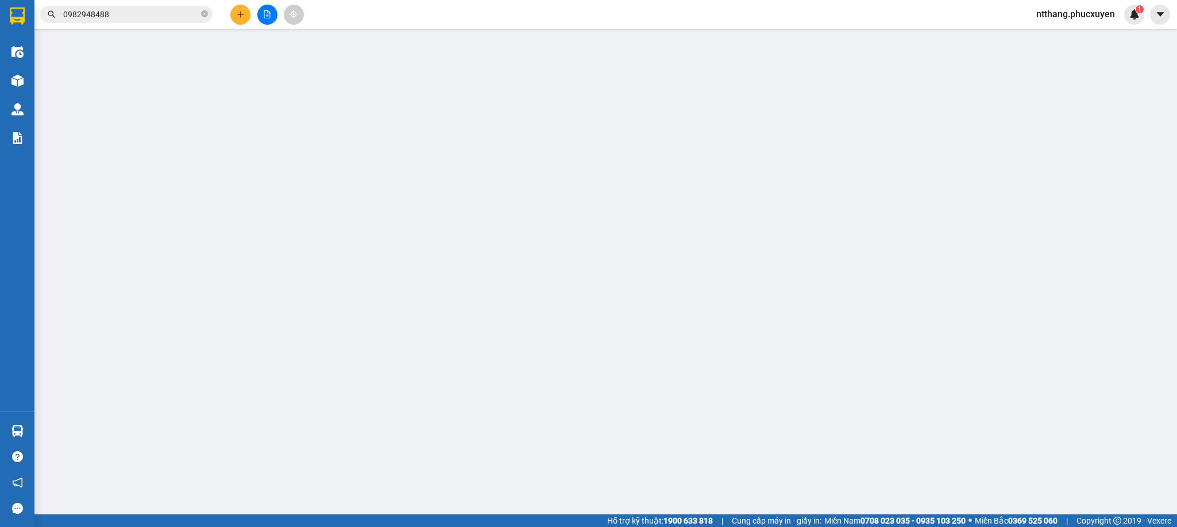
type input "0862996668"
type input "chị [PERSON_NAME]"
type input "0982122635"
type input "chị [PERSON_NAME]"
checkbox input "true"
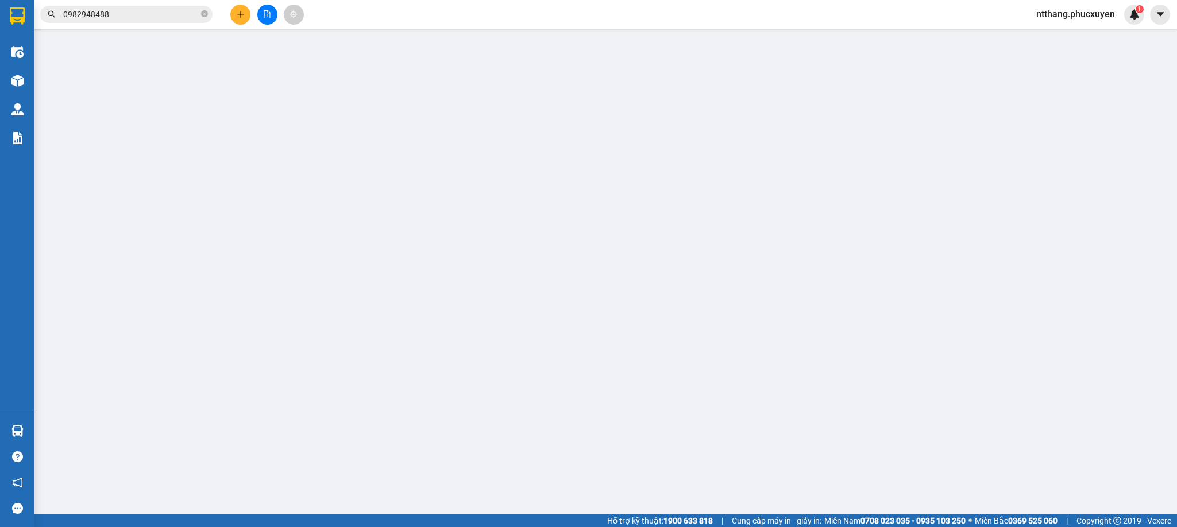
type input "UBND phường [GEOGRAPHIC_DATA]"
type input "110.000"
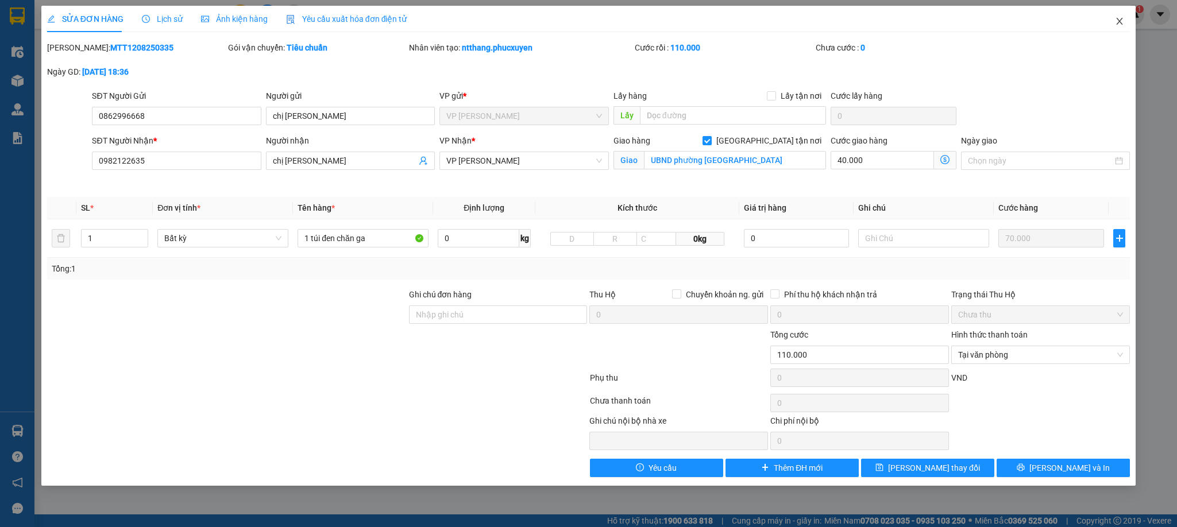
click at [1115, 23] on icon "close" at bounding box center [1119, 21] width 9 height 9
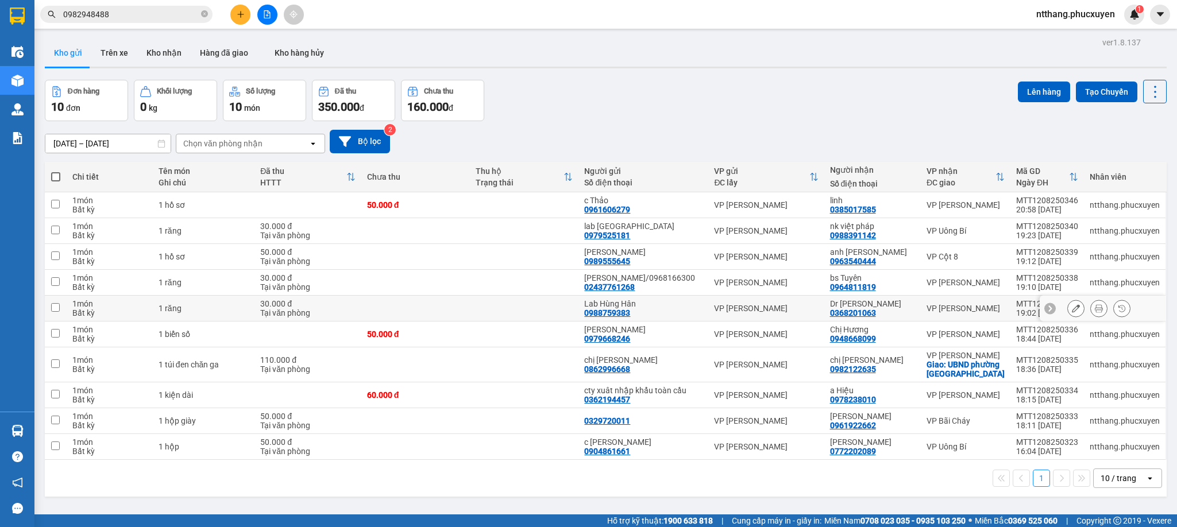
click at [495, 312] on td at bounding box center [524, 309] width 109 height 26
checkbox input "true"
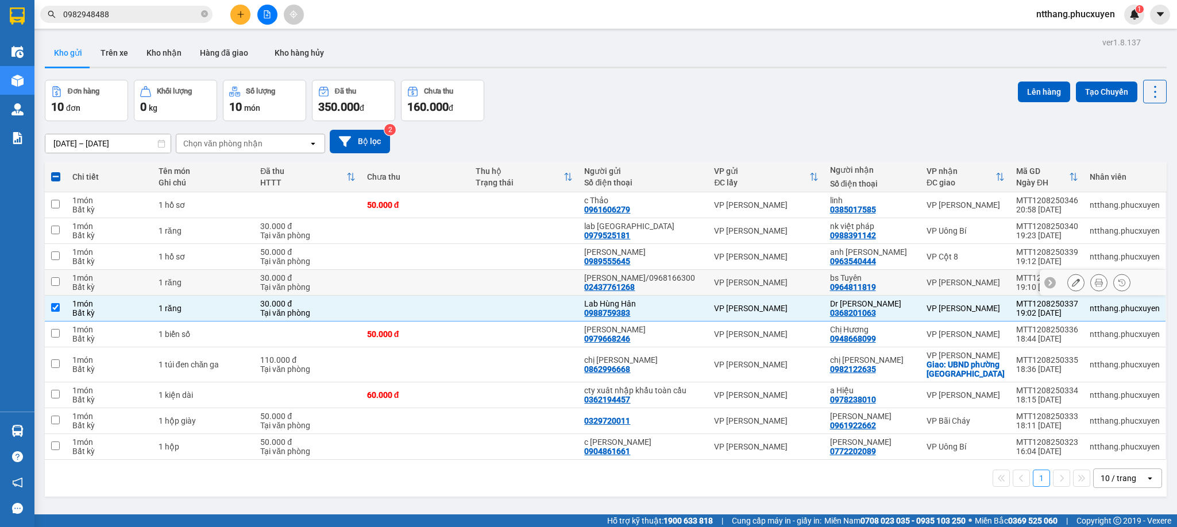
click at [555, 283] on td at bounding box center [524, 283] width 109 height 26
checkbox input "true"
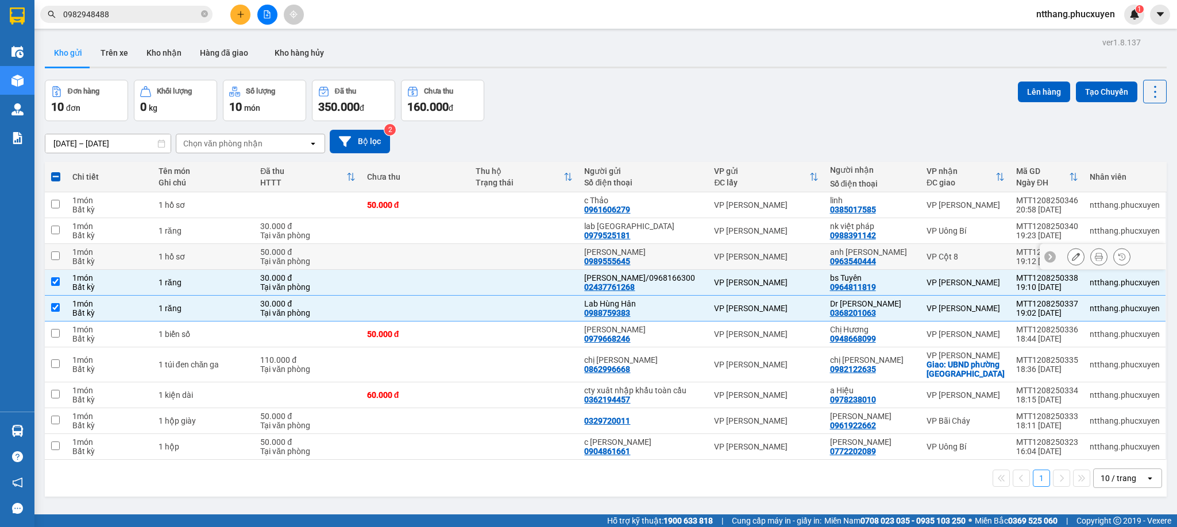
click at [516, 267] on td at bounding box center [524, 257] width 109 height 26
checkbox input "true"
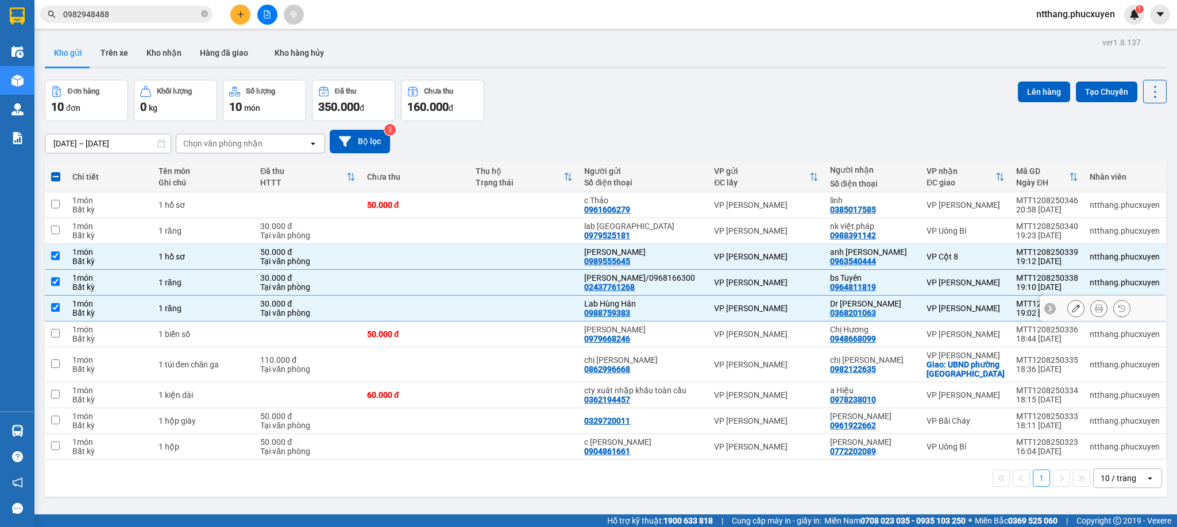
click at [540, 321] on td at bounding box center [524, 309] width 109 height 26
checkbox input "false"
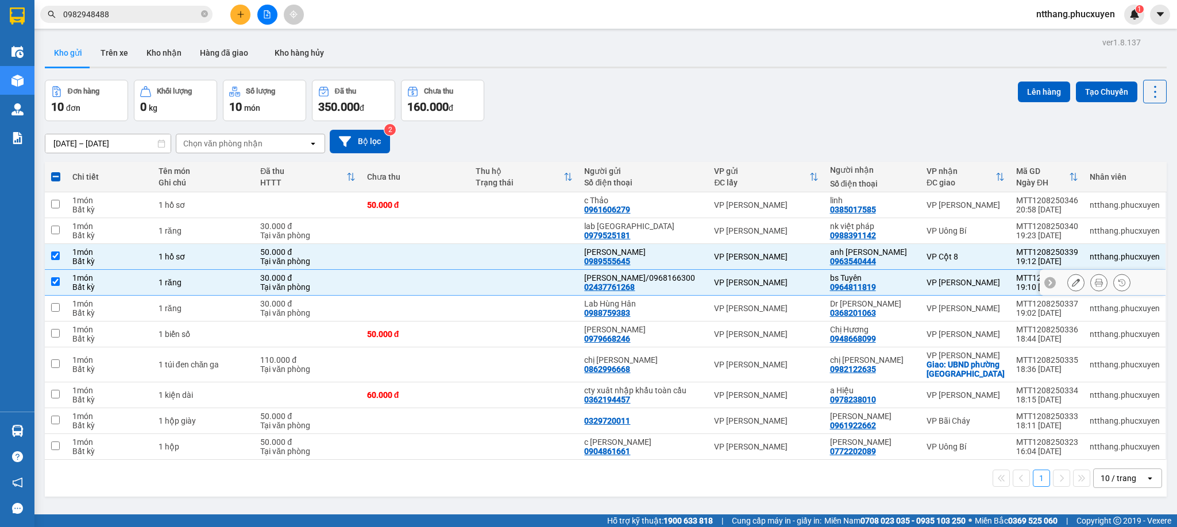
click at [529, 293] on td at bounding box center [524, 283] width 109 height 26
checkbox input "false"
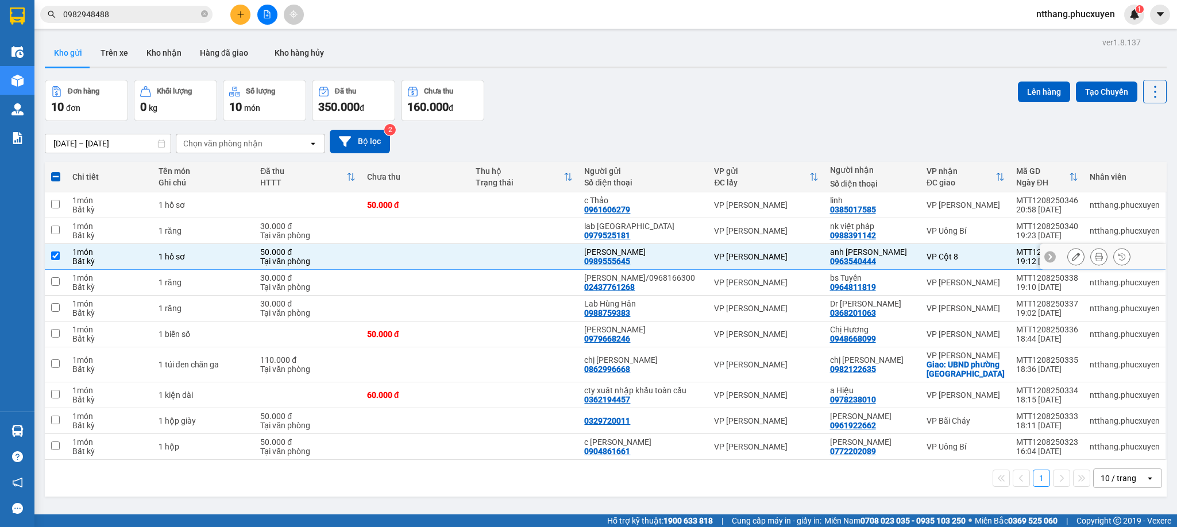
click at [511, 264] on td at bounding box center [524, 257] width 109 height 26
checkbox input "false"
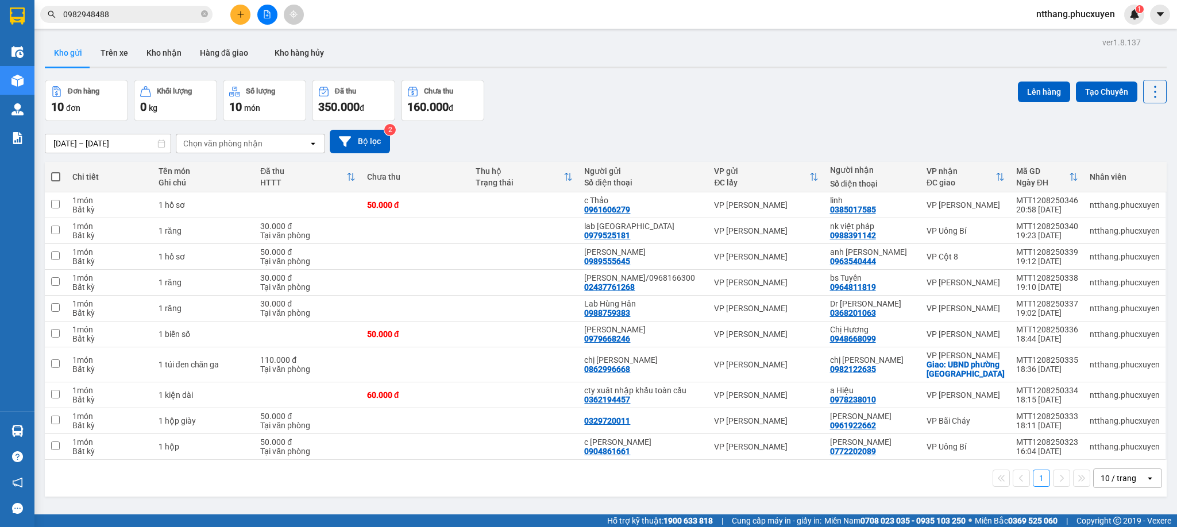
click at [495, 469] on div "1 10 / trang open" at bounding box center [606, 478] width 1122 height 37
click at [457, 454] on td at bounding box center [415, 447] width 109 height 26
checkbox input "true"
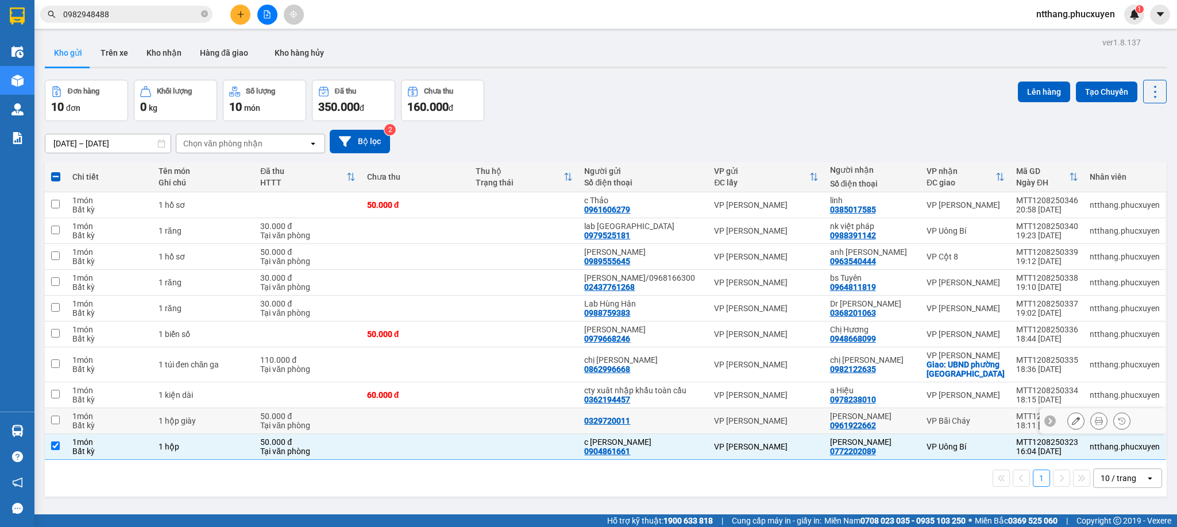
click at [470, 431] on td at bounding box center [415, 421] width 109 height 26
checkbox input "true"
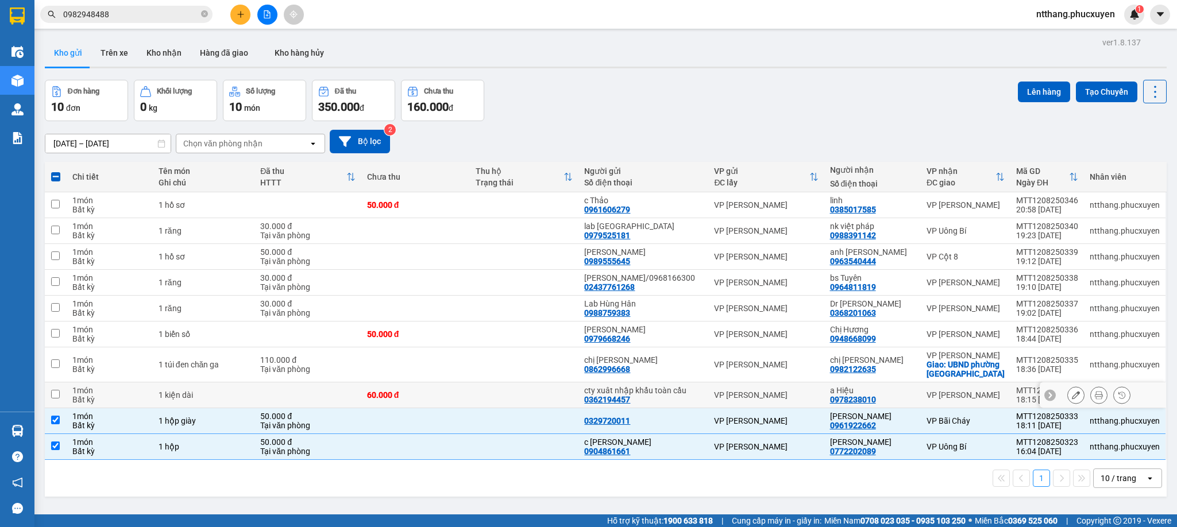
click at [481, 399] on td at bounding box center [524, 395] width 109 height 26
checkbox input "true"
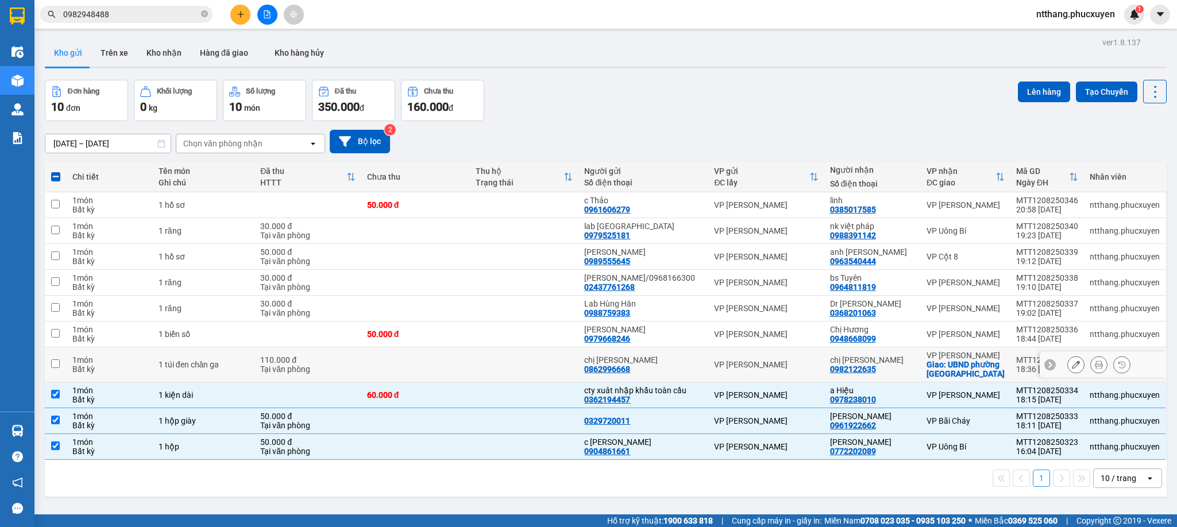
click at [470, 362] on td at bounding box center [415, 364] width 109 height 35
checkbox input "true"
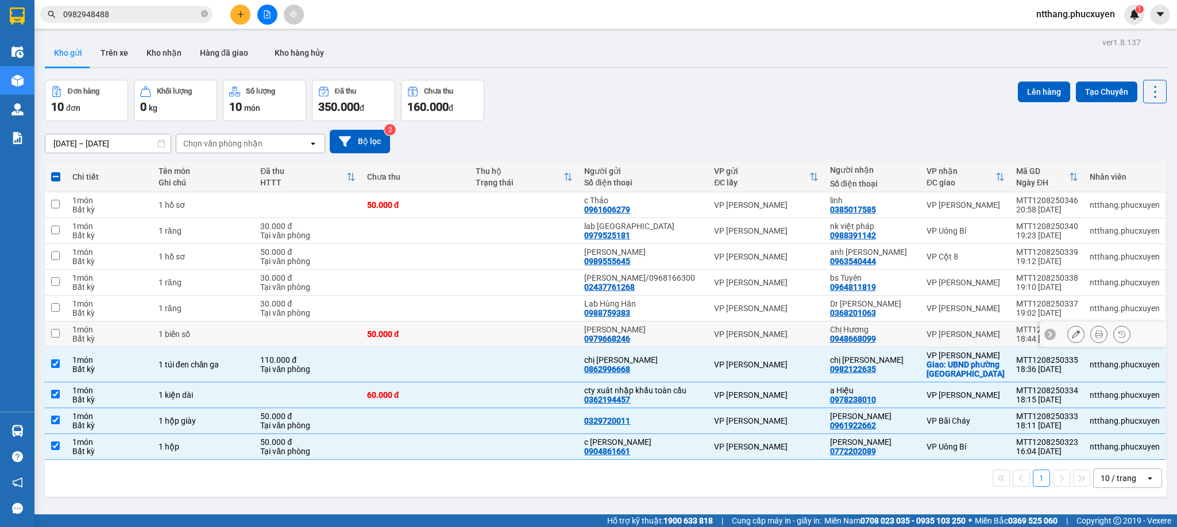
click at [469, 345] on td "50.000 đ" at bounding box center [415, 335] width 109 height 26
checkbox input "true"
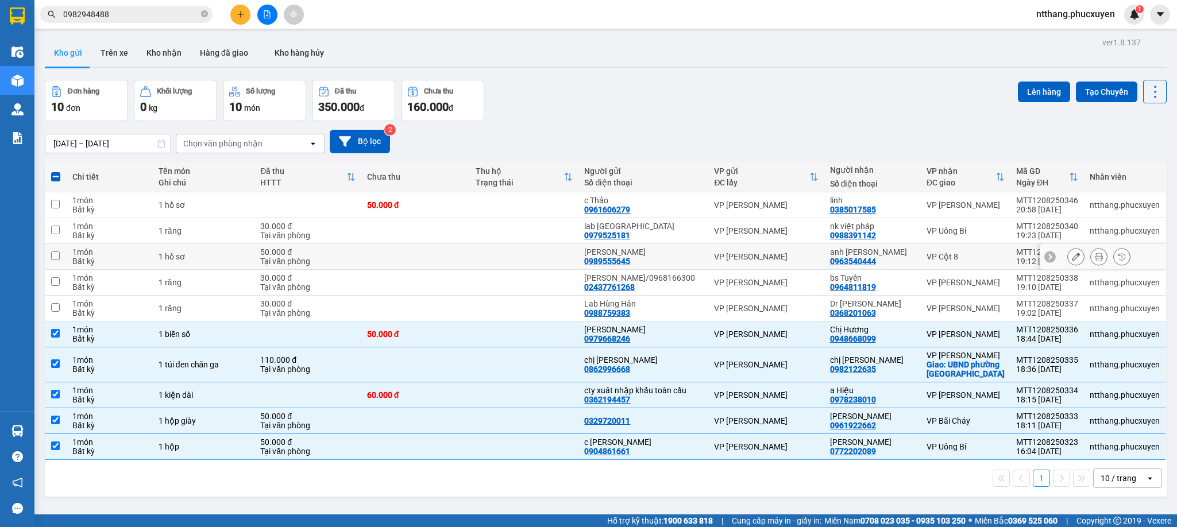
click at [417, 258] on td at bounding box center [415, 257] width 109 height 26
checkbox input "true"
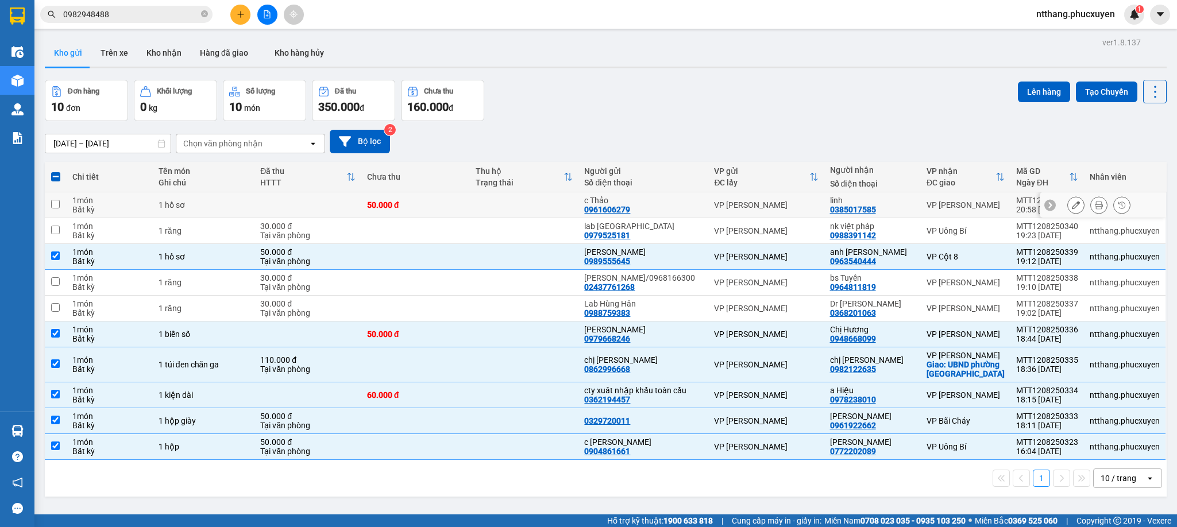
click at [417, 206] on div "50.000 đ" at bounding box center [415, 204] width 97 height 9
checkbox input "true"
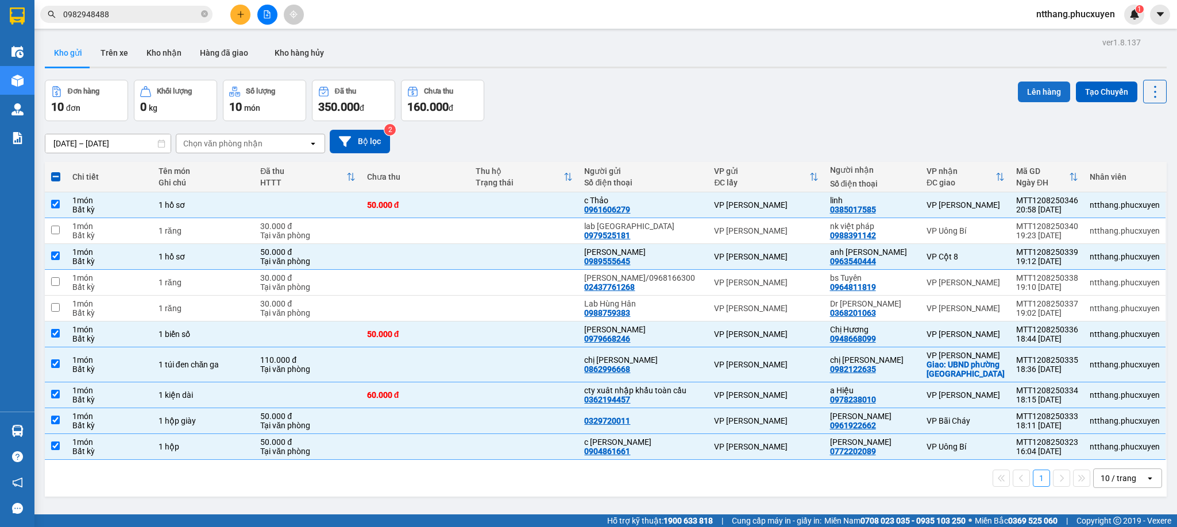
click at [1044, 90] on button "Lên hàng" at bounding box center [1044, 92] width 52 height 21
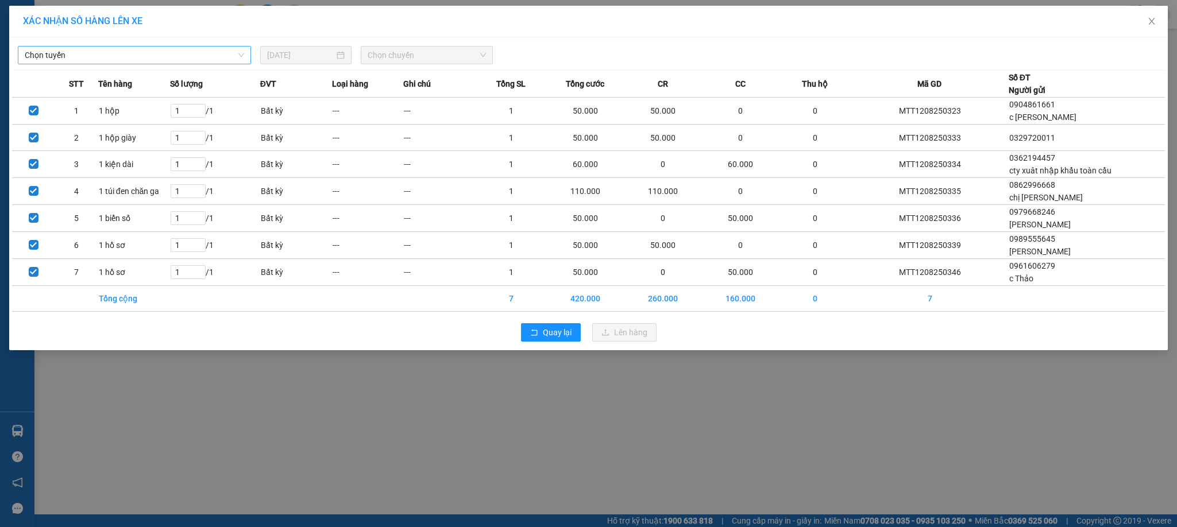
drag, startPoint x: 225, startPoint y: 53, endPoint x: 203, endPoint y: 53, distance: 21.2
click at [222, 53] on span "Chọn tuyến" at bounding box center [134, 55] width 219 height 17
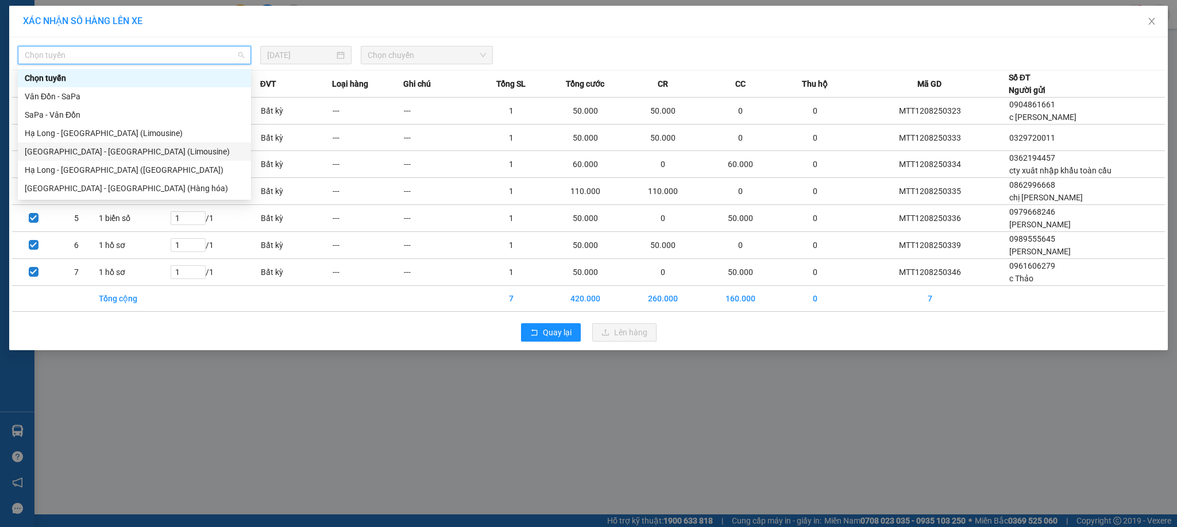
click at [117, 150] on div "[GEOGRAPHIC_DATA] - [GEOGRAPHIC_DATA] (Limousine)" at bounding box center [134, 151] width 219 height 13
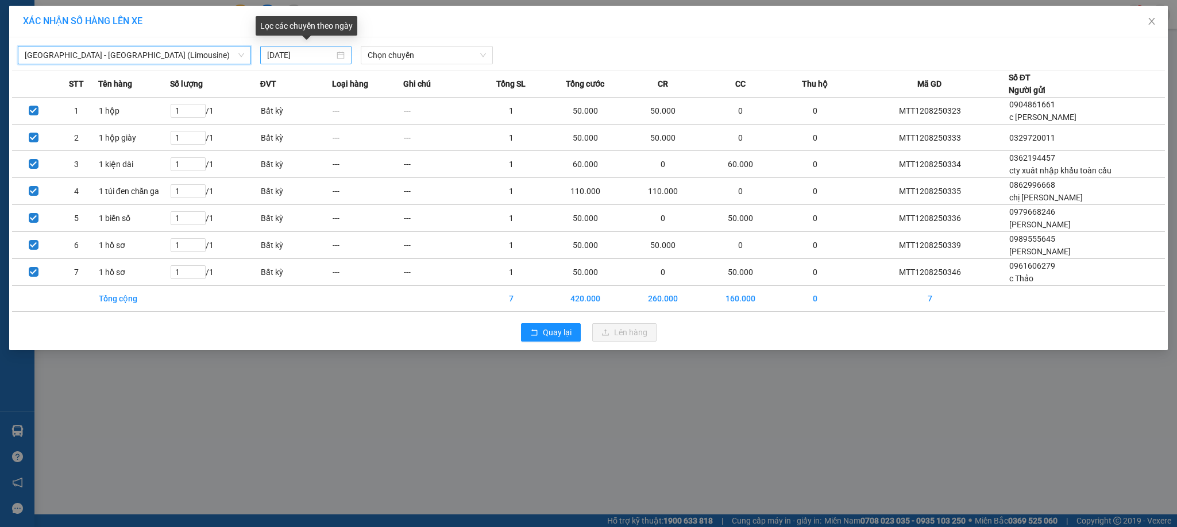
click at [293, 53] on input "[DATE]" at bounding box center [301, 55] width 68 height 13
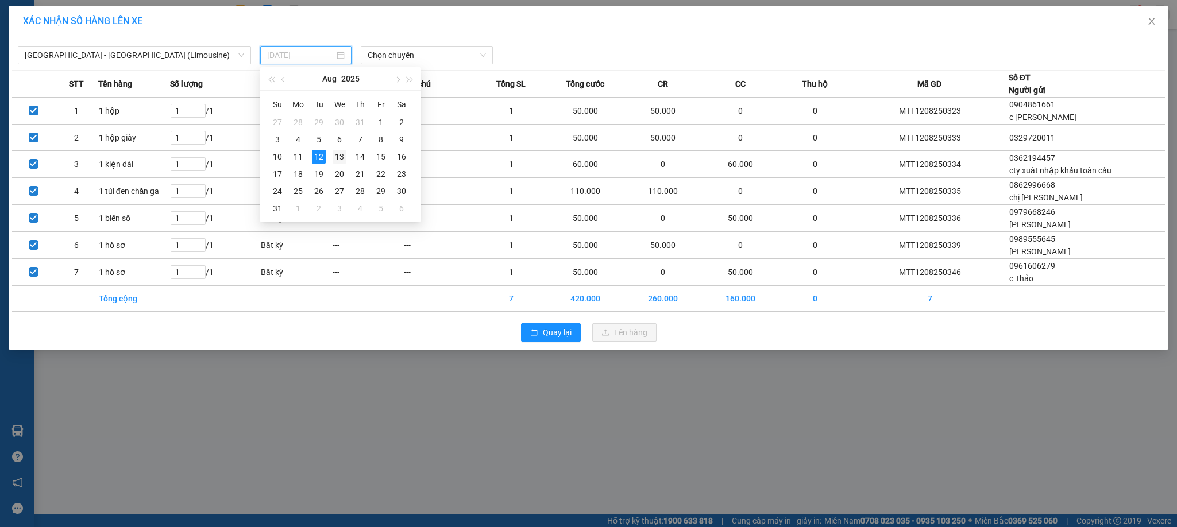
drag, startPoint x: 341, startPoint y: 162, endPoint x: 381, endPoint y: 110, distance: 65.1
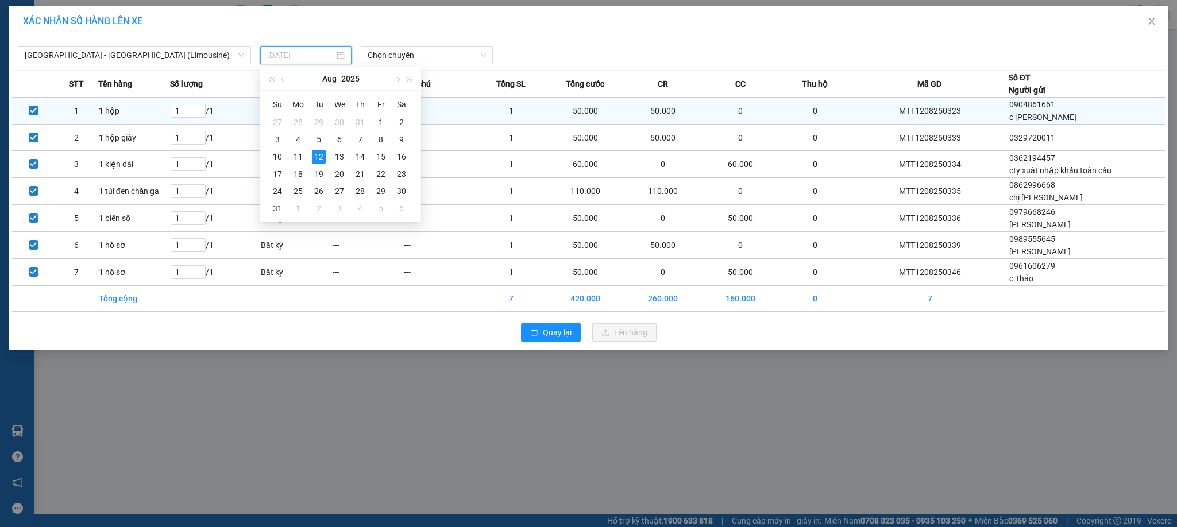
click at [340, 162] on div "13" at bounding box center [340, 157] width 14 height 14
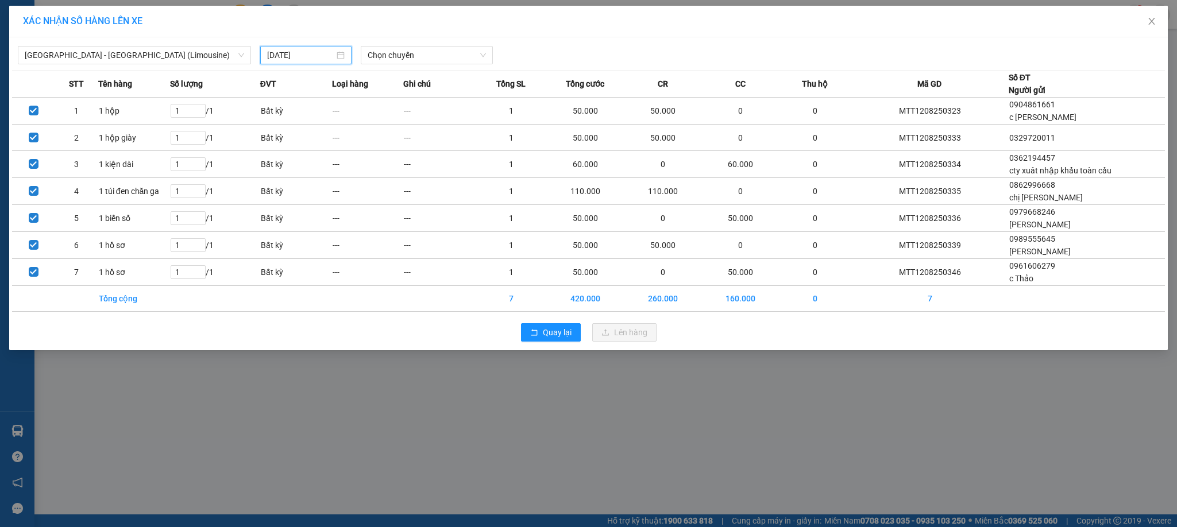
type input "[DATE]"
click at [412, 61] on span "Chọn chuyến" at bounding box center [427, 55] width 118 height 17
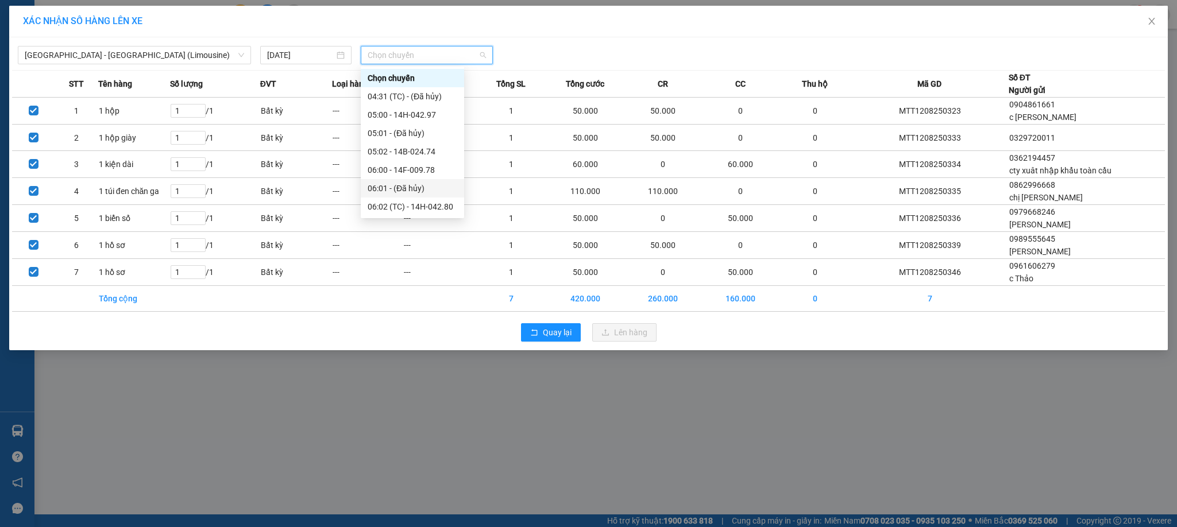
scroll to position [86, 0]
click at [438, 112] on div "06:02 (TC) - 14H-042.80" at bounding box center [412, 120] width 103 height 18
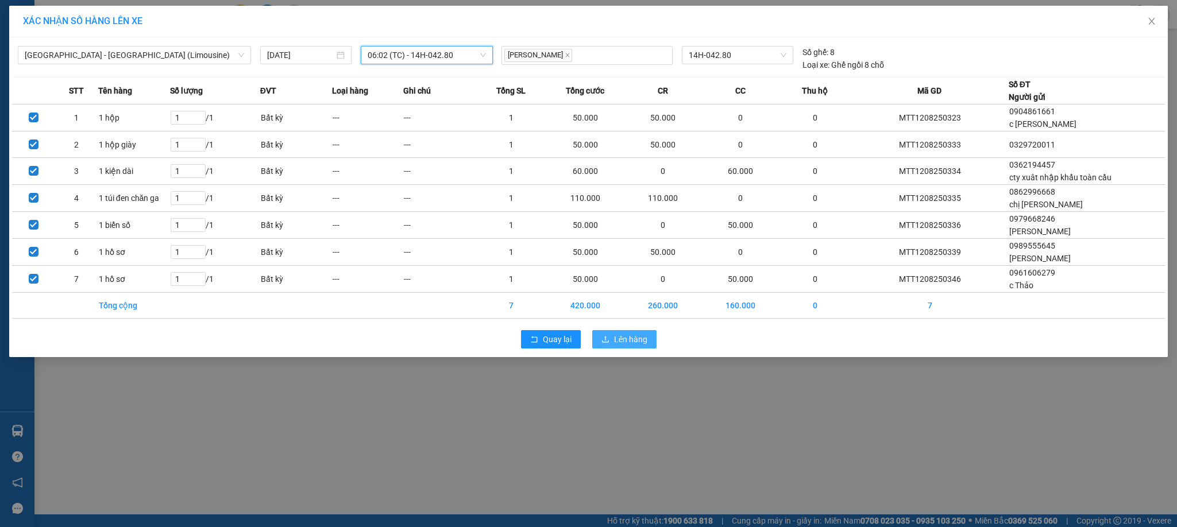
click at [629, 339] on span "Lên hàng" at bounding box center [630, 339] width 33 height 13
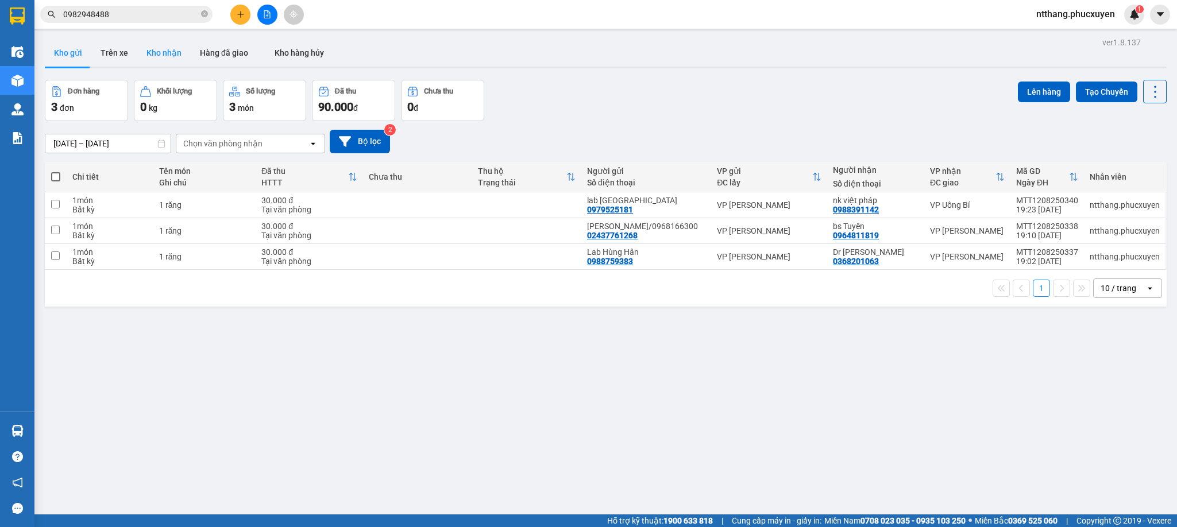
click at [161, 39] on button "Kho nhận" at bounding box center [163, 53] width 53 height 28
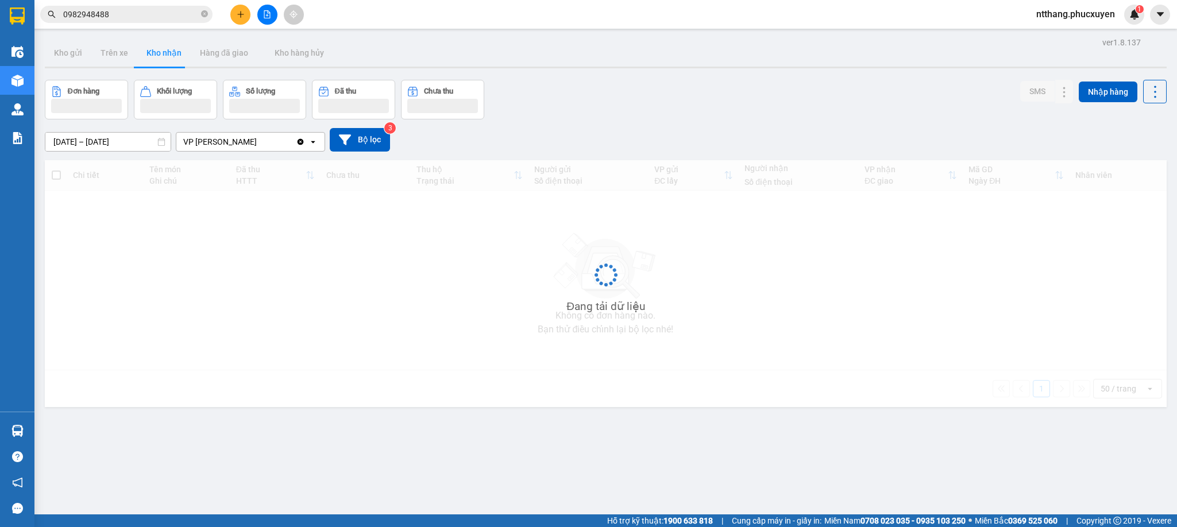
click at [156, 50] on button "Kho nhận" at bounding box center [163, 53] width 53 height 28
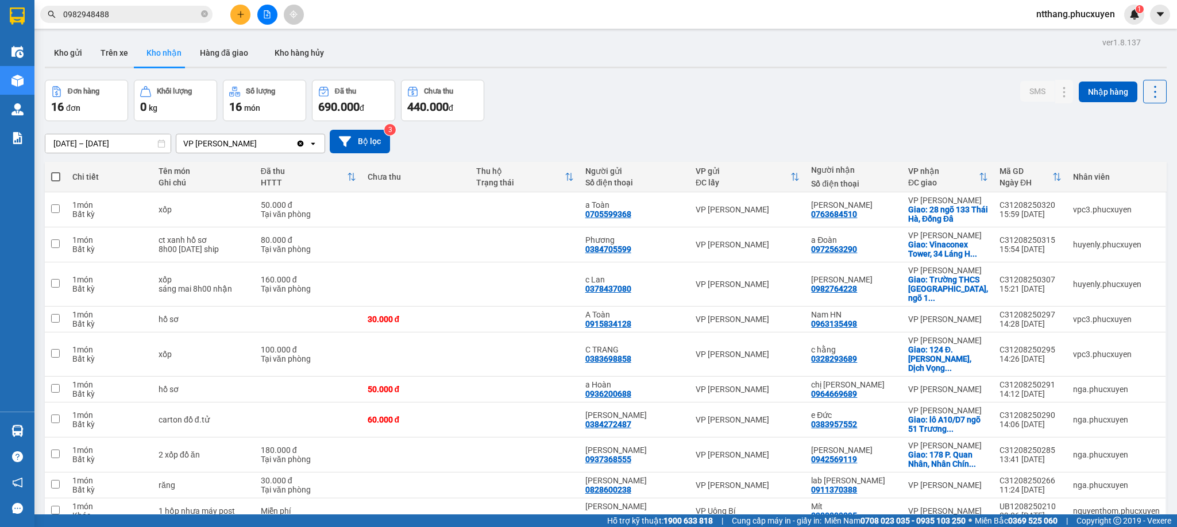
click at [751, 105] on div "Đơn hàng 16 đơn Khối lượng 0 kg Số lượng 16 món Đã thu 690.000 đ Chưa thu 440.0…" at bounding box center [606, 100] width 1122 height 41
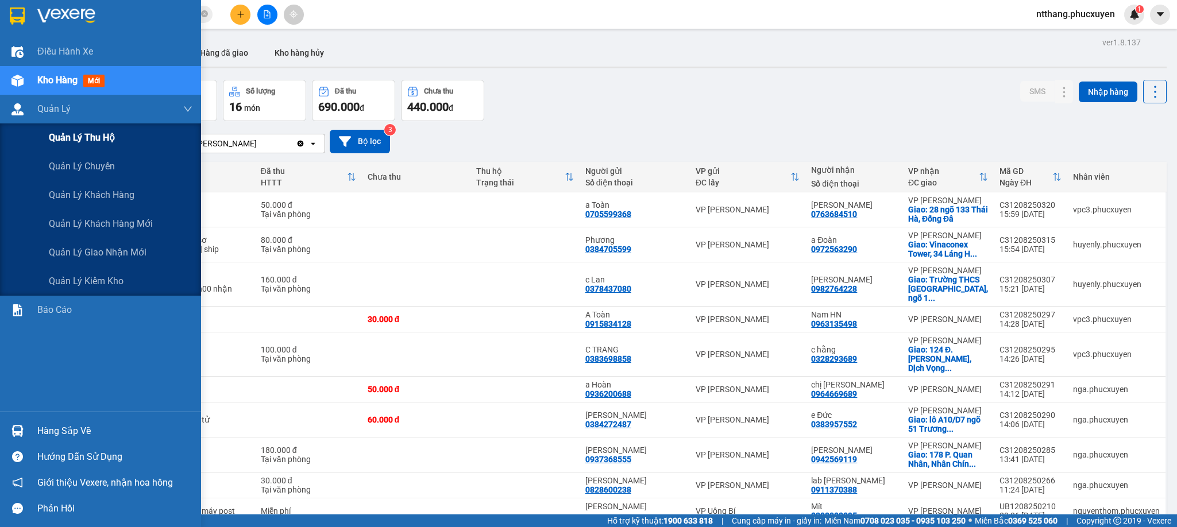
drag, startPoint x: 0, startPoint y: 106, endPoint x: 33, endPoint y: 149, distance: 54.4
click at [0, 107] on div "Quản Lý" at bounding box center [100, 109] width 201 height 29
click at [114, 262] on div "Quản lý giao nhận mới" at bounding box center [121, 252] width 144 height 29
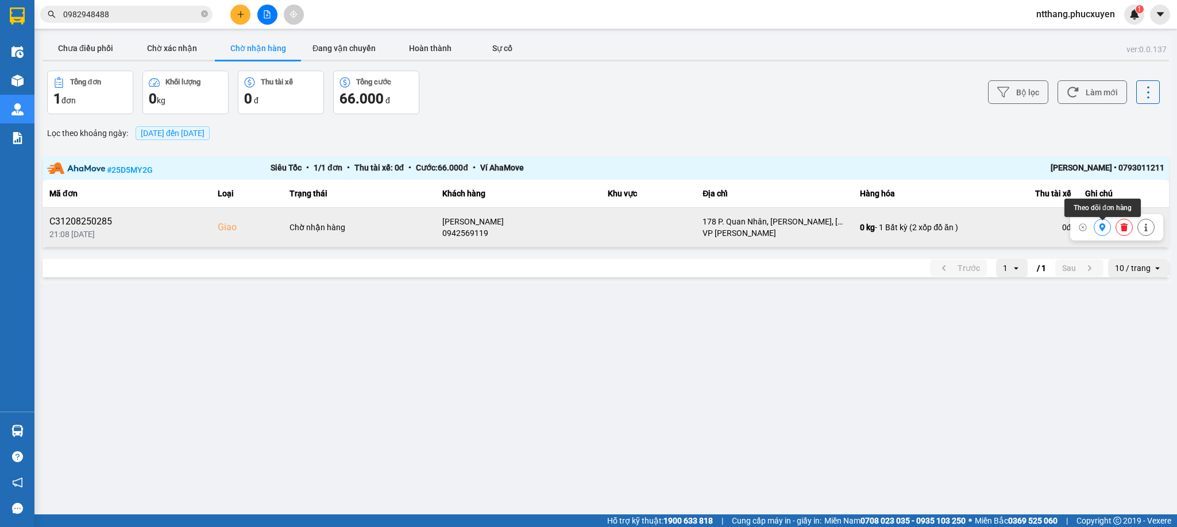
click at [1101, 224] on button at bounding box center [1102, 228] width 16 height 20
click at [798, 114] on div "ver: 0.0.137 Chưa điều phối Chờ xác nhận Chờ nhận hàng Đang vận chuyển Hoàn thà…" at bounding box center [605, 159] width 1131 height 250
click at [798, 114] on div "Bộ lọc Làm mới" at bounding box center [882, 93] width 556 height 44
click at [87, 41] on button "Chưa điều phối" at bounding box center [85, 48] width 86 height 23
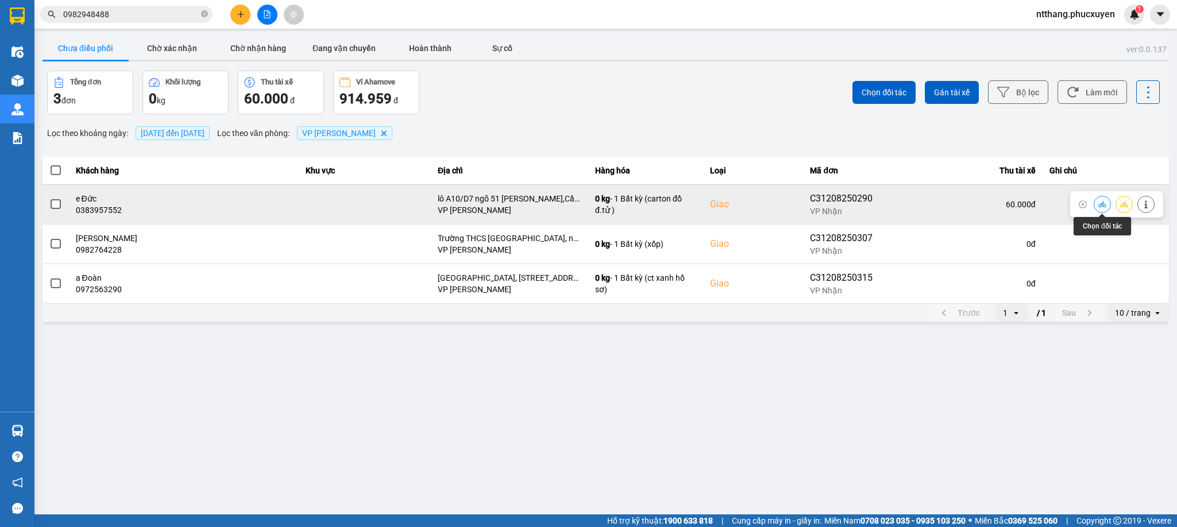
click at [1098, 204] on icon at bounding box center [1102, 204] width 8 height 8
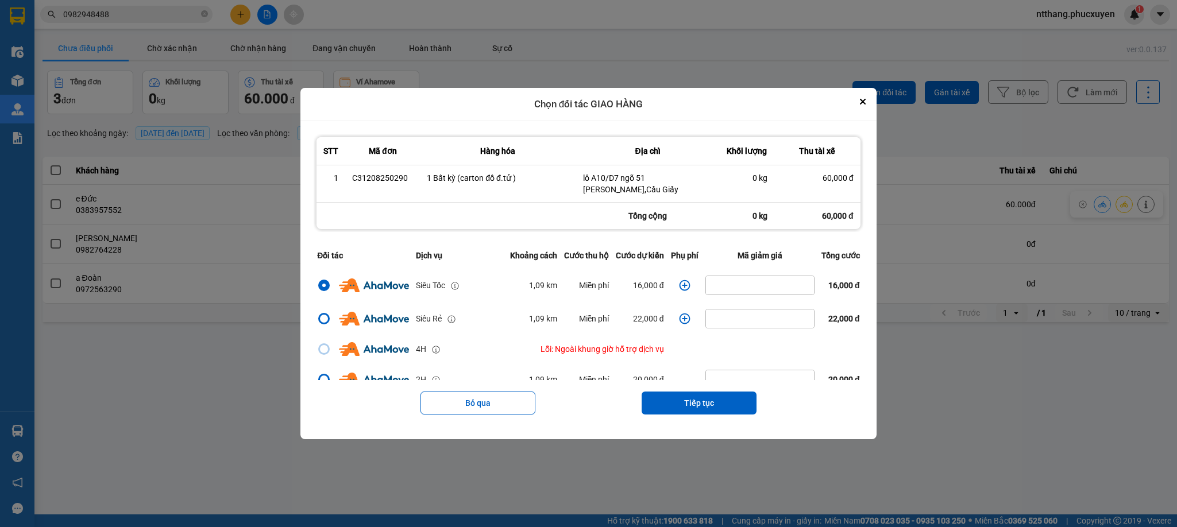
click at [679, 285] on icon "dialog" at bounding box center [684, 285] width 11 height 11
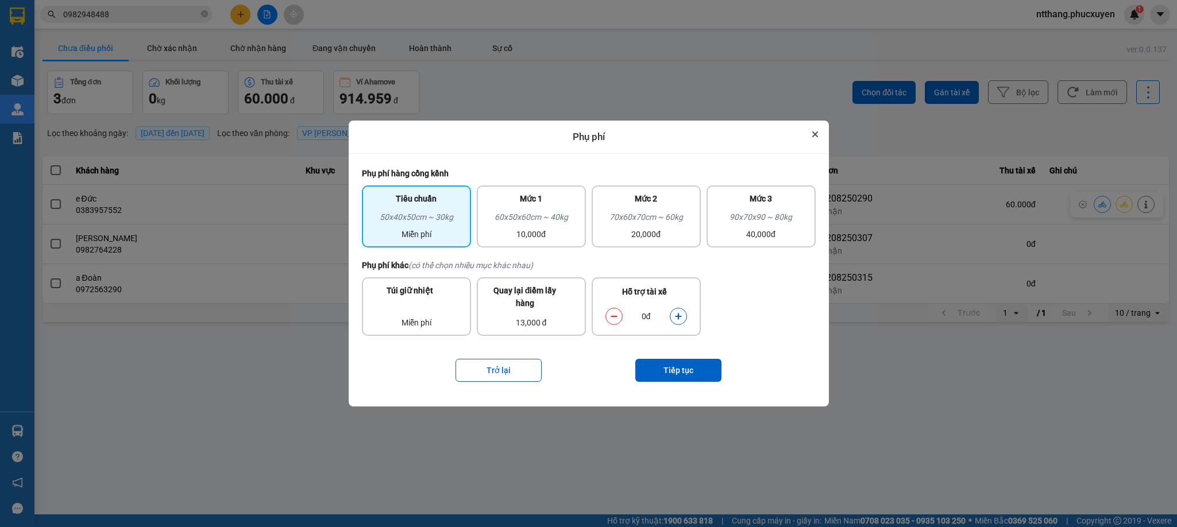
click at [814, 133] on icon "Close" at bounding box center [815, 135] width 6 height 6
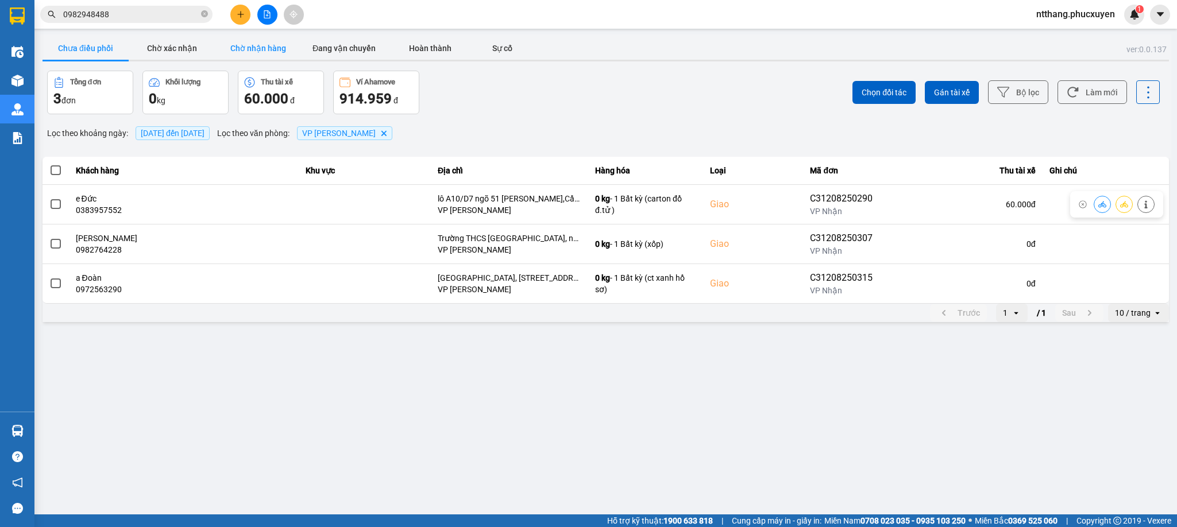
click at [233, 43] on button "Chờ nhận hàng" at bounding box center [258, 48] width 86 height 23
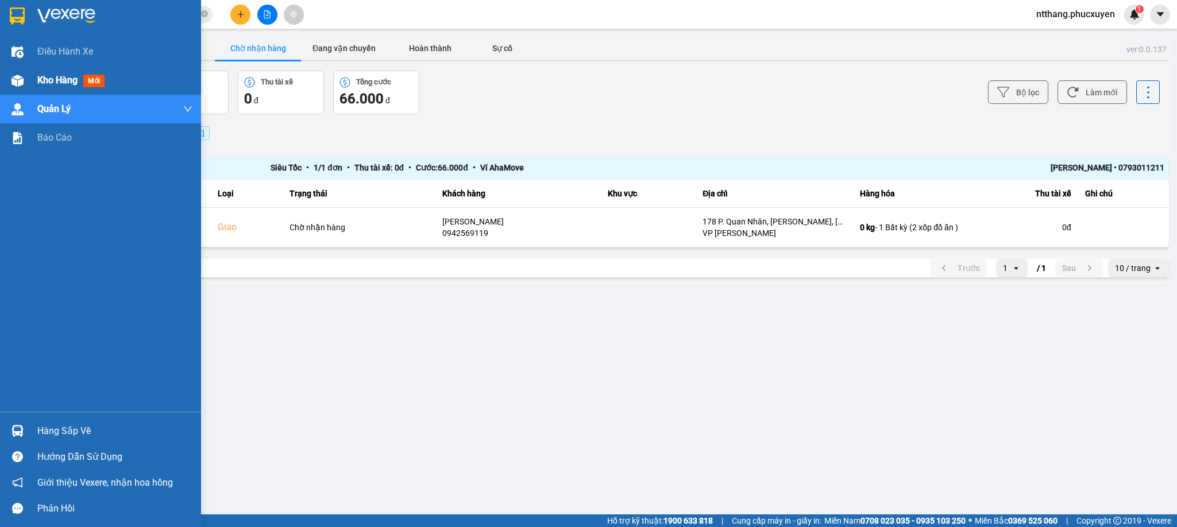
click at [21, 80] on img at bounding box center [17, 81] width 12 height 12
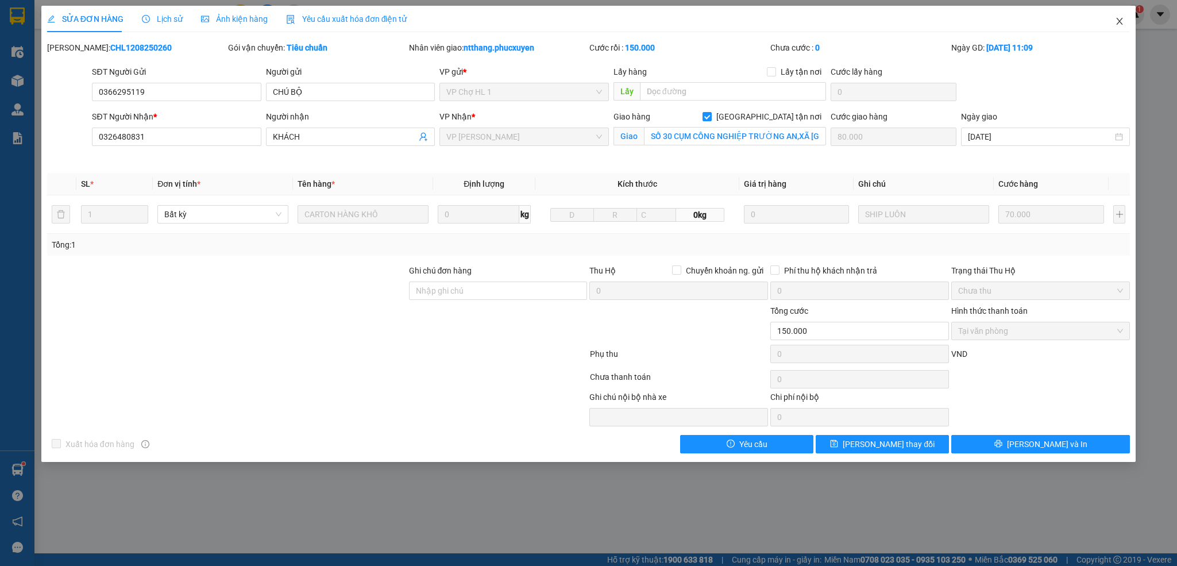
click at [1124, 21] on span "Close" at bounding box center [1119, 22] width 32 height 32
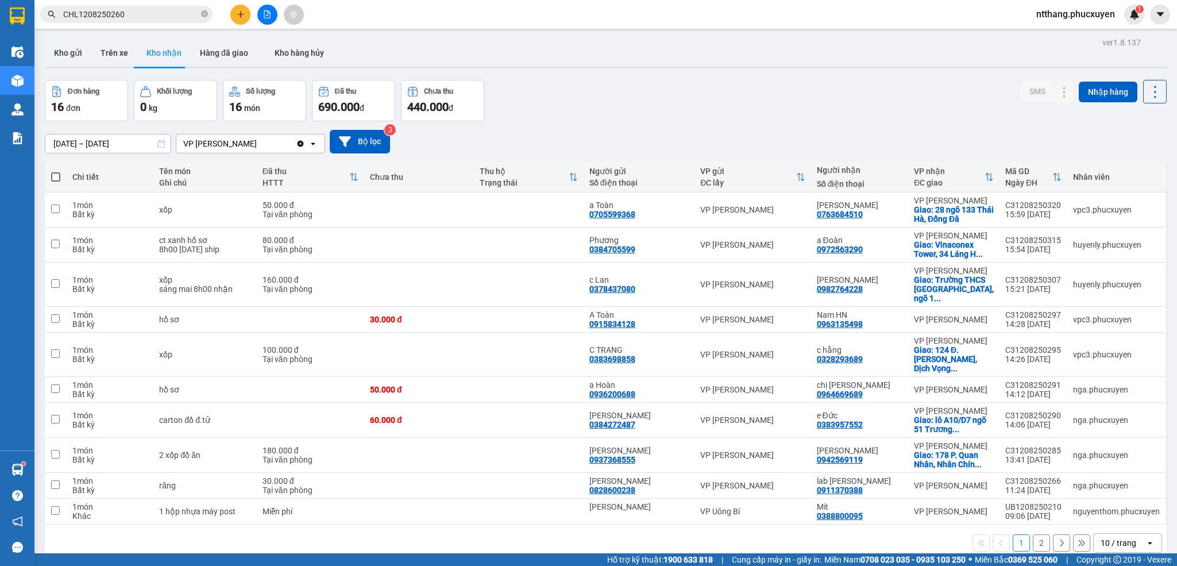
click at [791, 114] on div "Đơn hàng 16 đơn Khối lượng 0 kg Số lượng 16 món Đã thu 690.000 đ Chưa thu 440.0…" at bounding box center [606, 100] width 1122 height 41
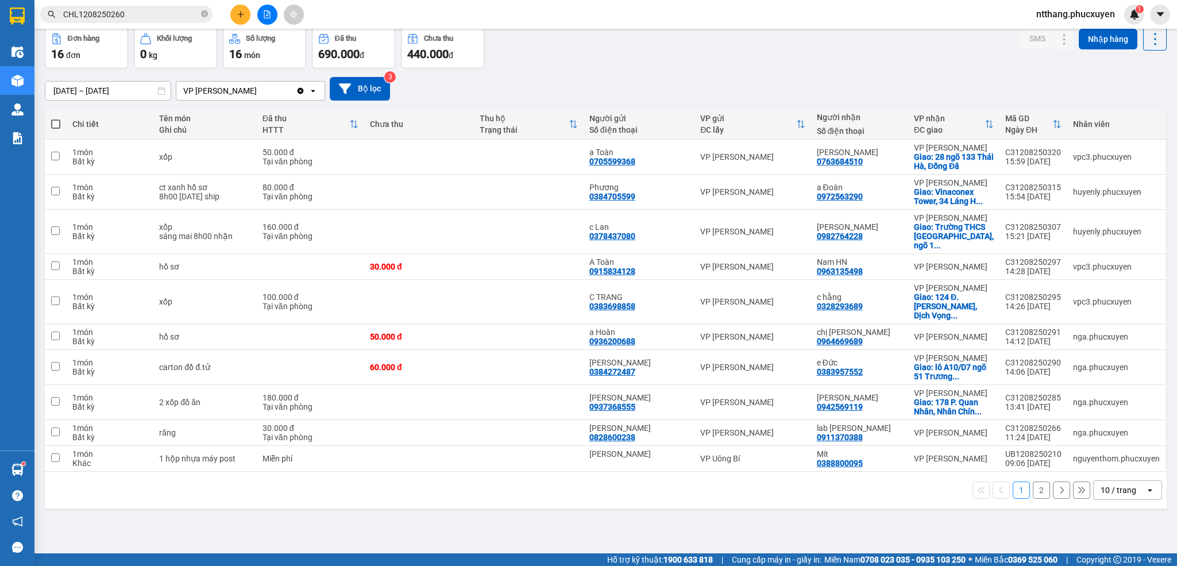
click at [1128, 499] on div "10 / trang" at bounding box center [1119, 490] width 52 height 18
click at [1108, 459] on span "50 / trang" at bounding box center [1105, 464] width 37 height 11
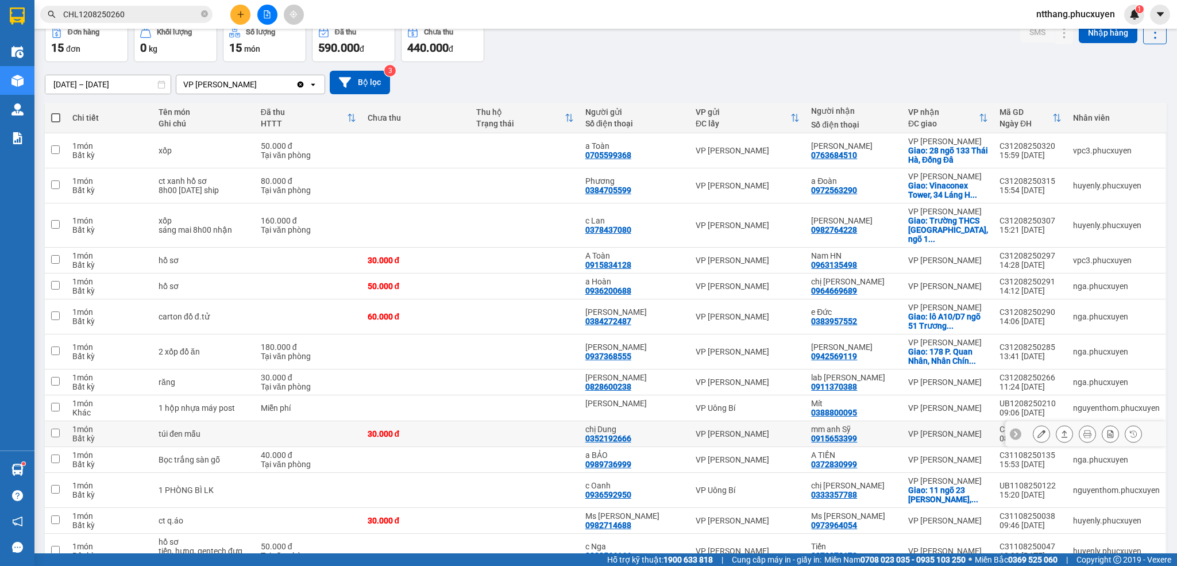
scroll to position [200, 0]
